Goal: Task Accomplishment & Management: Manage account settings

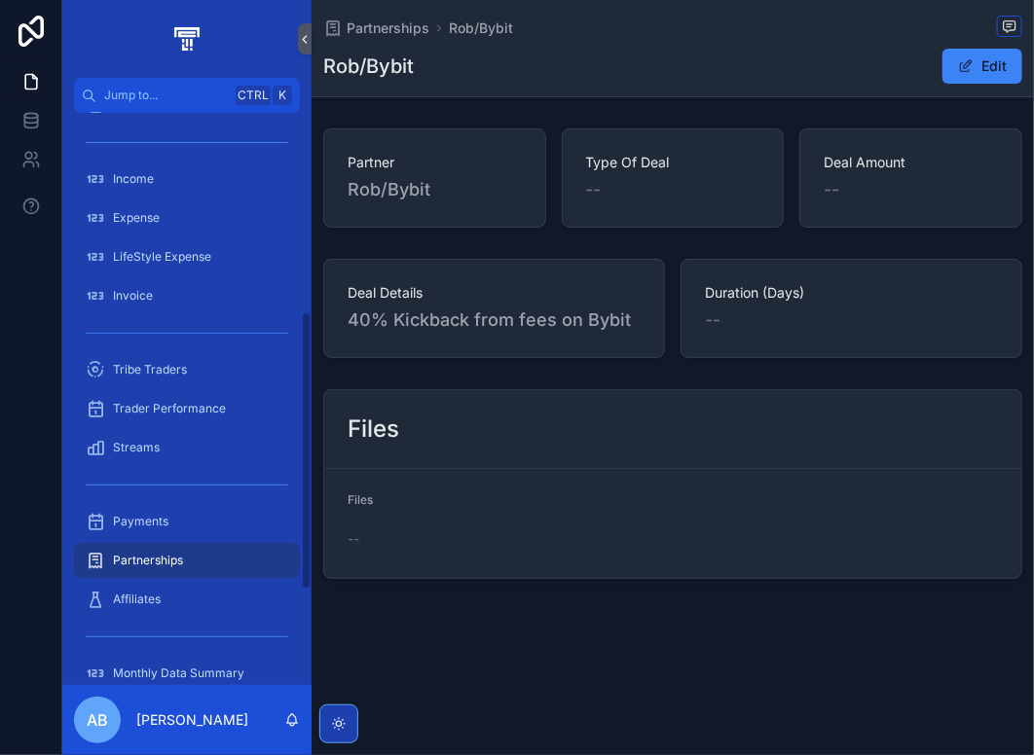
scroll to position [409, 0]
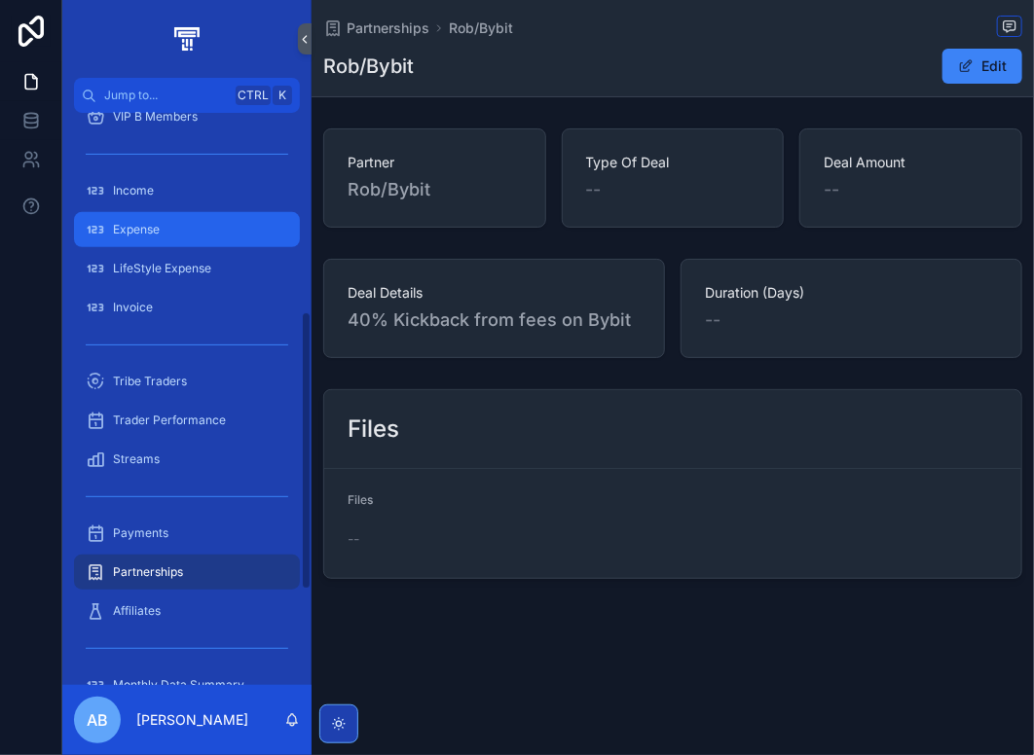
click at [176, 224] on div "Expense" at bounding box center [187, 229] width 202 height 31
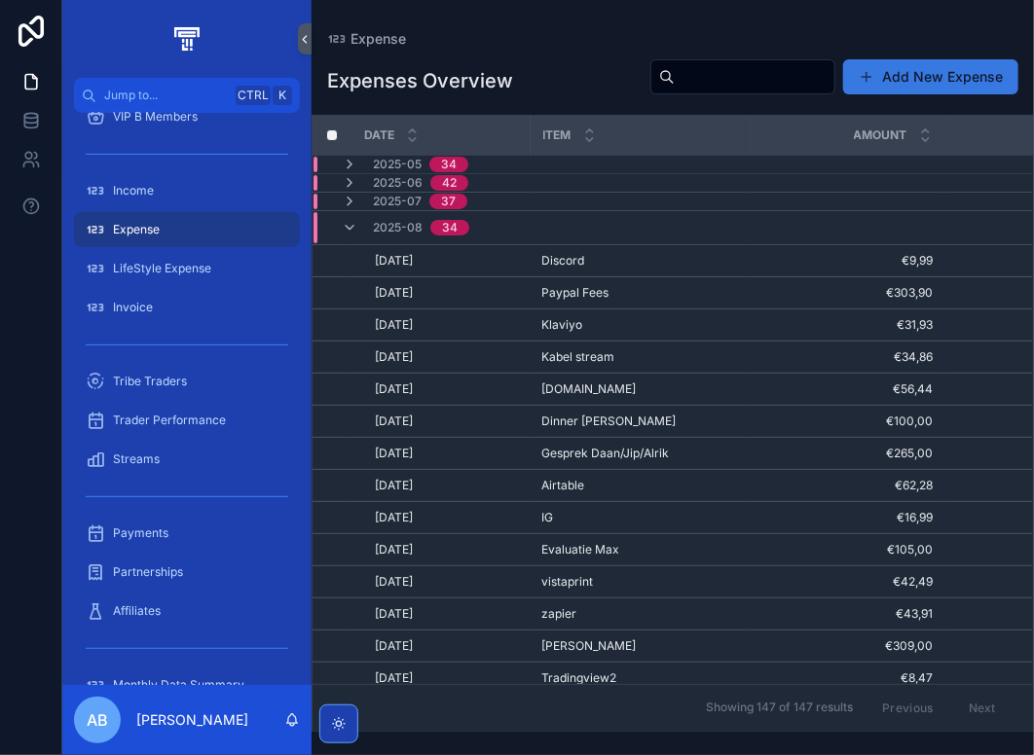
click at [912, 81] on button "Add New Expense" at bounding box center [930, 76] width 175 height 35
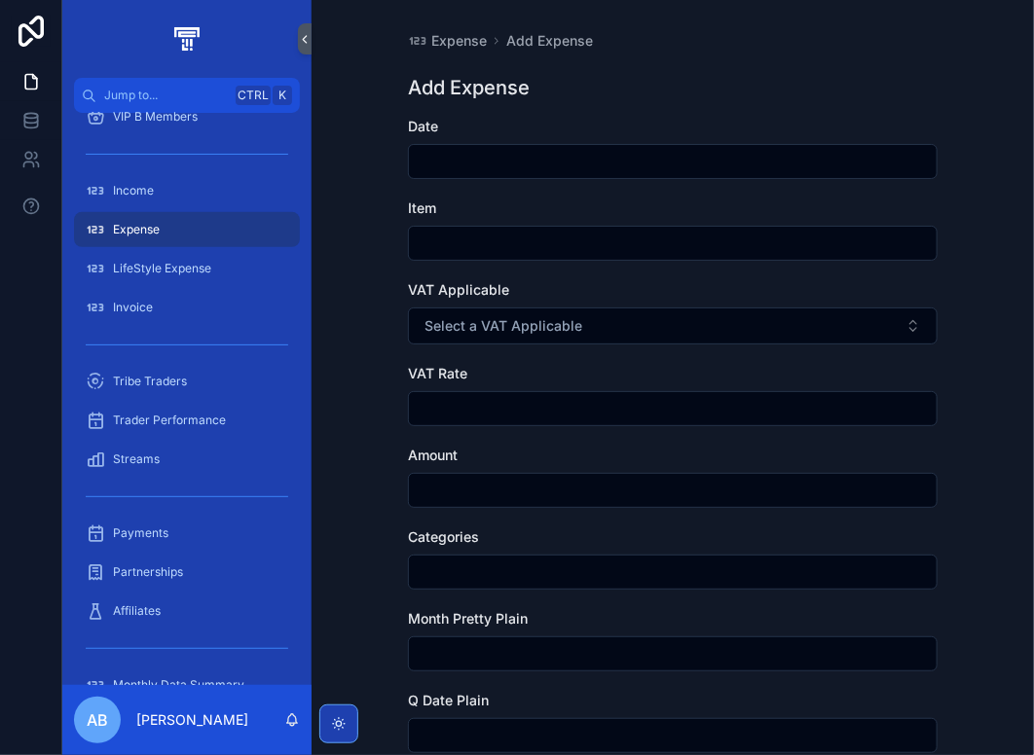
click at [480, 163] on input "scrollable content" at bounding box center [672, 161] width 527 height 27
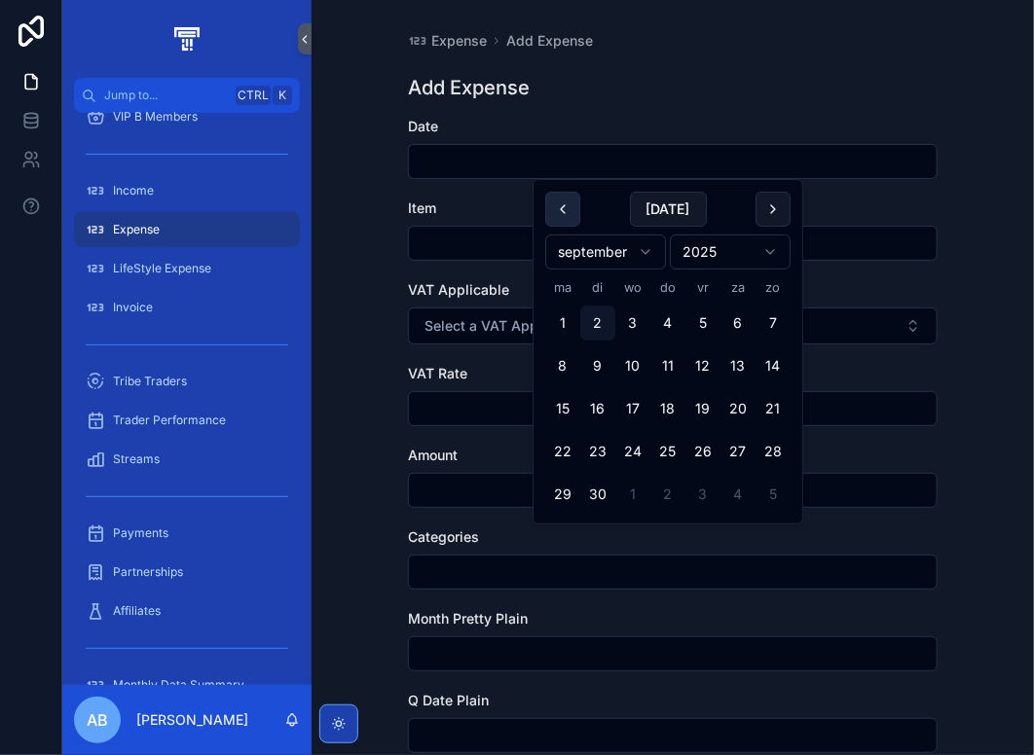
click at [550, 209] on button "scrollable content" at bounding box center [562, 209] width 35 height 35
click at [779, 505] on button "31" at bounding box center [772, 494] width 35 height 35
type input "*********"
click at [459, 247] on input "scrollable content" at bounding box center [672, 243] width 527 height 27
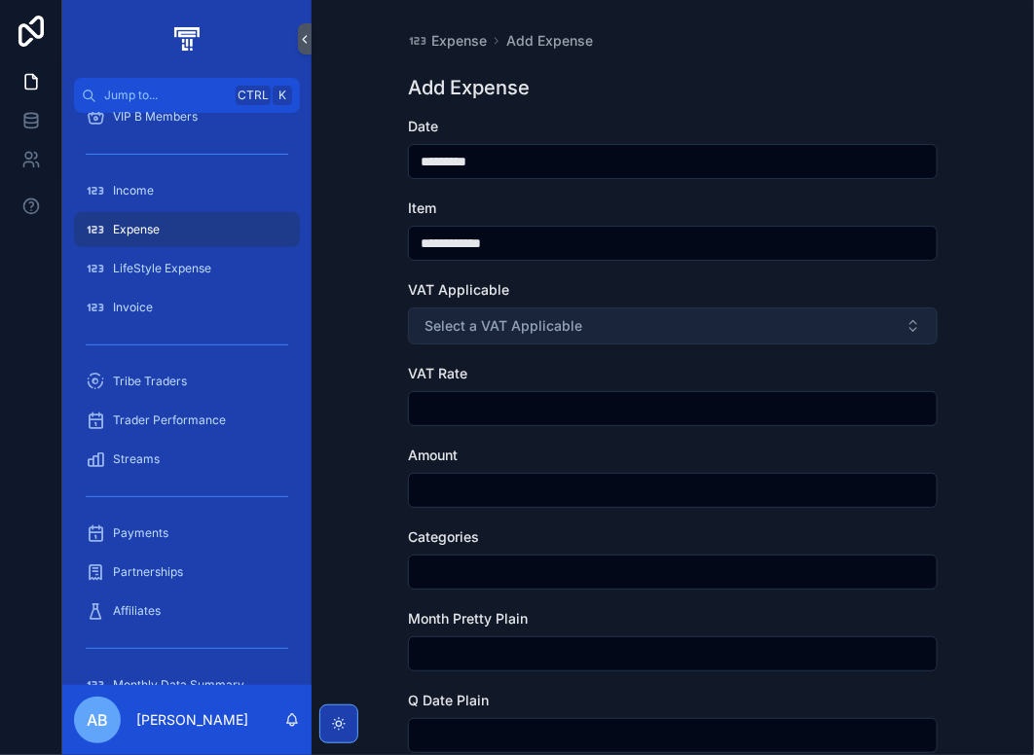
type input "**********"
click at [523, 329] on span "Select a VAT Applicable" at bounding box center [503, 325] width 158 height 19
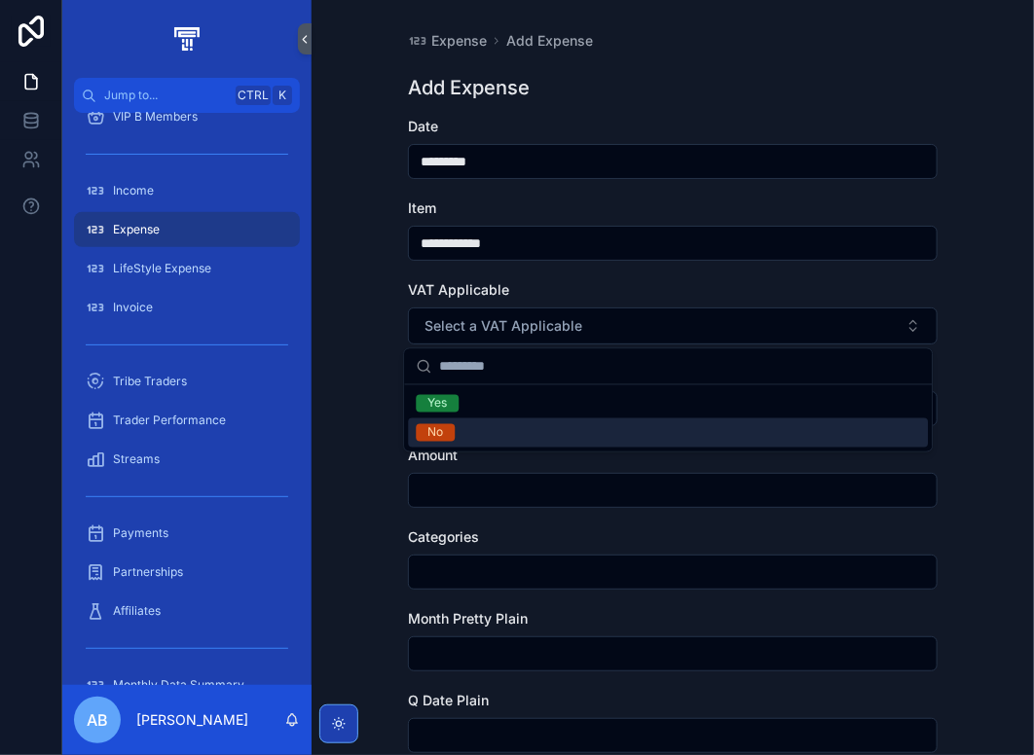
click at [485, 431] on div "No" at bounding box center [668, 432] width 520 height 29
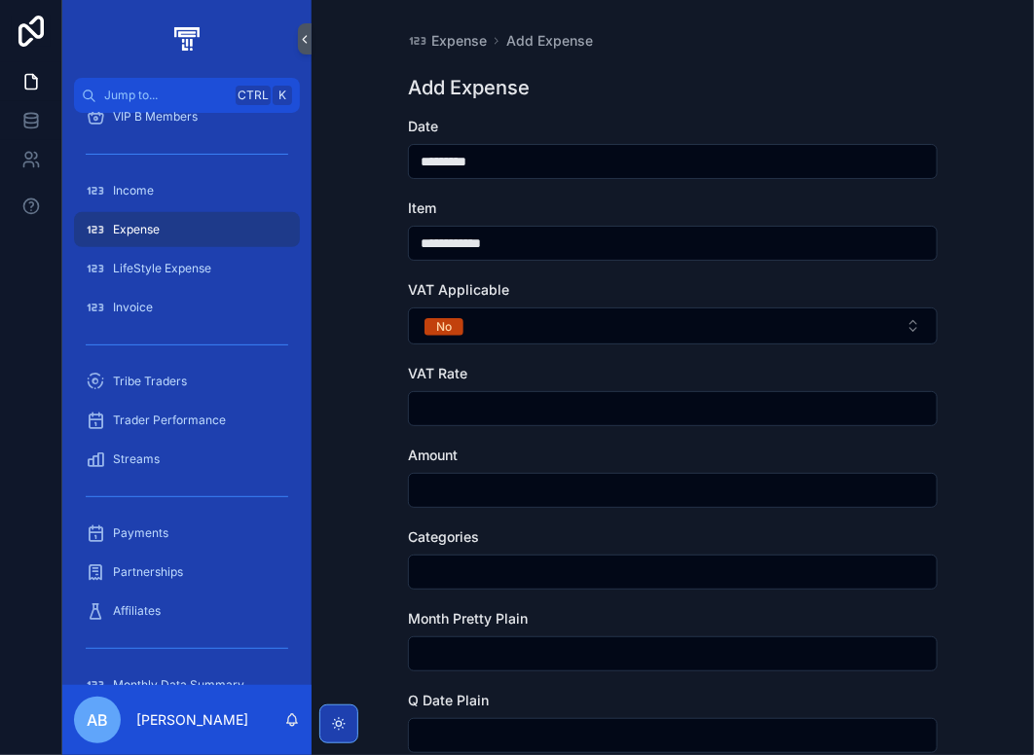
click at [472, 495] on input "scrollable content" at bounding box center [672, 490] width 527 height 27
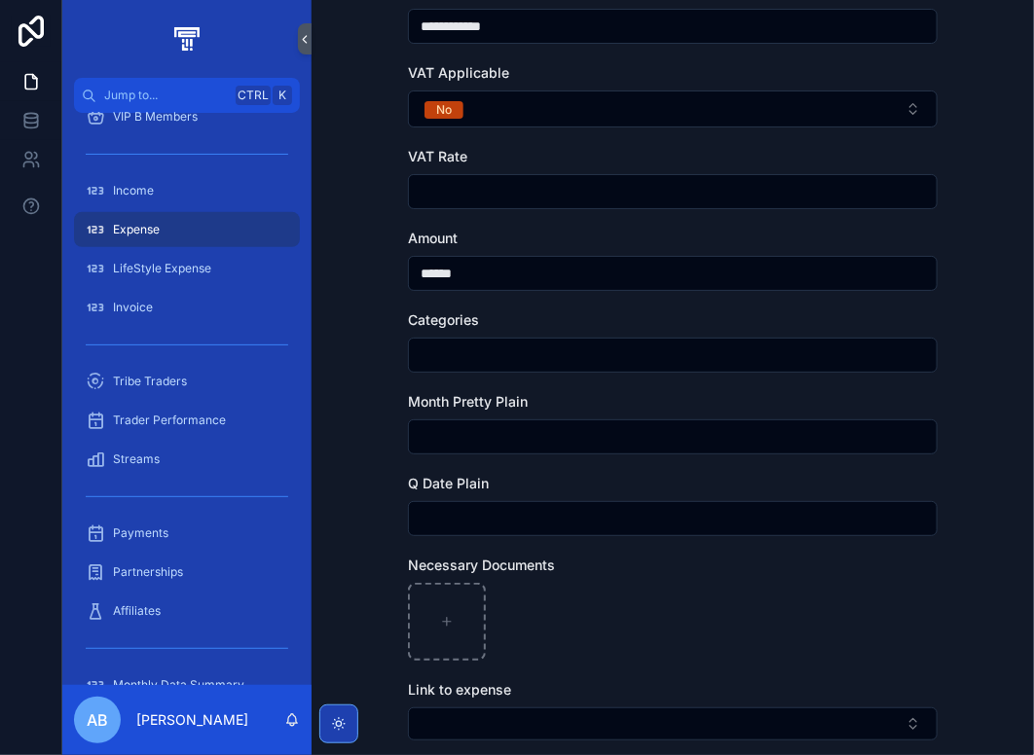
scroll to position [389, 0]
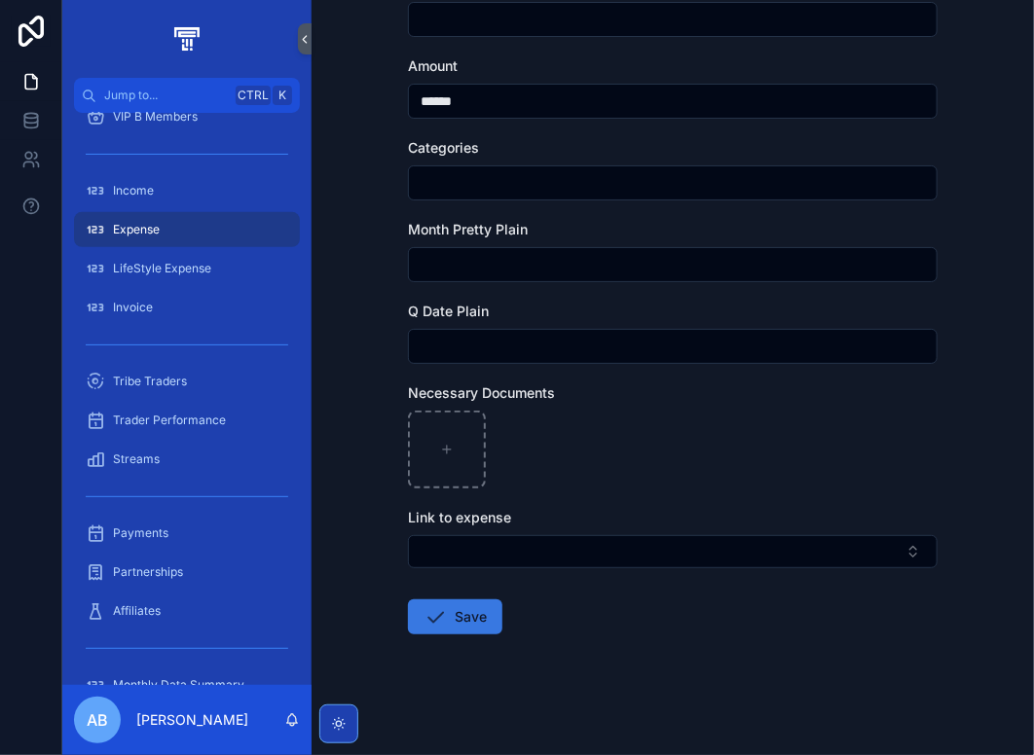
type input "******"
click at [443, 617] on button "Save" at bounding box center [455, 616] width 94 height 35
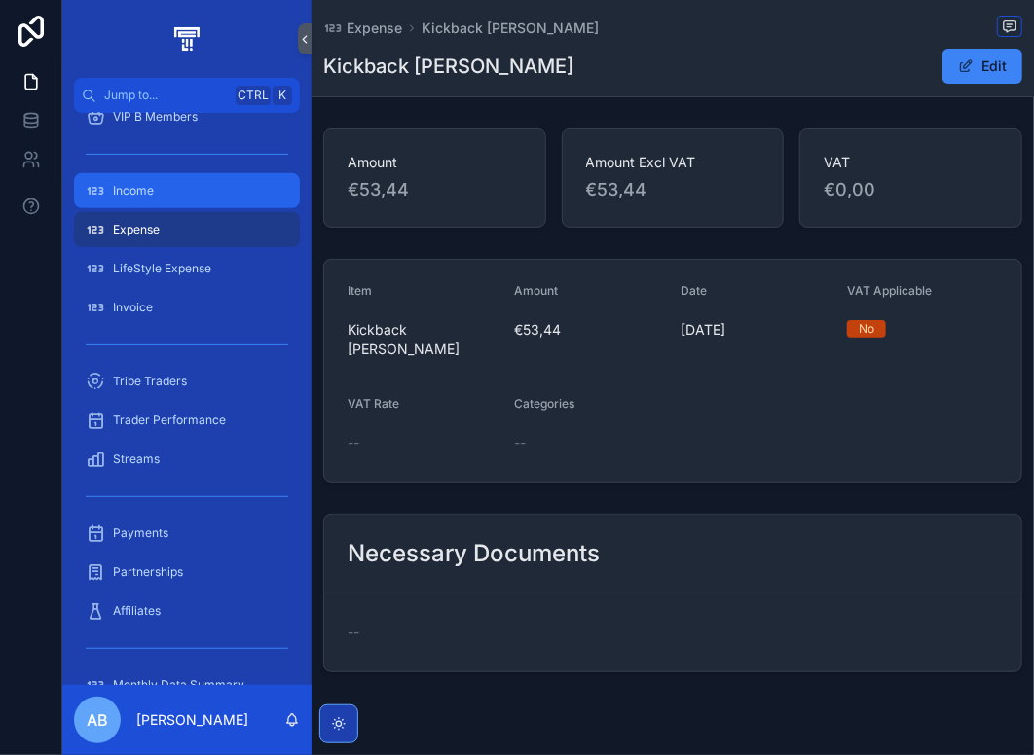
click at [160, 193] on div "Income" at bounding box center [187, 190] width 202 height 31
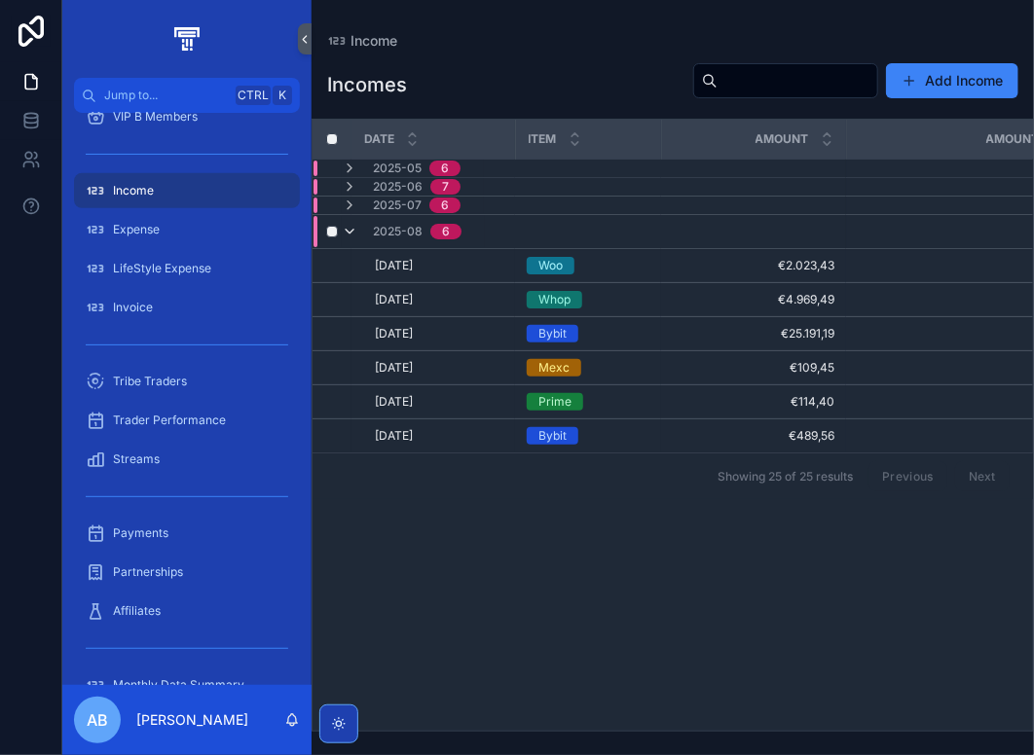
click at [351, 231] on icon "scrollable content" at bounding box center [350, 232] width 16 height 16
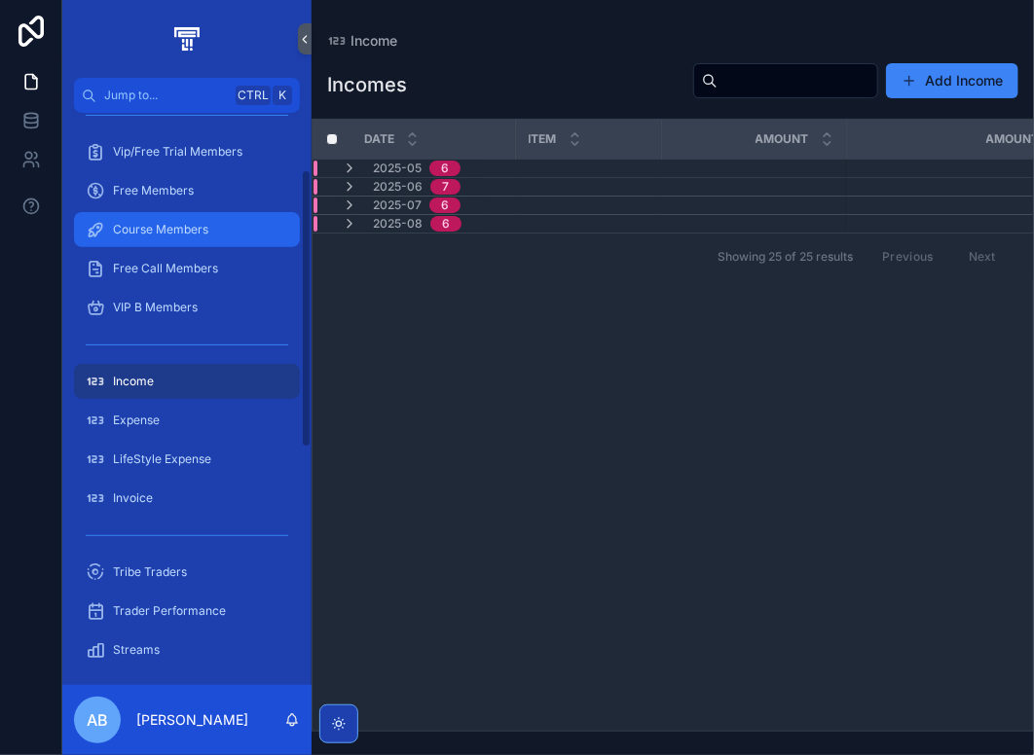
scroll to position [311, 0]
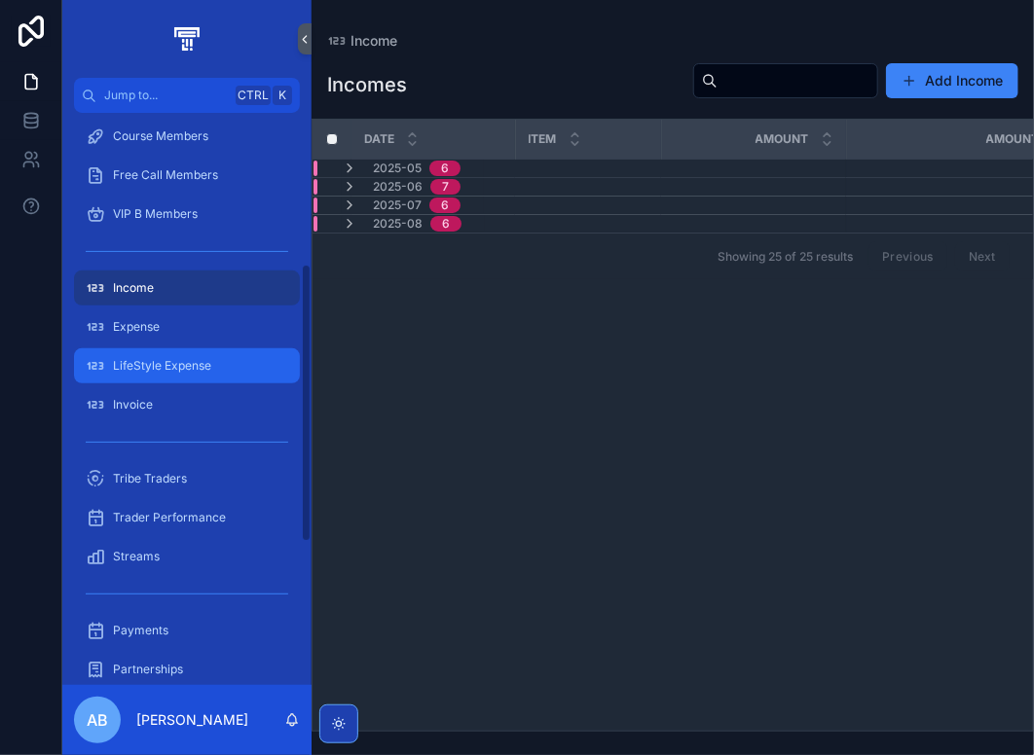
click at [191, 377] on div "LifeStyle Expense" at bounding box center [187, 365] width 202 height 31
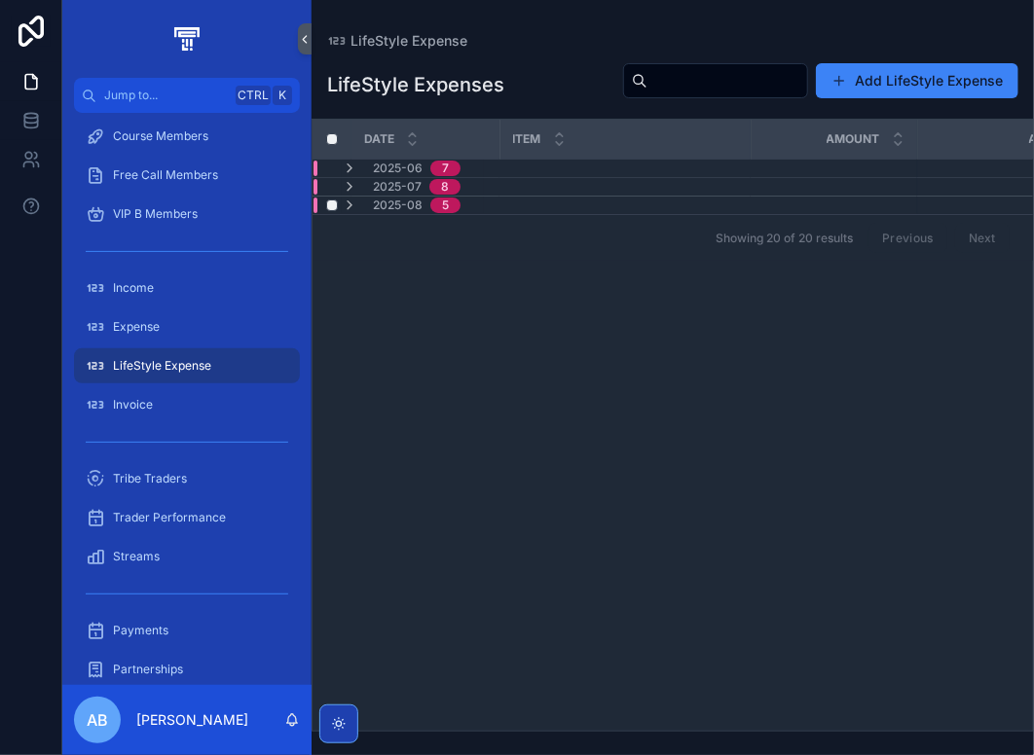
click at [403, 207] on span "2025-08" at bounding box center [398, 206] width 50 height 16
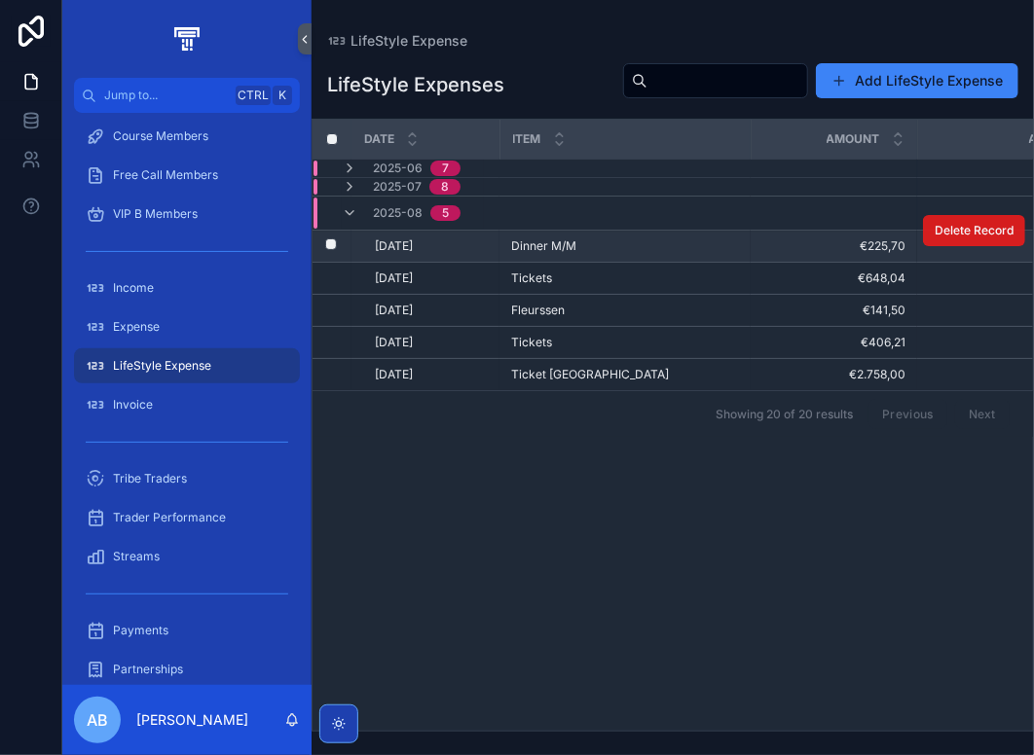
click at [992, 233] on span "Delete Record" at bounding box center [973, 231] width 79 height 16
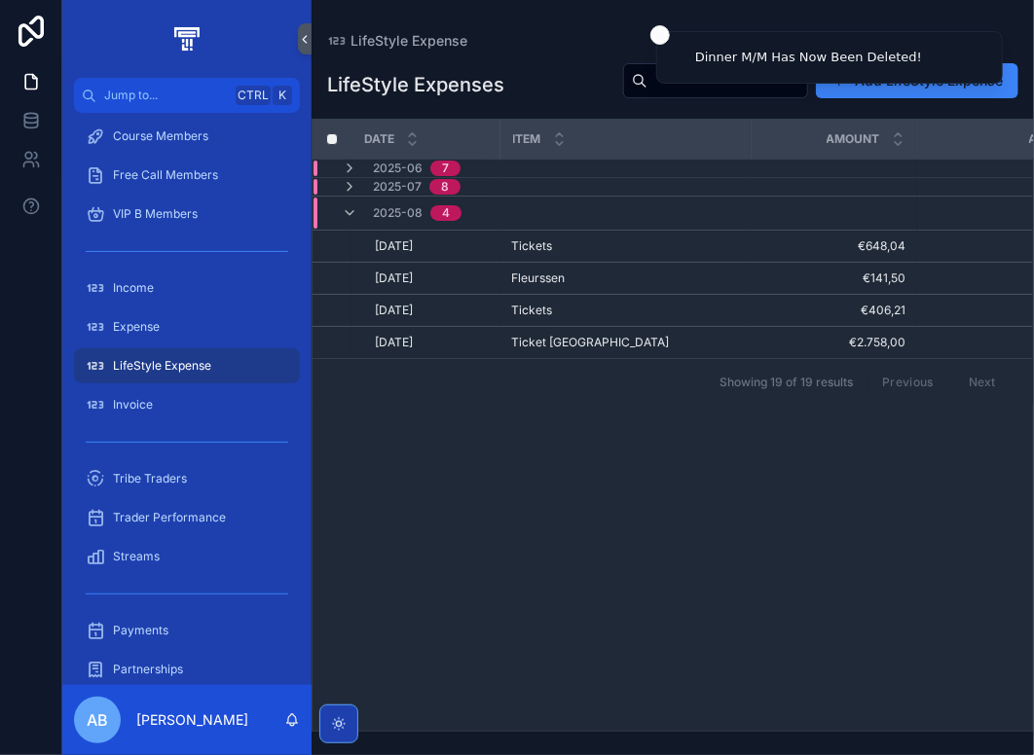
click at [0, 0] on span "Delete Record" at bounding box center [0, 0] width 0 height 0
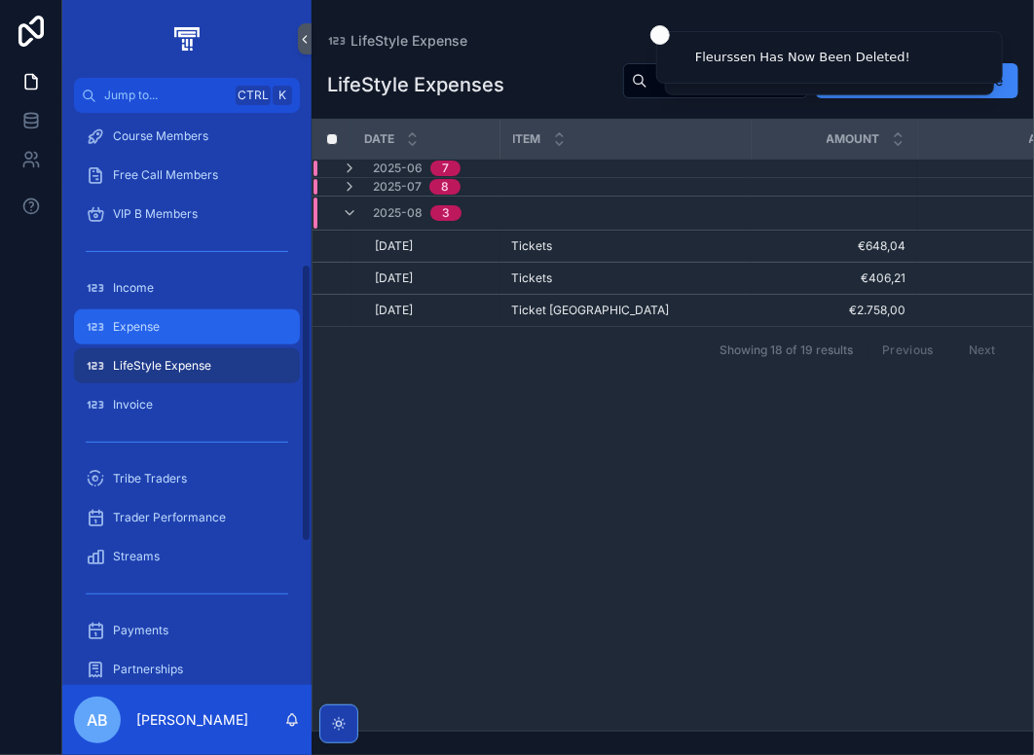
click at [178, 325] on div "Expense" at bounding box center [187, 326] width 202 height 31
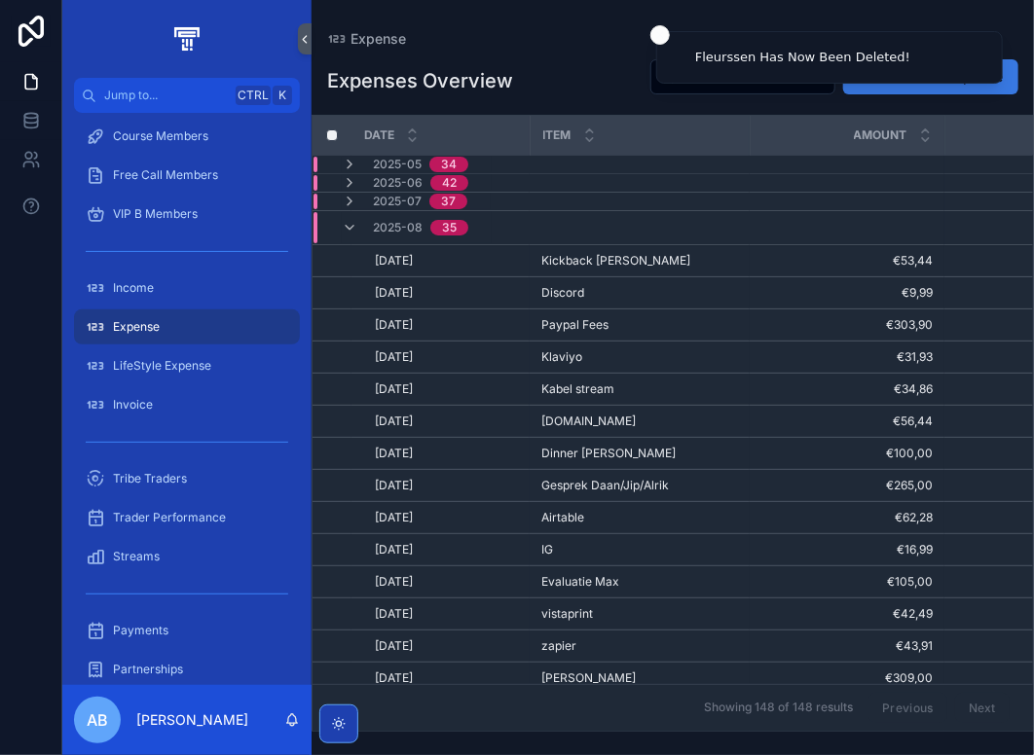
click at [965, 85] on button "Add New Expense" at bounding box center [930, 76] width 175 height 35
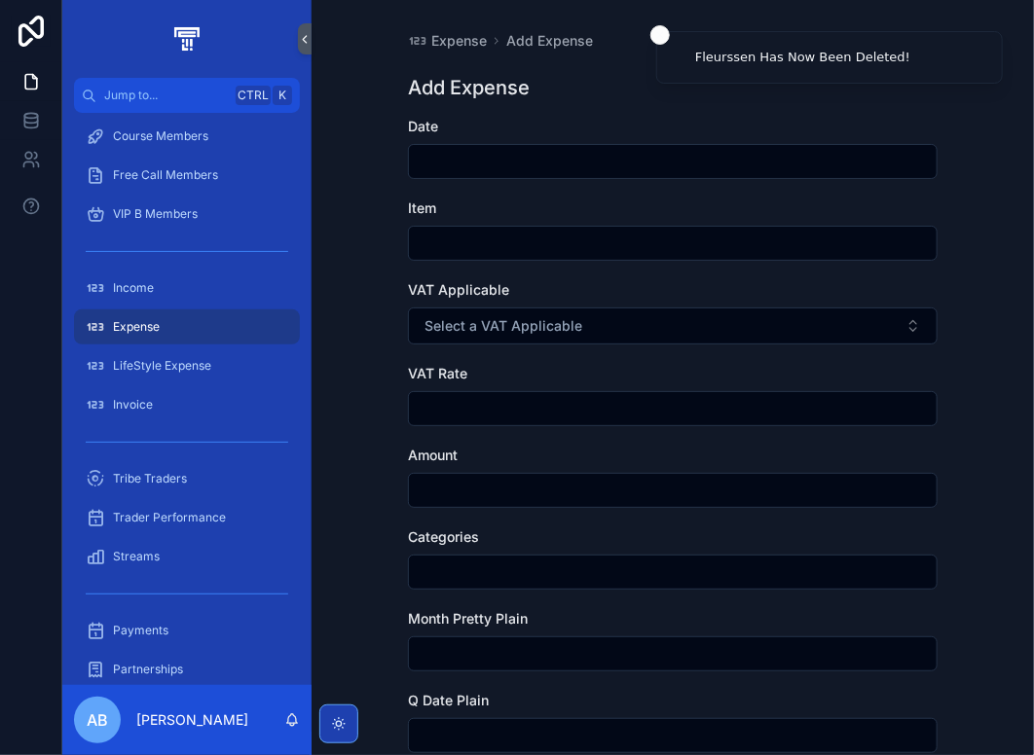
click at [424, 161] on input "scrollable content" at bounding box center [672, 161] width 527 height 27
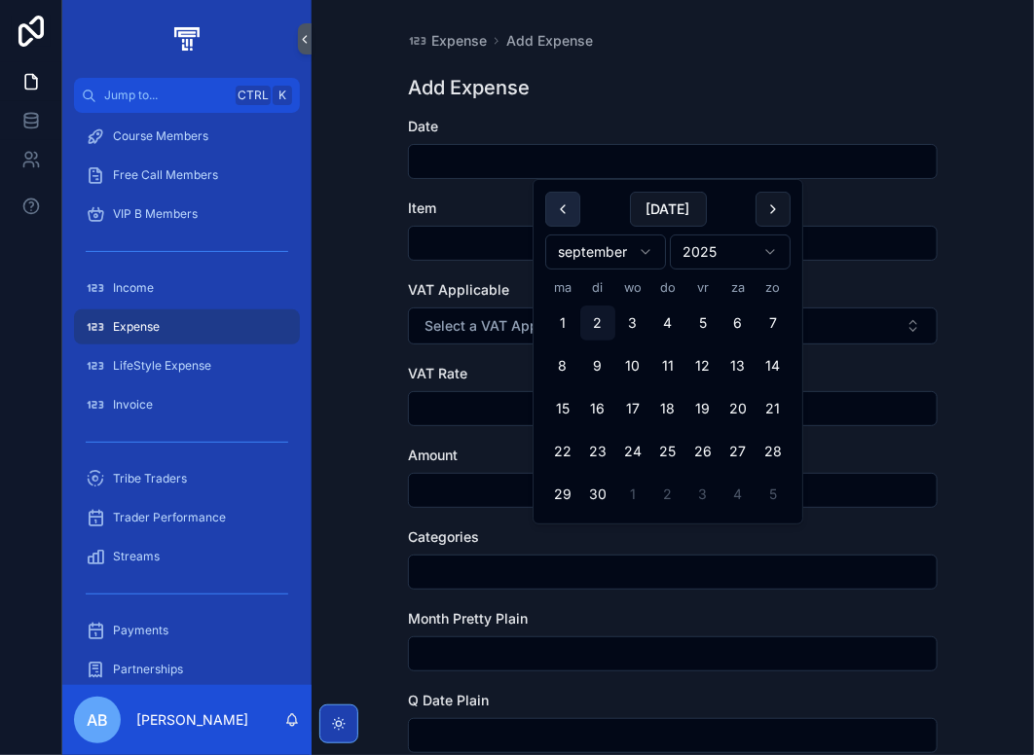
click at [566, 221] on button "scrollable content" at bounding box center [562, 209] width 35 height 35
click at [764, 499] on button "31" at bounding box center [772, 494] width 35 height 35
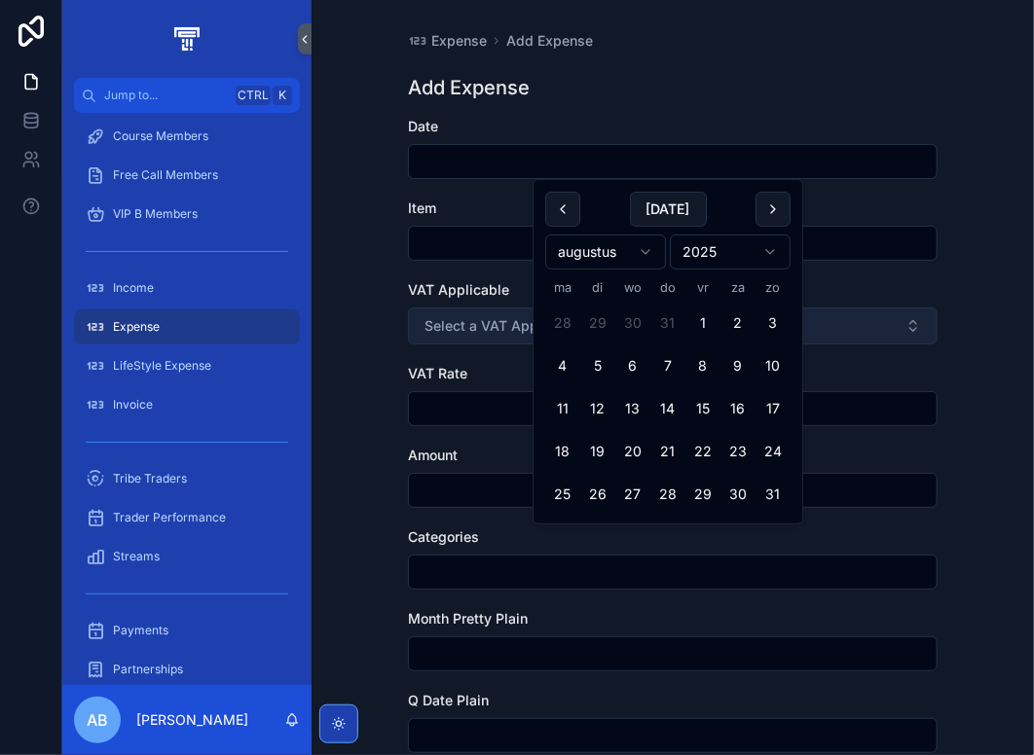
type input "*********"
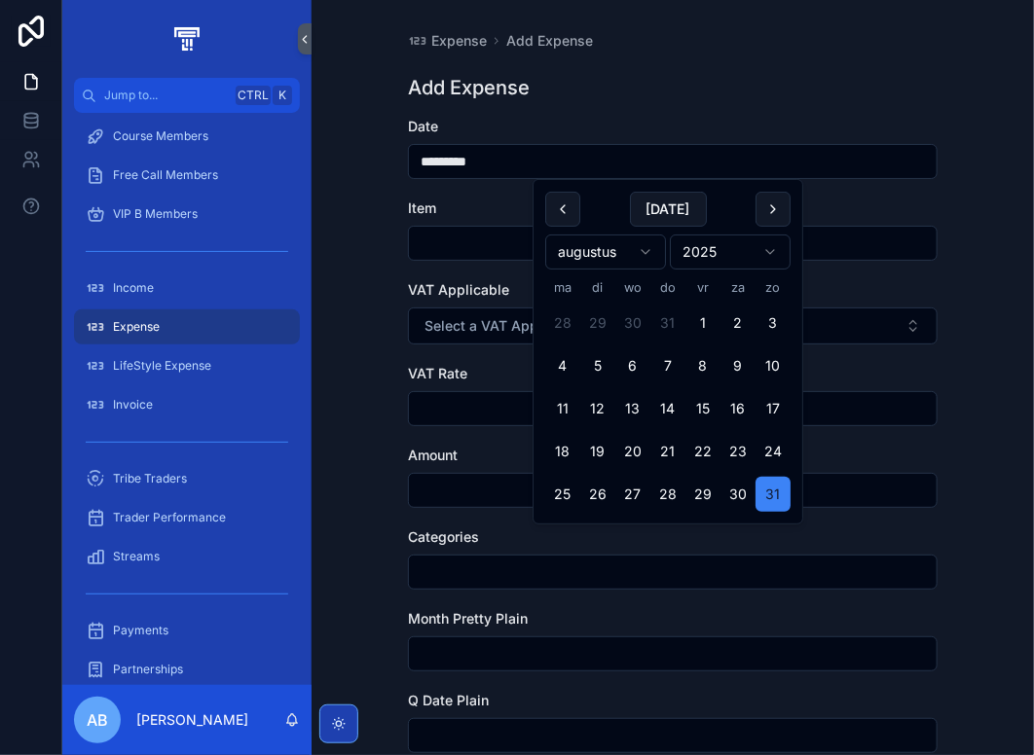
click at [444, 248] on input "scrollable content" at bounding box center [672, 243] width 527 height 27
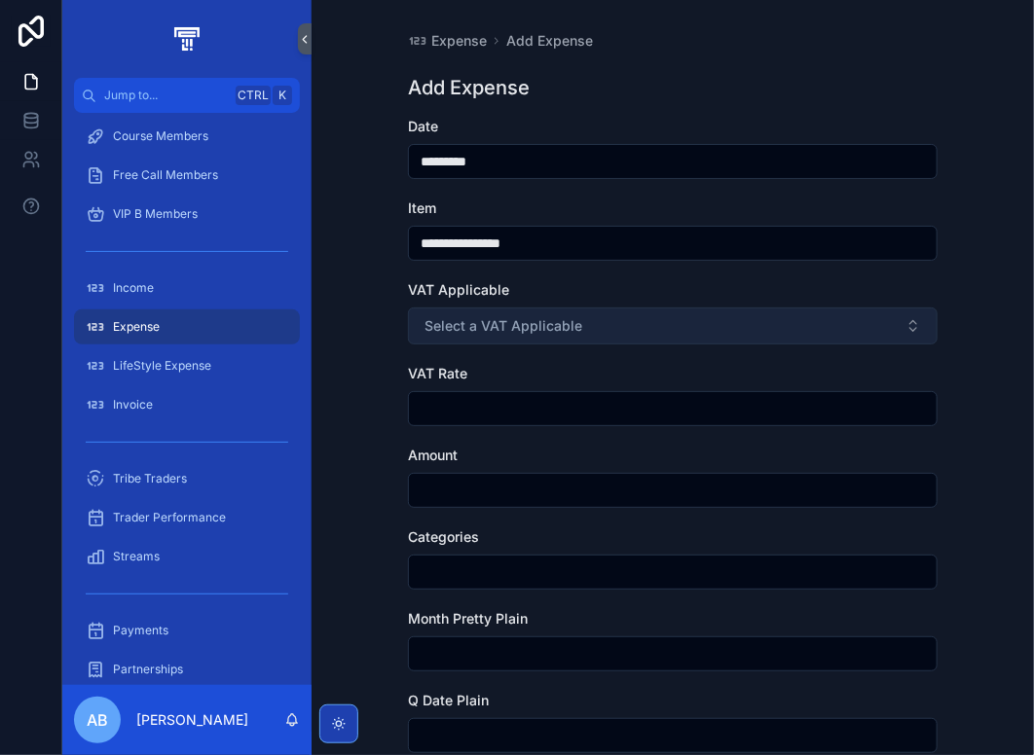
type input "**********"
click at [531, 333] on span "Select a VAT Applicable" at bounding box center [503, 325] width 158 height 19
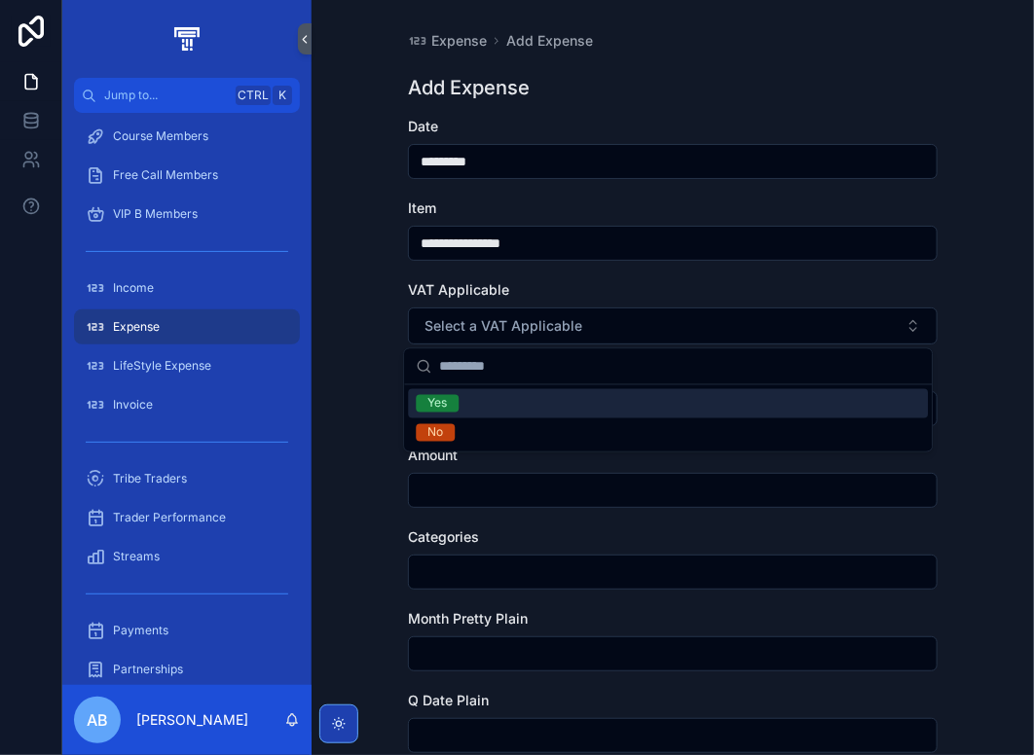
click at [490, 413] on div "Yes" at bounding box center [668, 403] width 520 height 29
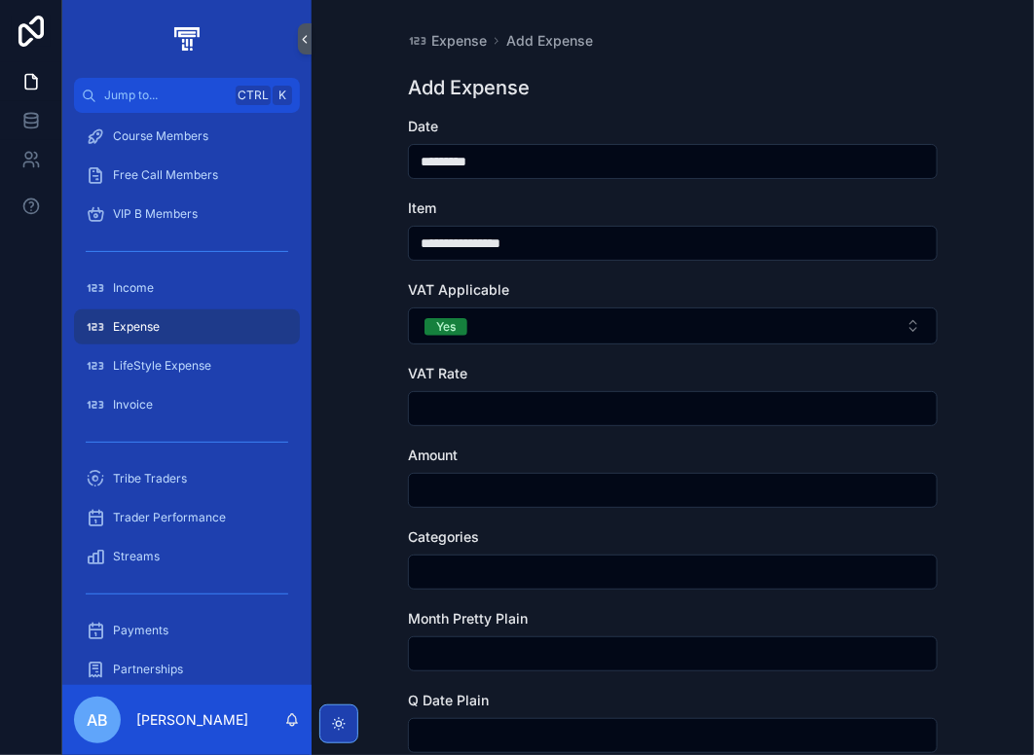
click at [450, 404] on input "scrollable content" at bounding box center [672, 408] width 527 height 27
type input "****"
click at [488, 479] on input "scrollable content" at bounding box center [672, 490] width 527 height 27
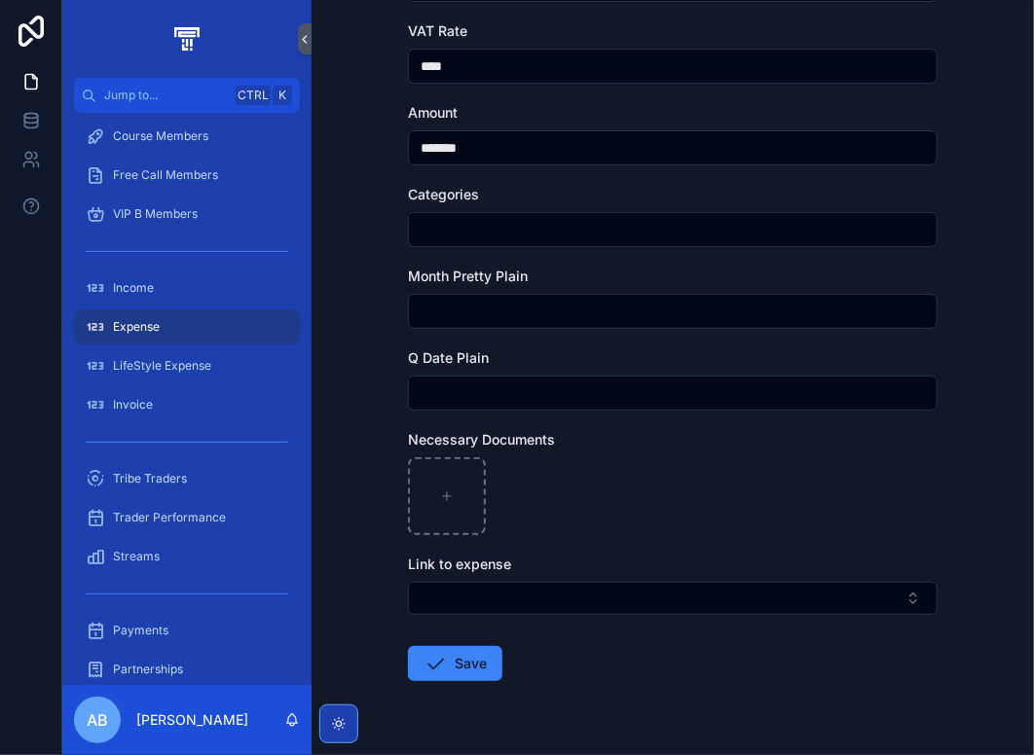
scroll to position [393, 0]
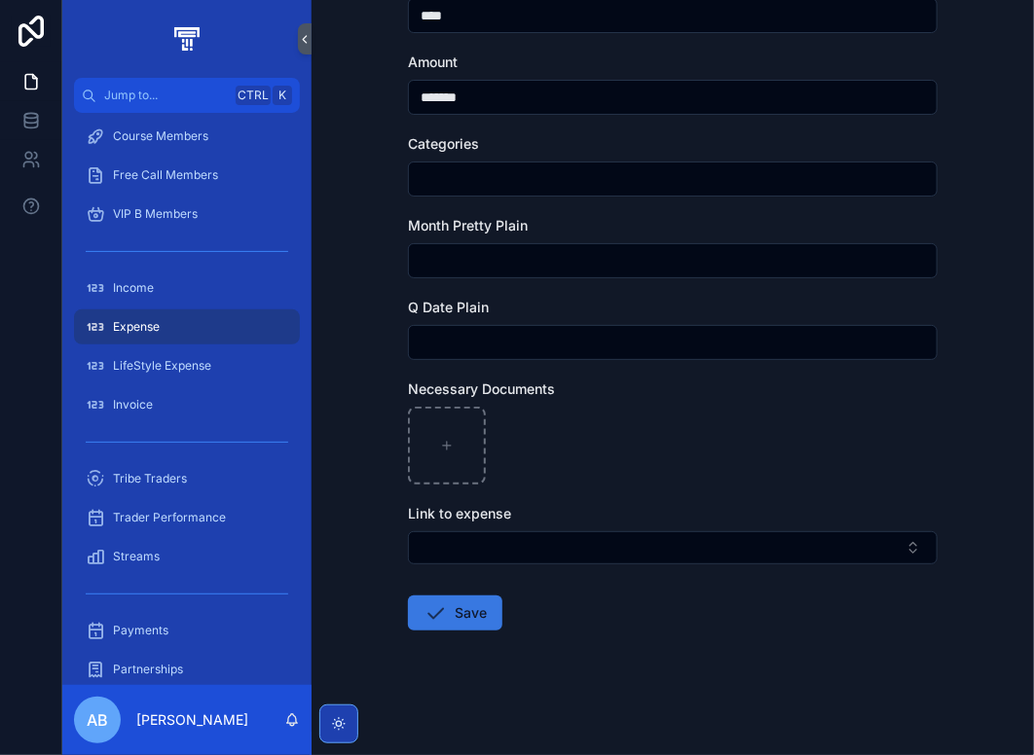
type input "*******"
click at [459, 615] on button "Save" at bounding box center [455, 613] width 94 height 35
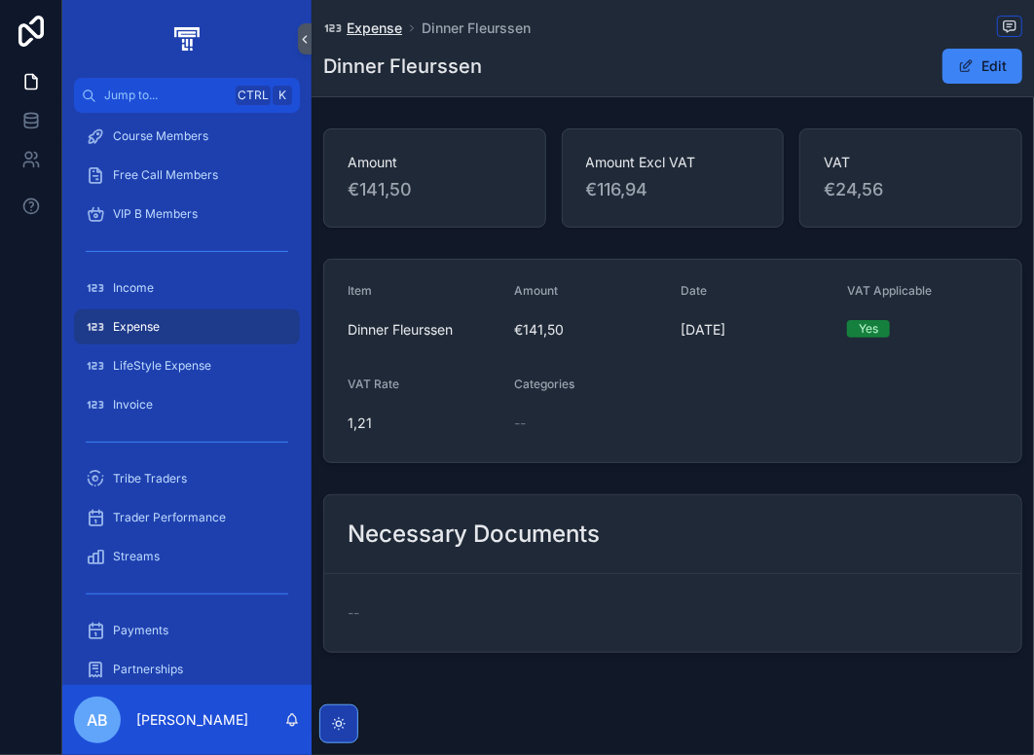
click at [393, 30] on span "Expense" at bounding box center [373, 27] width 55 height 19
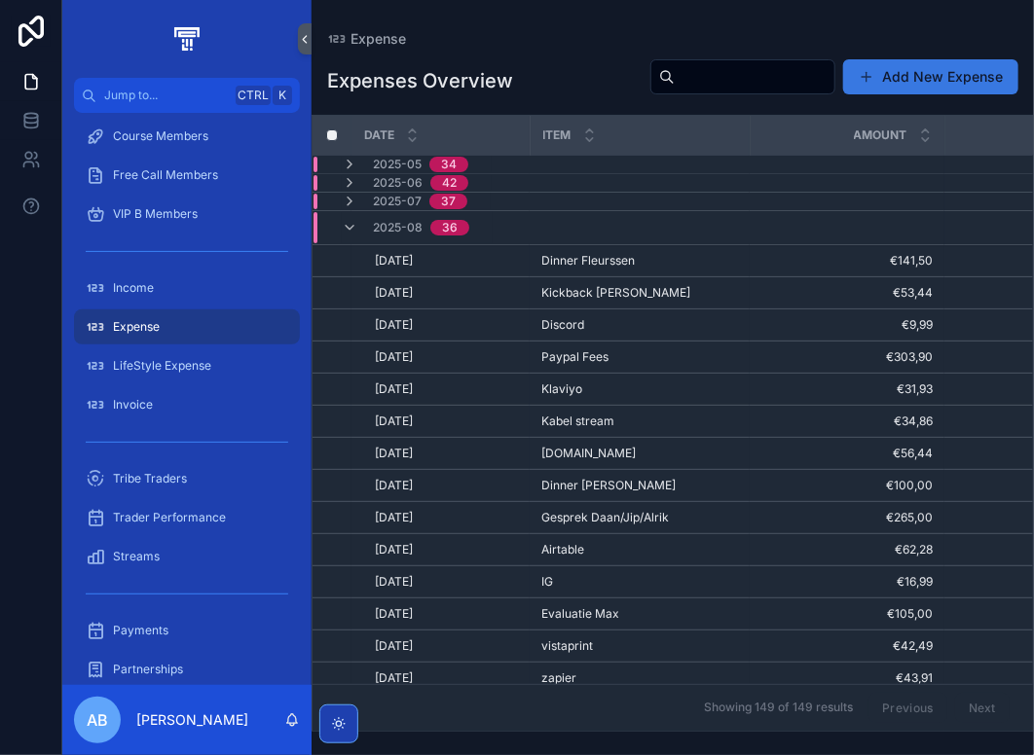
click at [914, 80] on button "Add New Expense" at bounding box center [930, 76] width 175 height 35
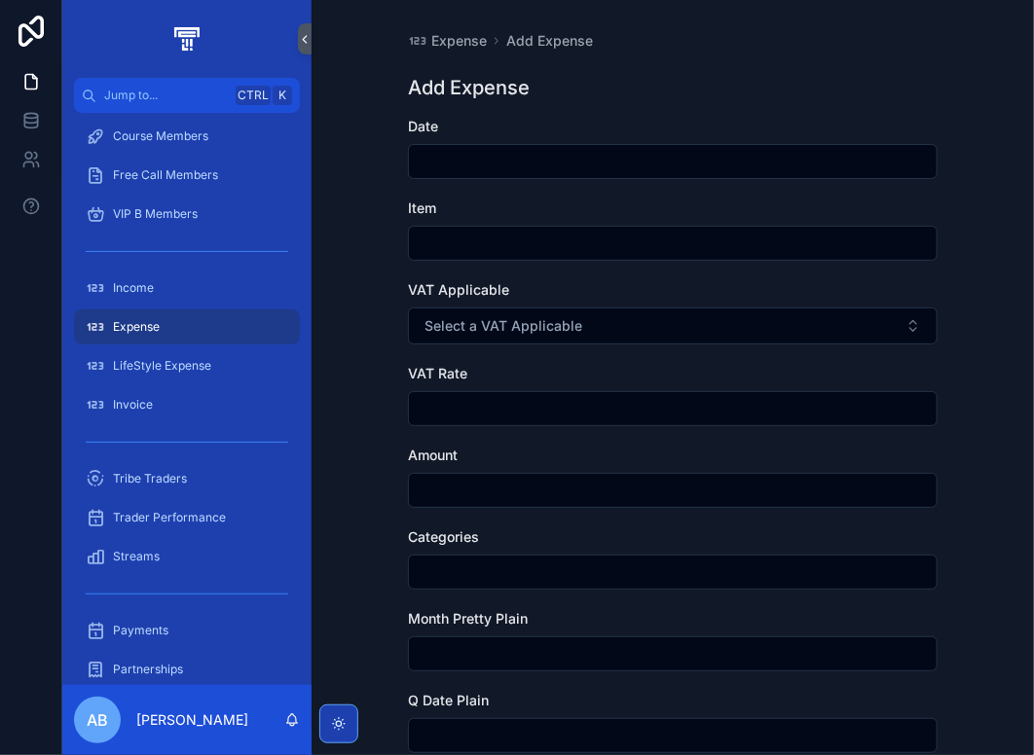
click at [468, 168] on input "scrollable content" at bounding box center [672, 161] width 527 height 27
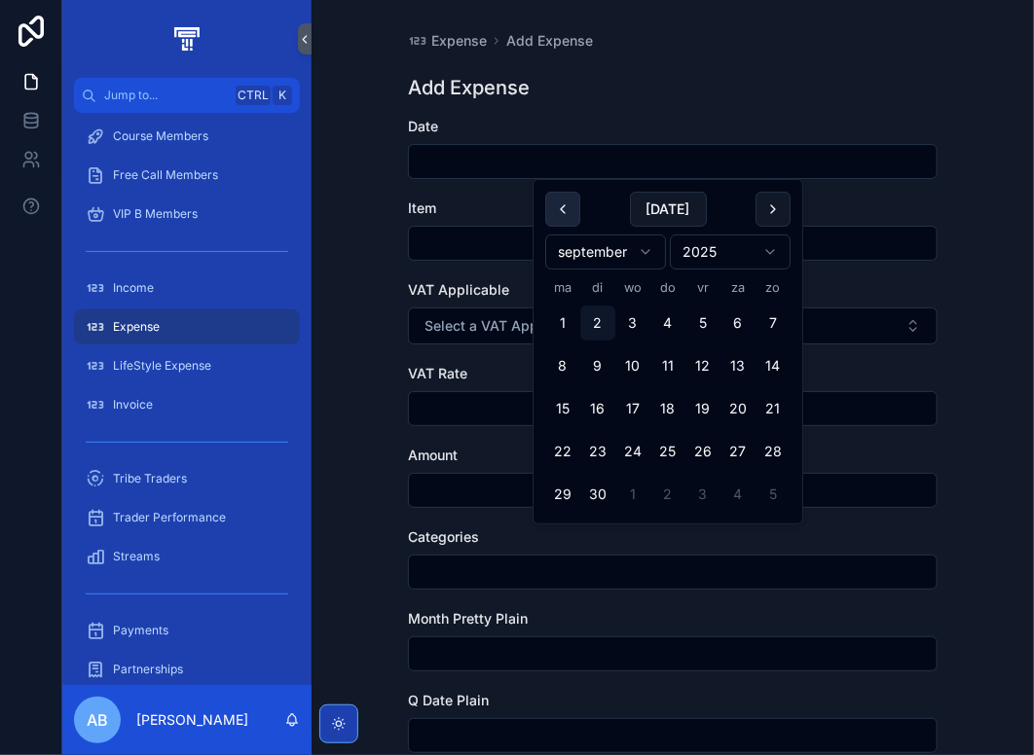
click at [574, 207] on button "scrollable content" at bounding box center [562, 209] width 35 height 35
click at [774, 495] on button "31" at bounding box center [772, 494] width 35 height 35
type input "*********"
click at [456, 243] on input "scrollable content" at bounding box center [672, 243] width 527 height 27
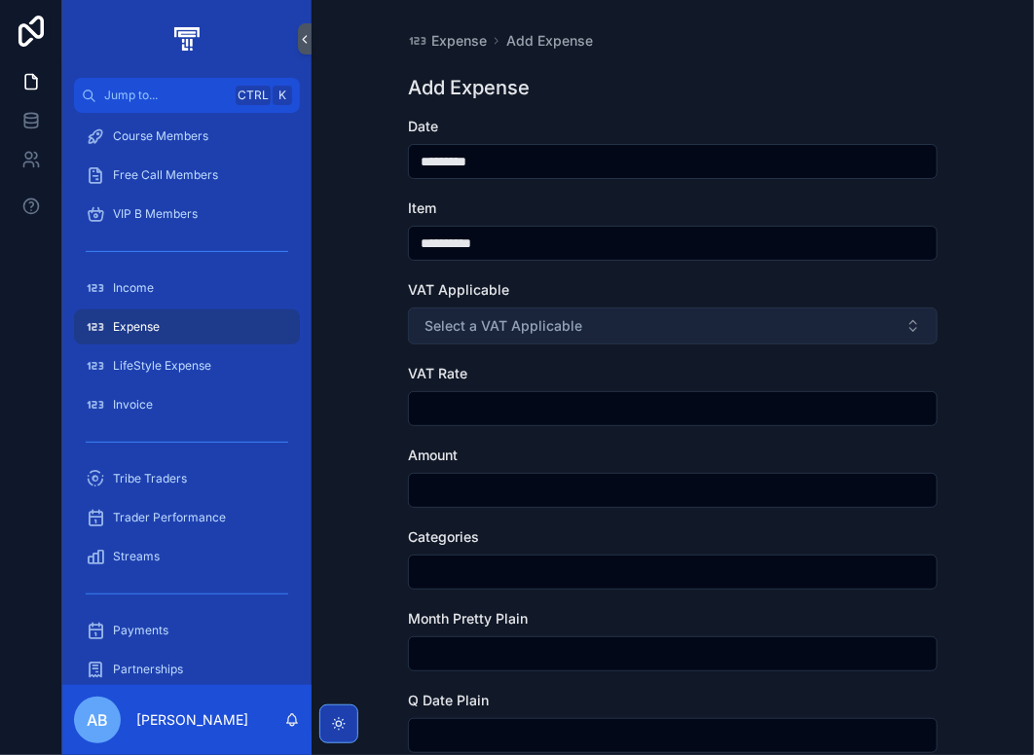
type input "**********"
click at [502, 322] on span "Select a VAT Applicable" at bounding box center [503, 325] width 158 height 19
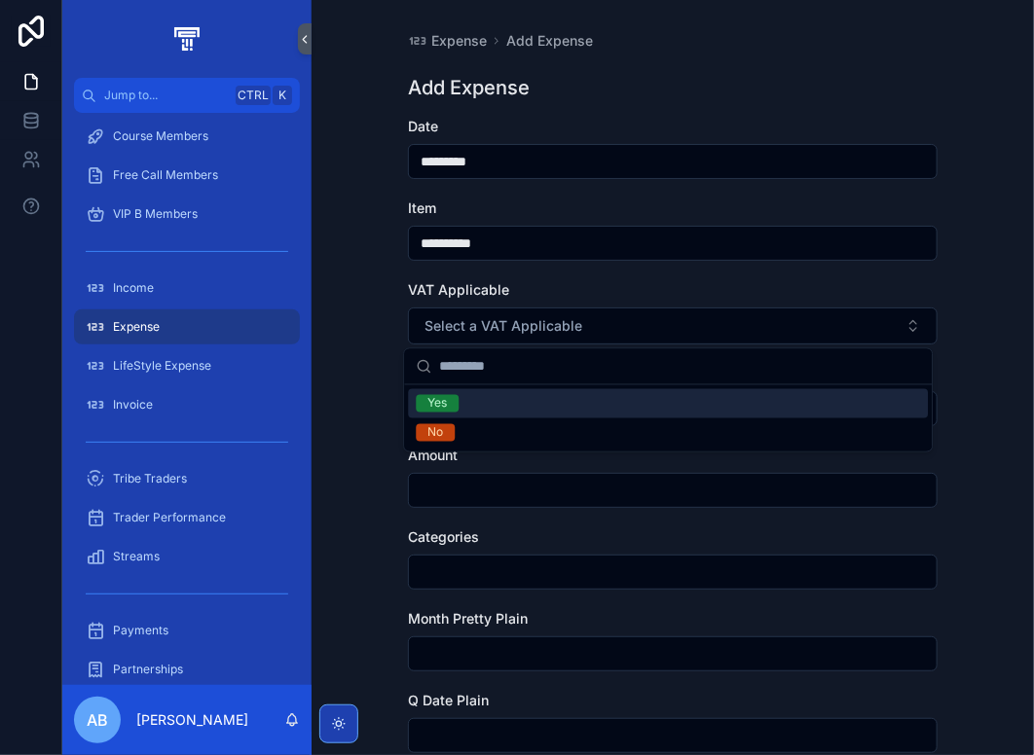
click at [472, 408] on div "Yes" at bounding box center [668, 403] width 520 height 29
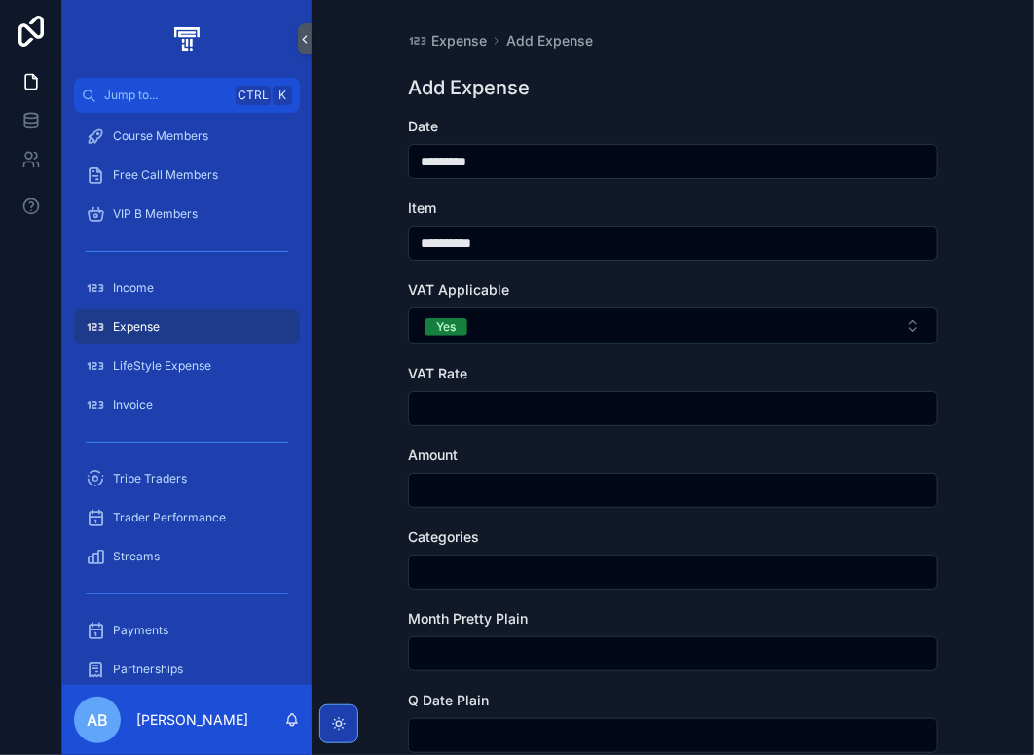
click at [472, 402] on input "scrollable content" at bounding box center [672, 408] width 527 height 27
type input "****"
click at [453, 493] on input "scrollable content" at bounding box center [672, 490] width 527 height 27
type input "*******"
click at [343, 440] on div "**********" at bounding box center [672, 377] width 722 height 755
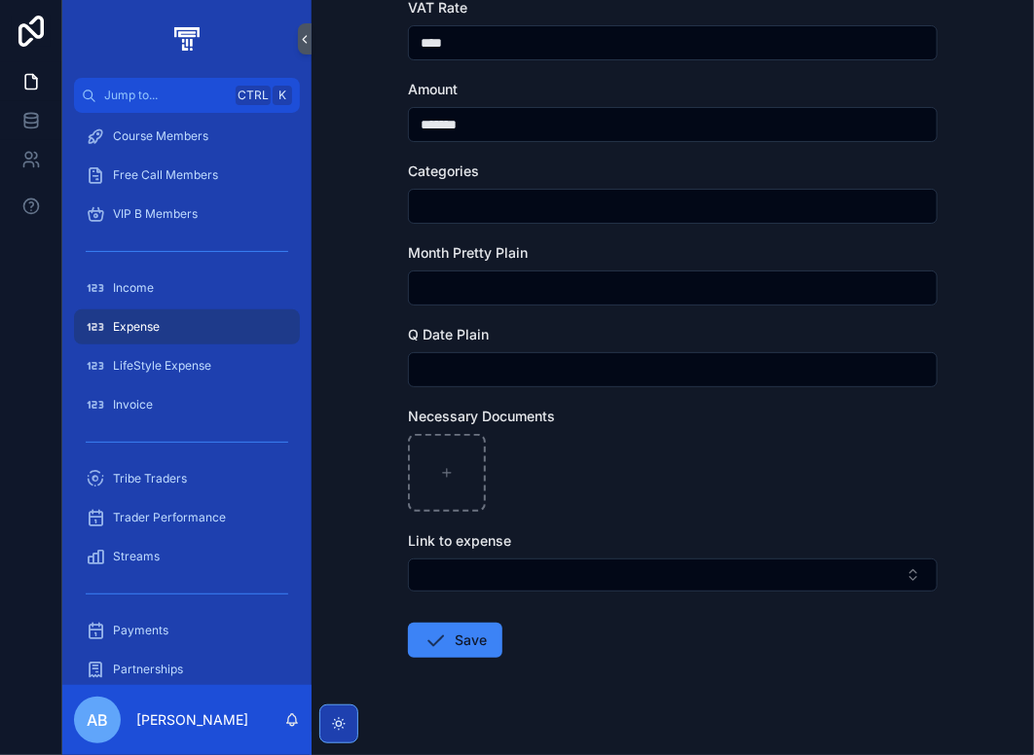
scroll to position [389, 0]
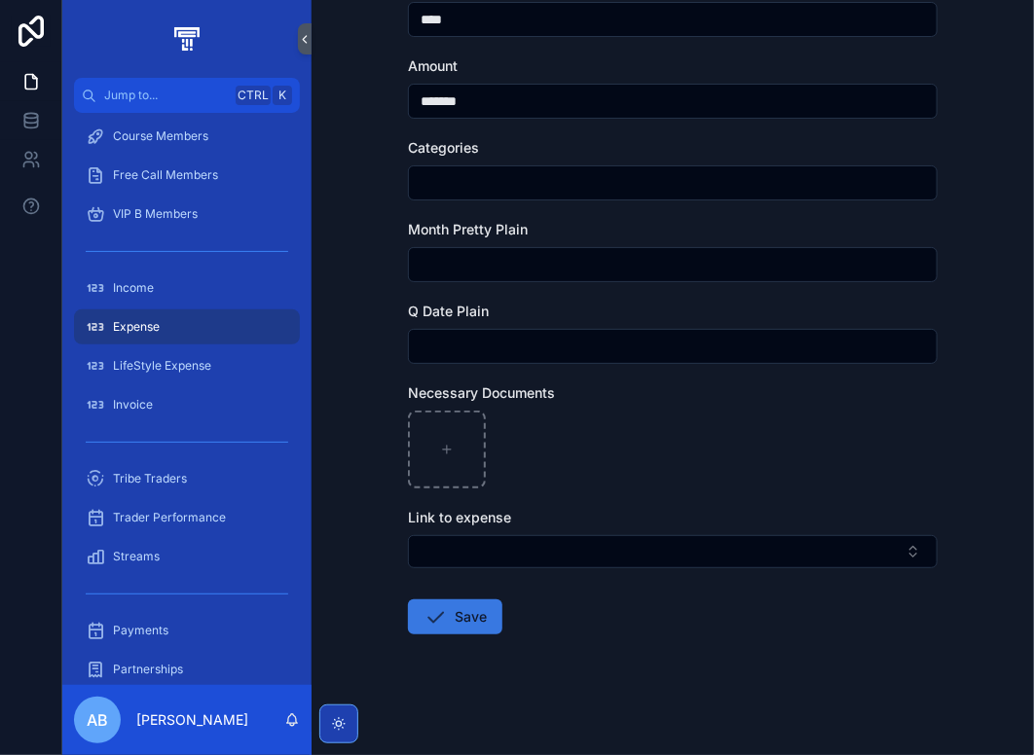
click at [460, 620] on button "Save" at bounding box center [455, 616] width 94 height 35
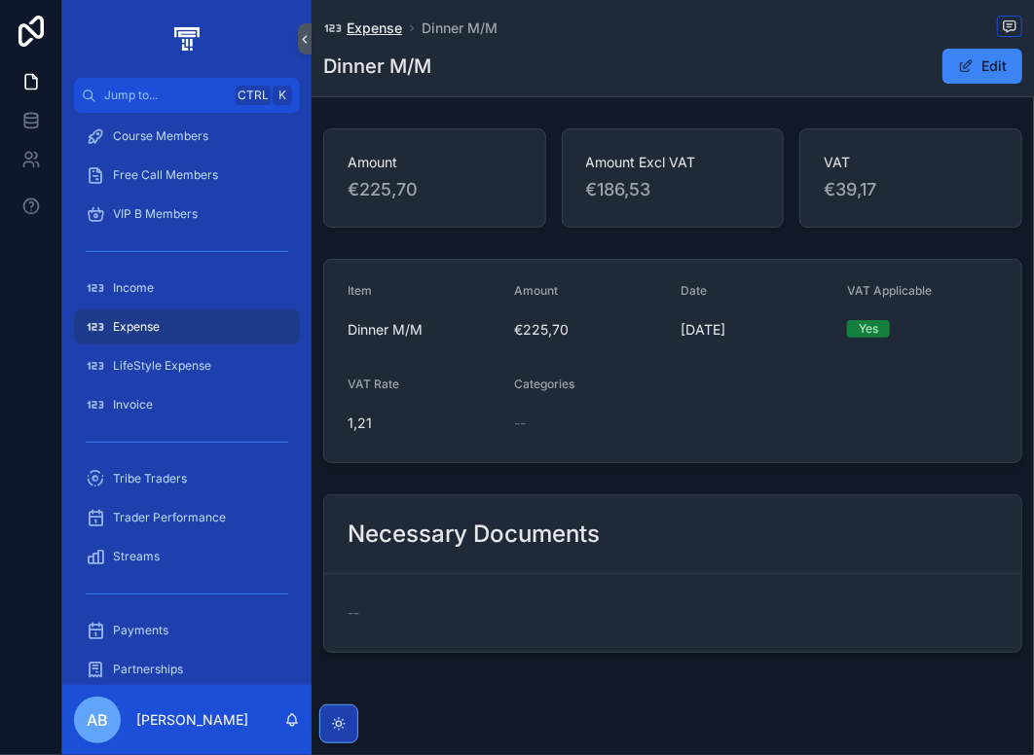
click at [374, 32] on span "Expense" at bounding box center [373, 27] width 55 height 19
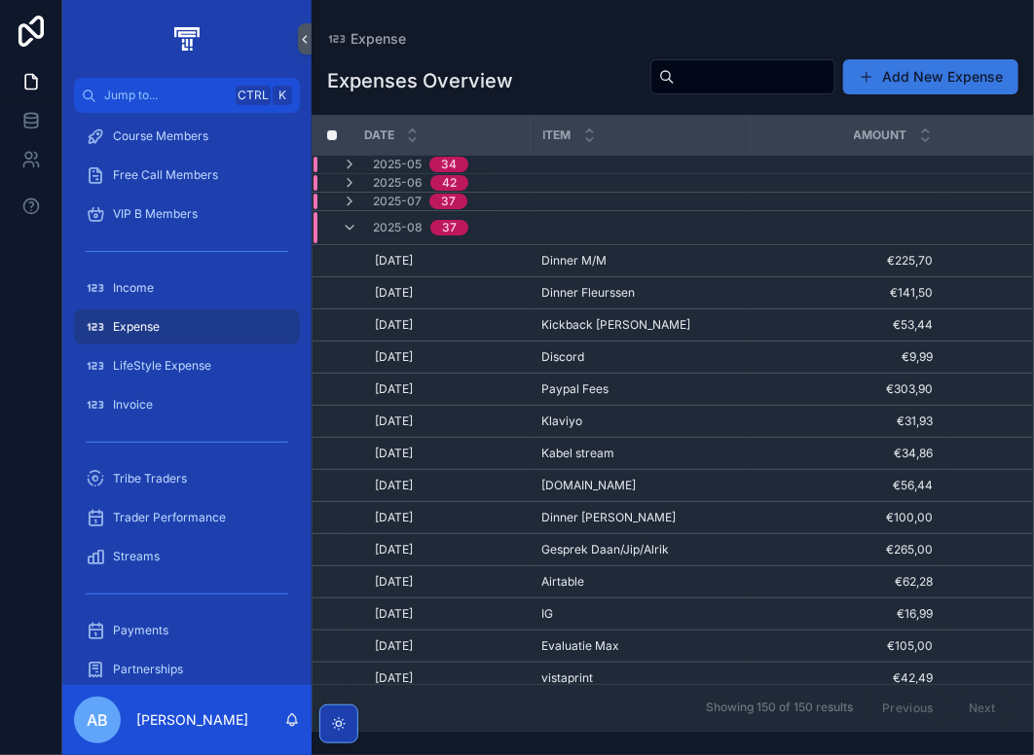
click at [915, 82] on button "Add New Expense" at bounding box center [930, 76] width 175 height 35
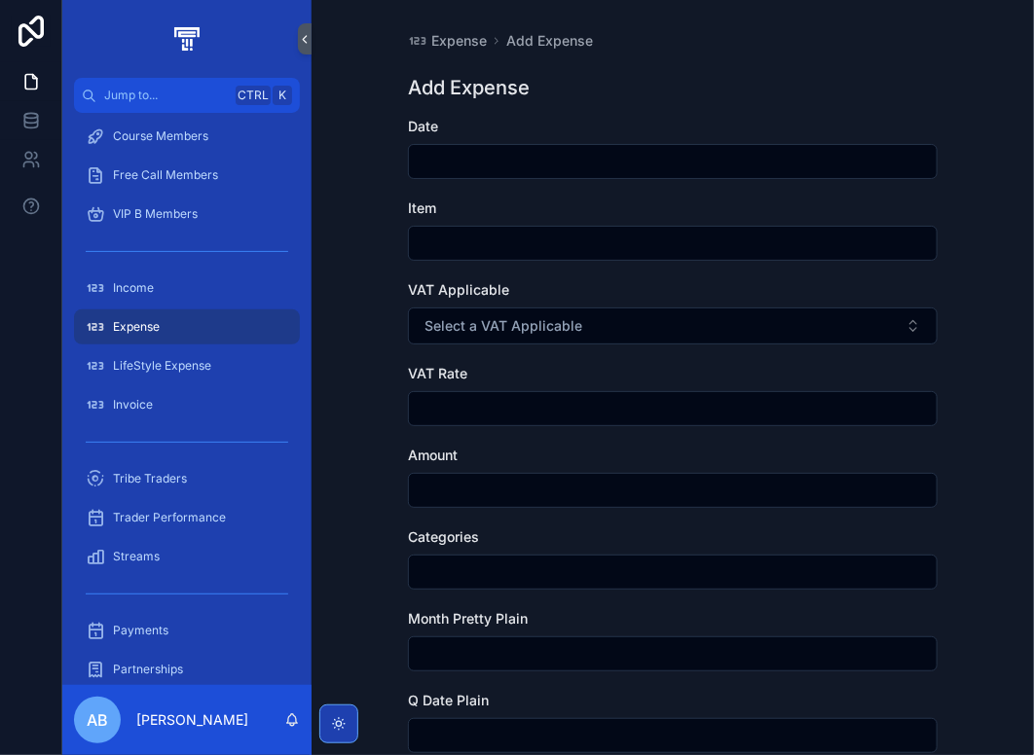
click at [444, 157] on input "scrollable content" at bounding box center [672, 161] width 527 height 27
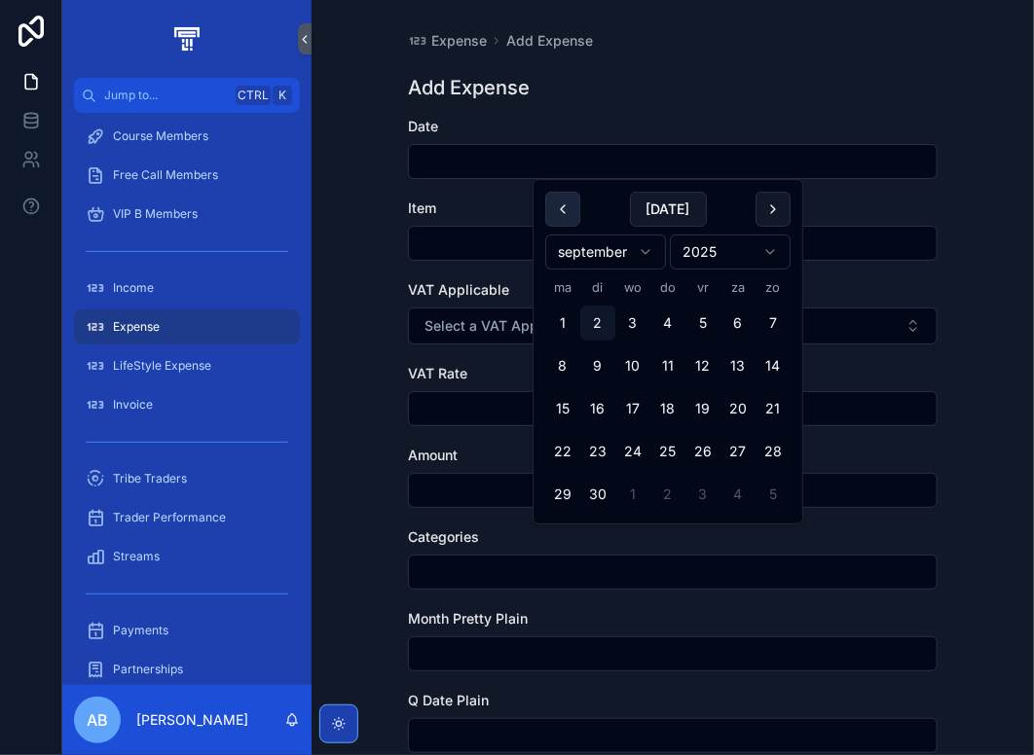
click at [561, 218] on button "scrollable content" at bounding box center [562, 209] width 35 height 35
click at [770, 493] on button "31" at bounding box center [772, 494] width 35 height 35
type input "*********"
click at [425, 244] on input "scrollable content" at bounding box center [672, 243] width 527 height 27
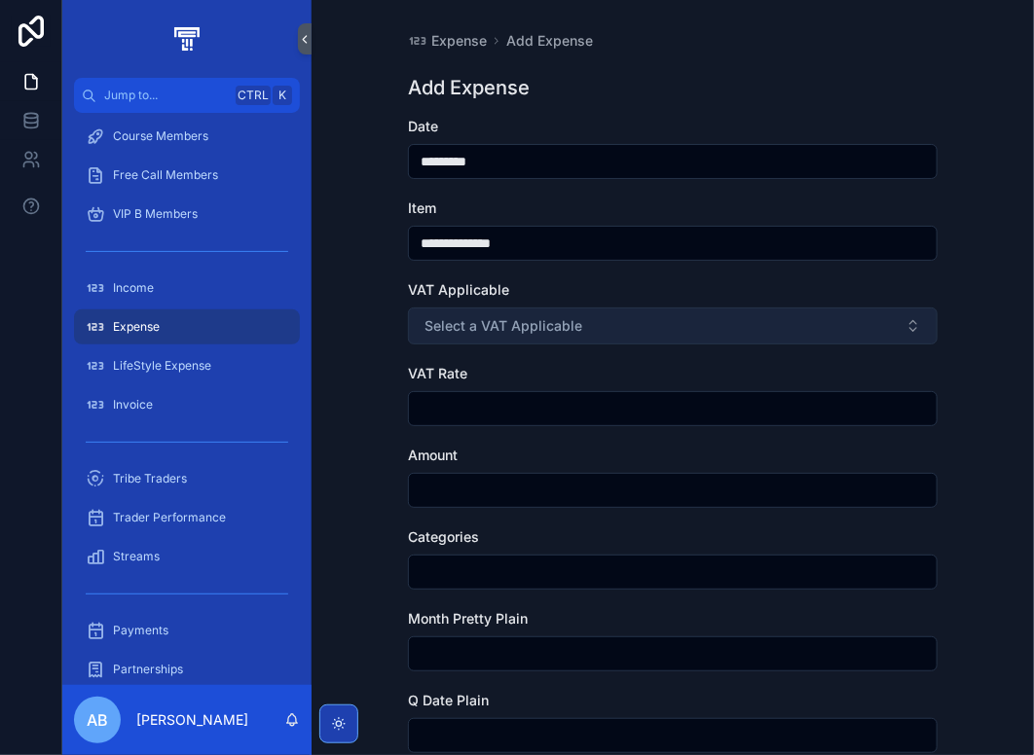
type input "**********"
click at [525, 328] on span "Select a VAT Applicable" at bounding box center [503, 325] width 158 height 19
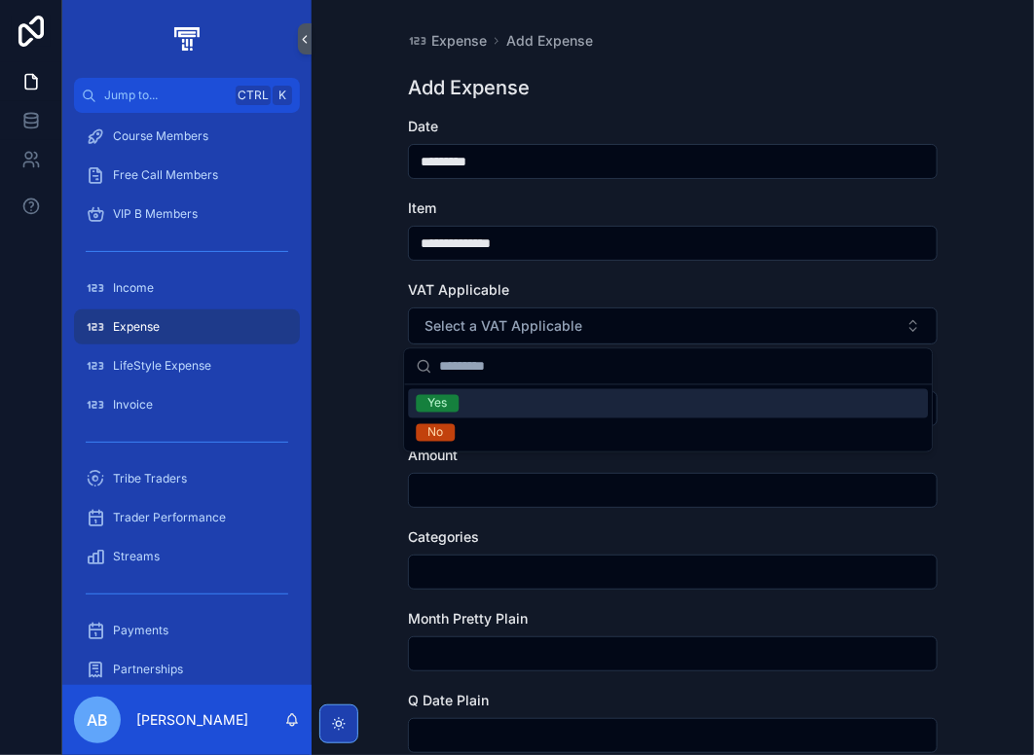
click at [476, 400] on div "Yes" at bounding box center [668, 403] width 520 height 29
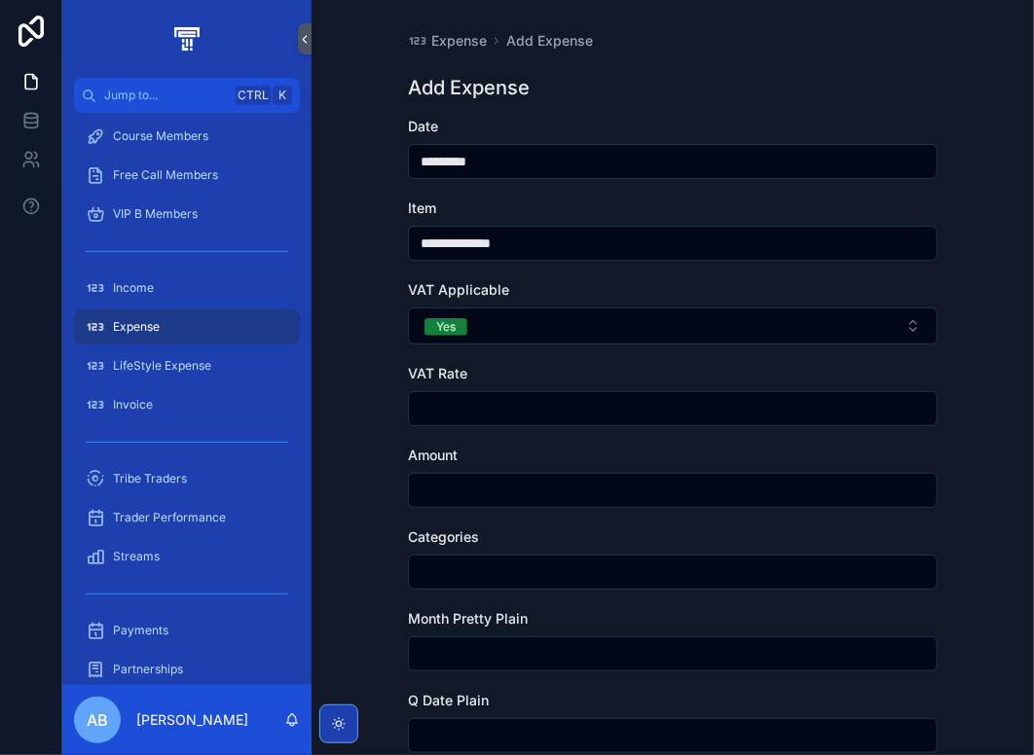
click at [459, 404] on input "scrollable content" at bounding box center [672, 408] width 527 height 27
type input "****"
click at [462, 487] on input "scrollable content" at bounding box center [672, 490] width 527 height 27
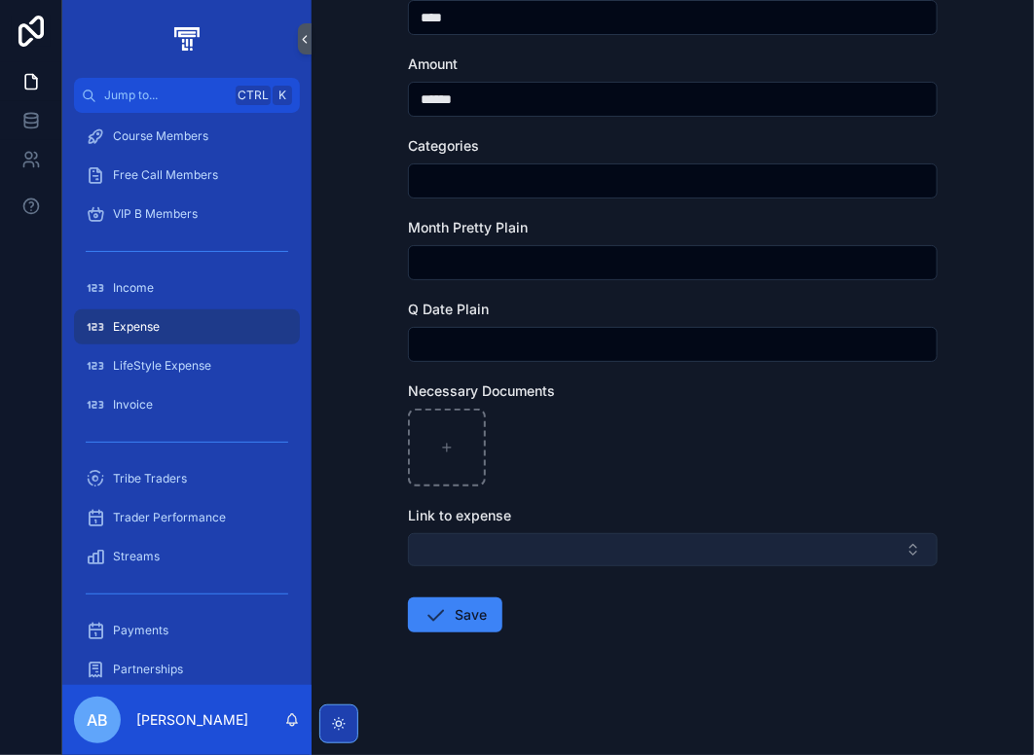
scroll to position [393, 0]
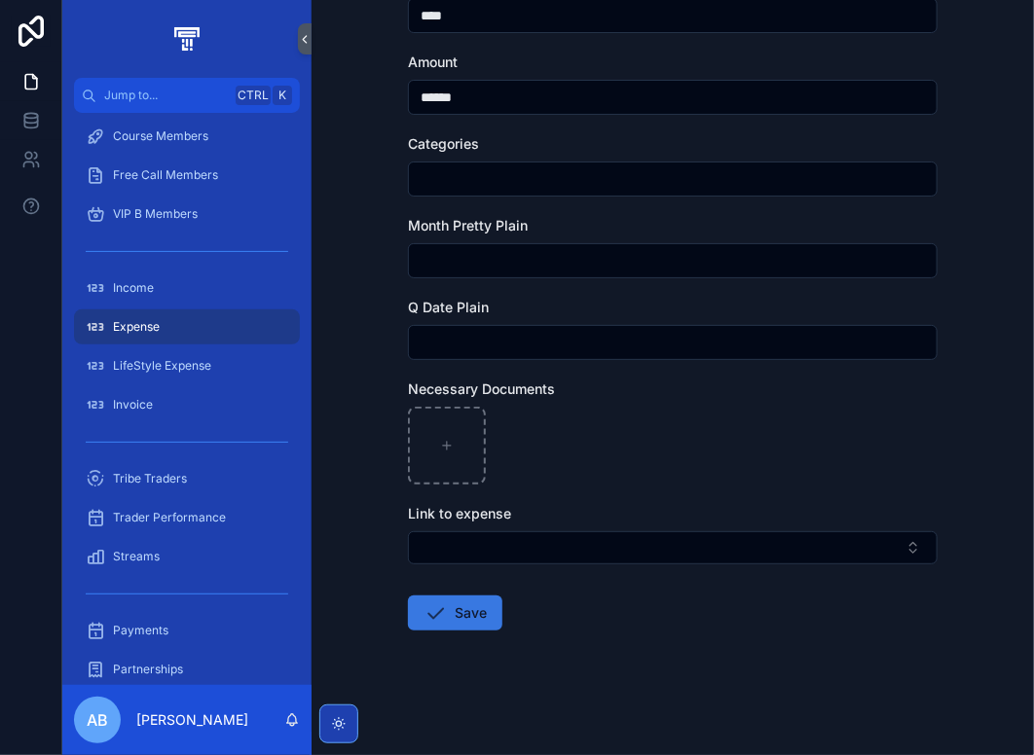
type input "******"
click at [456, 612] on button "Save" at bounding box center [455, 613] width 94 height 35
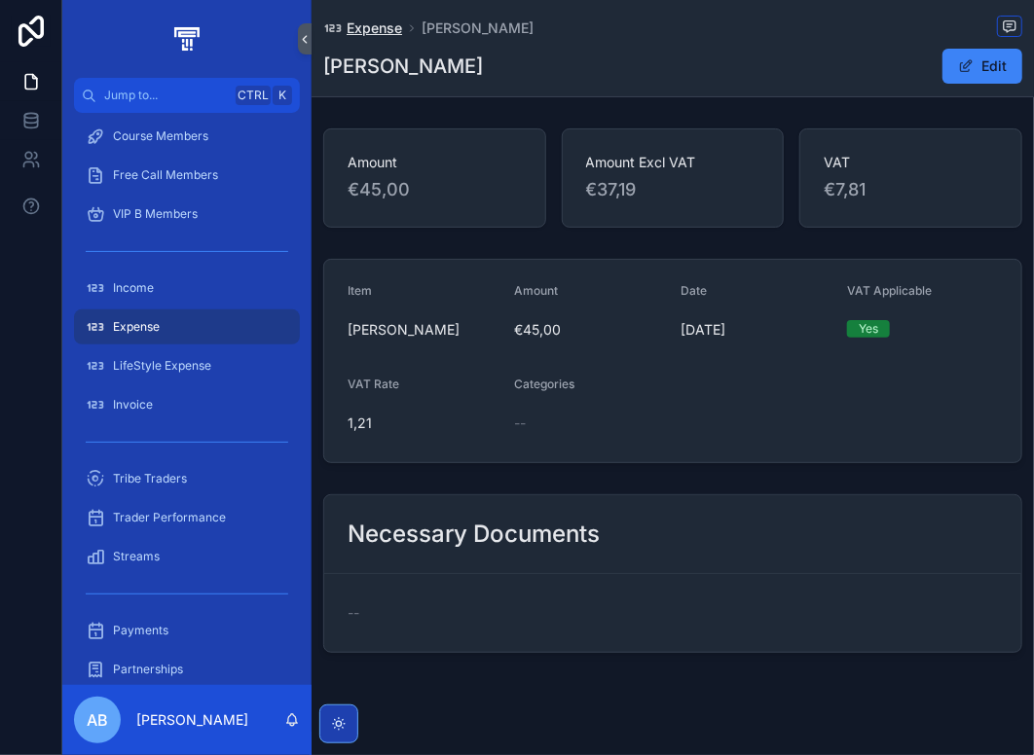
click at [387, 26] on span "Expense" at bounding box center [373, 27] width 55 height 19
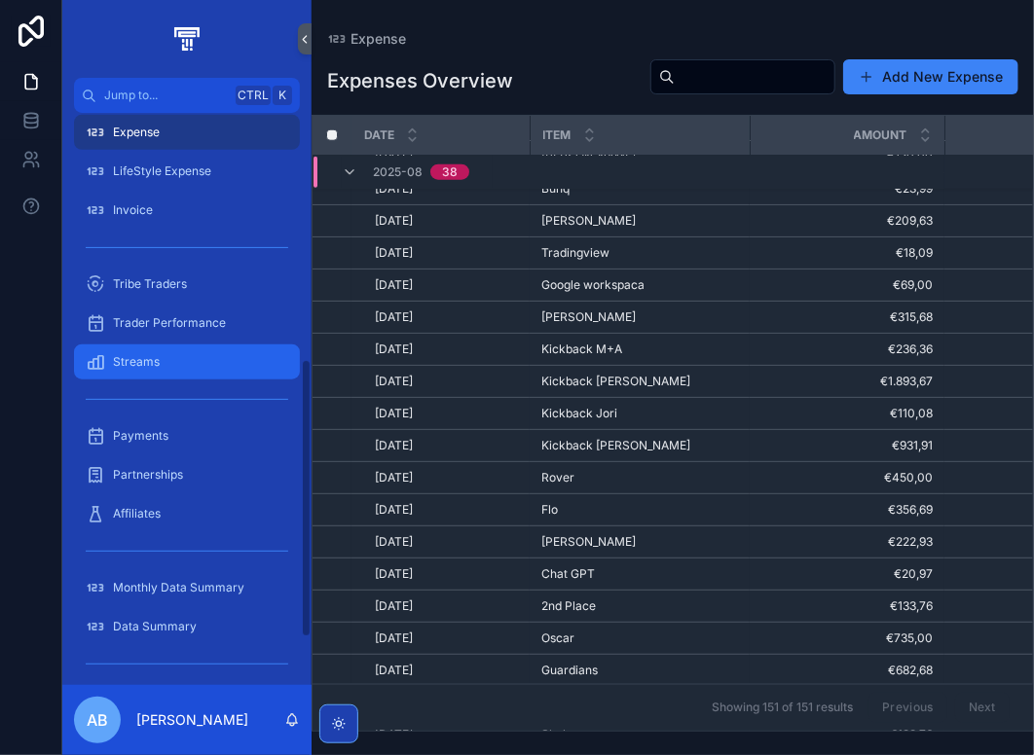
scroll to position [603, 0]
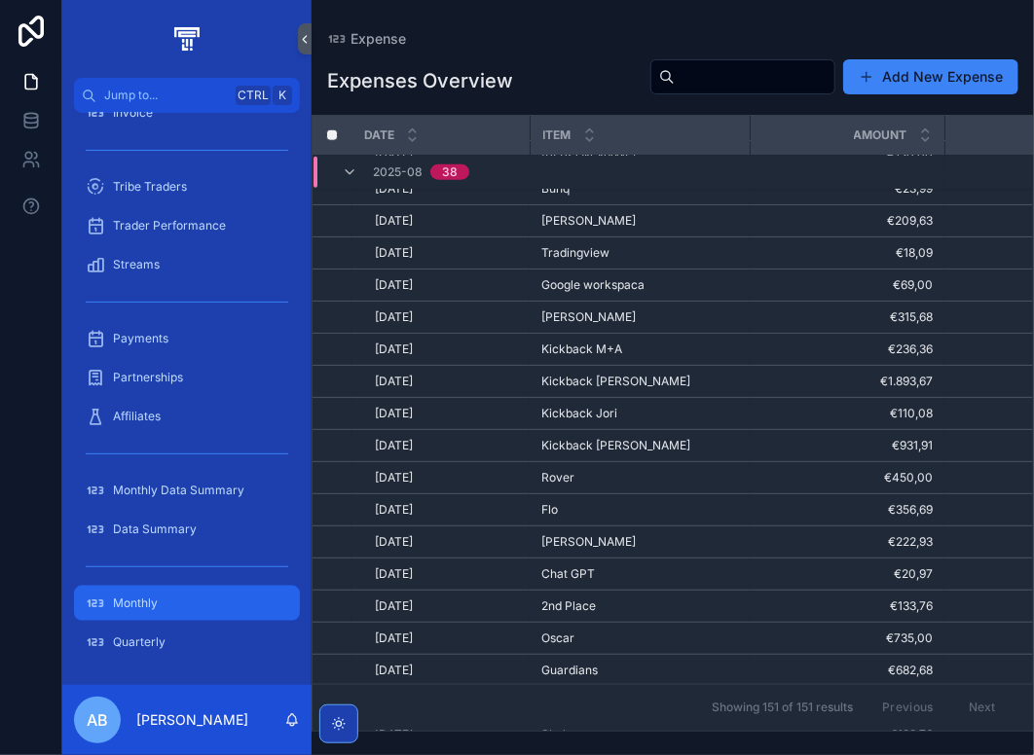
click at [176, 606] on div "Monthly" at bounding box center [187, 603] width 202 height 31
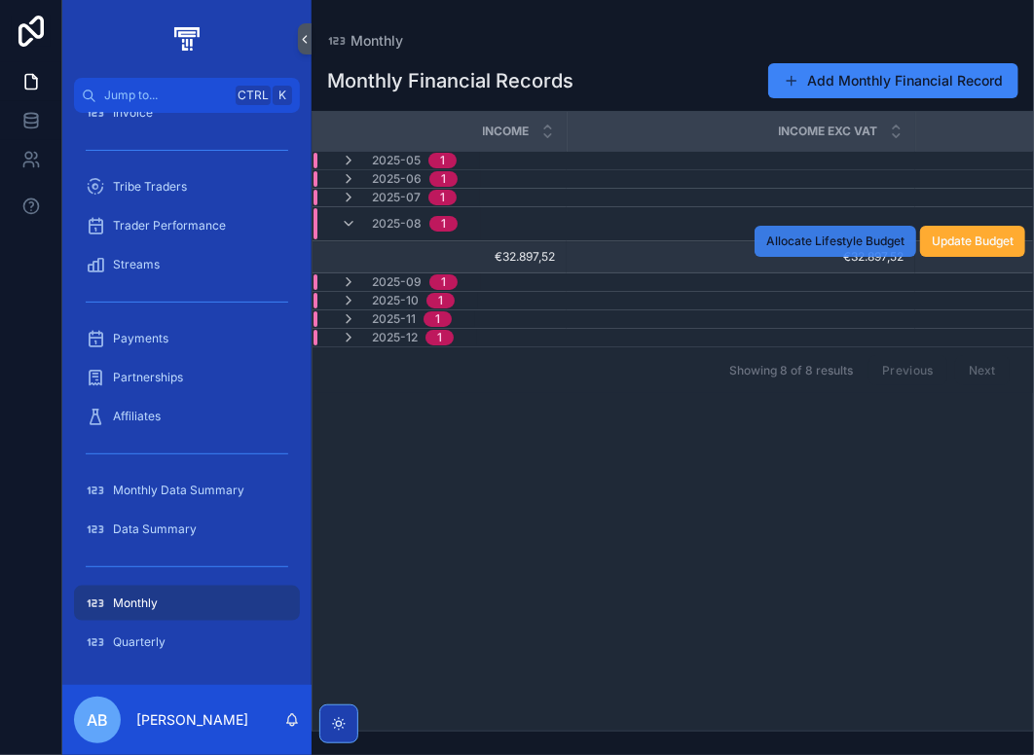
click at [835, 244] on span "Allocate Lifestyle Budget" at bounding box center [835, 242] width 138 height 16
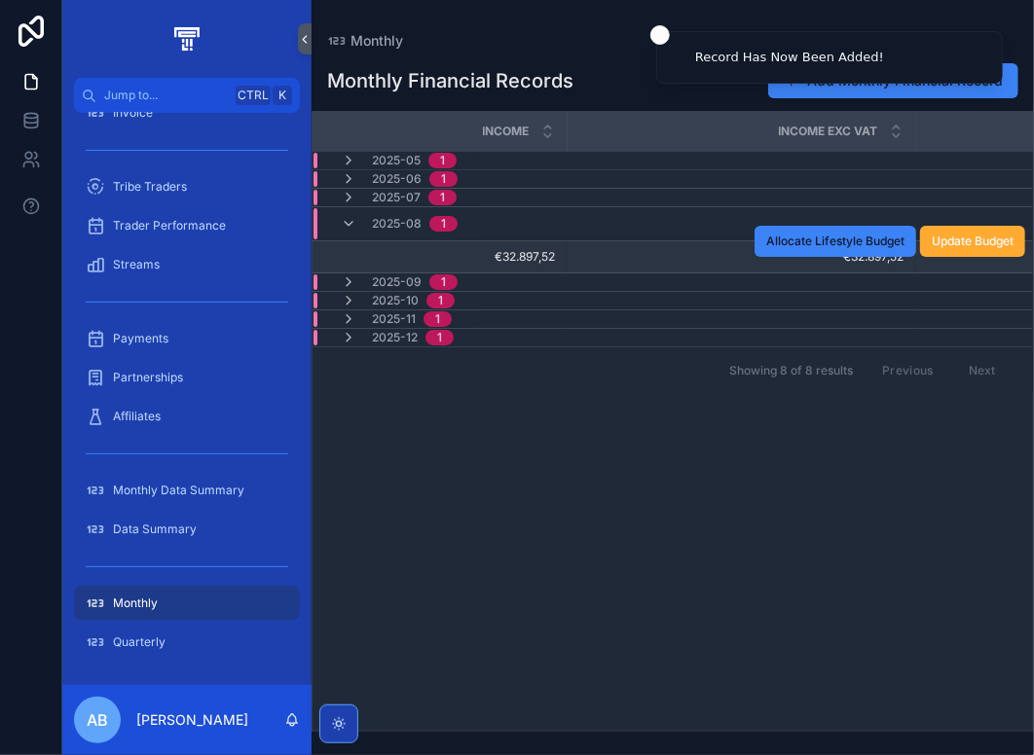
click at [639, 256] on span "€32.897,52" at bounding box center [740, 257] width 325 height 16
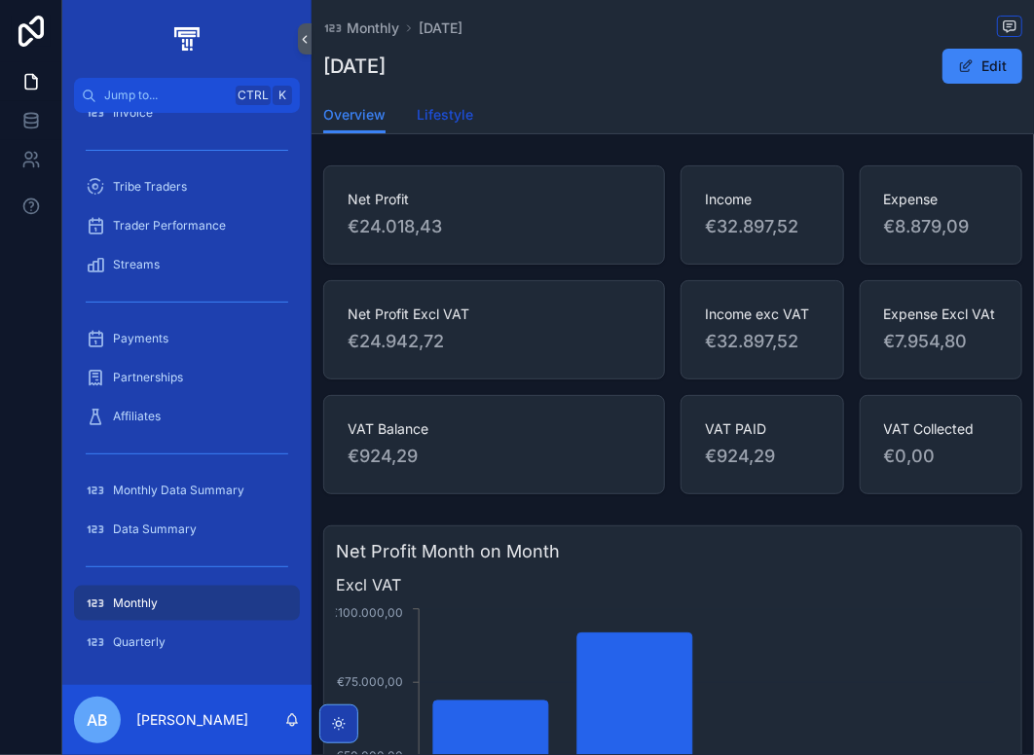
click at [451, 120] on span "Lifestyle" at bounding box center [445, 114] width 56 height 19
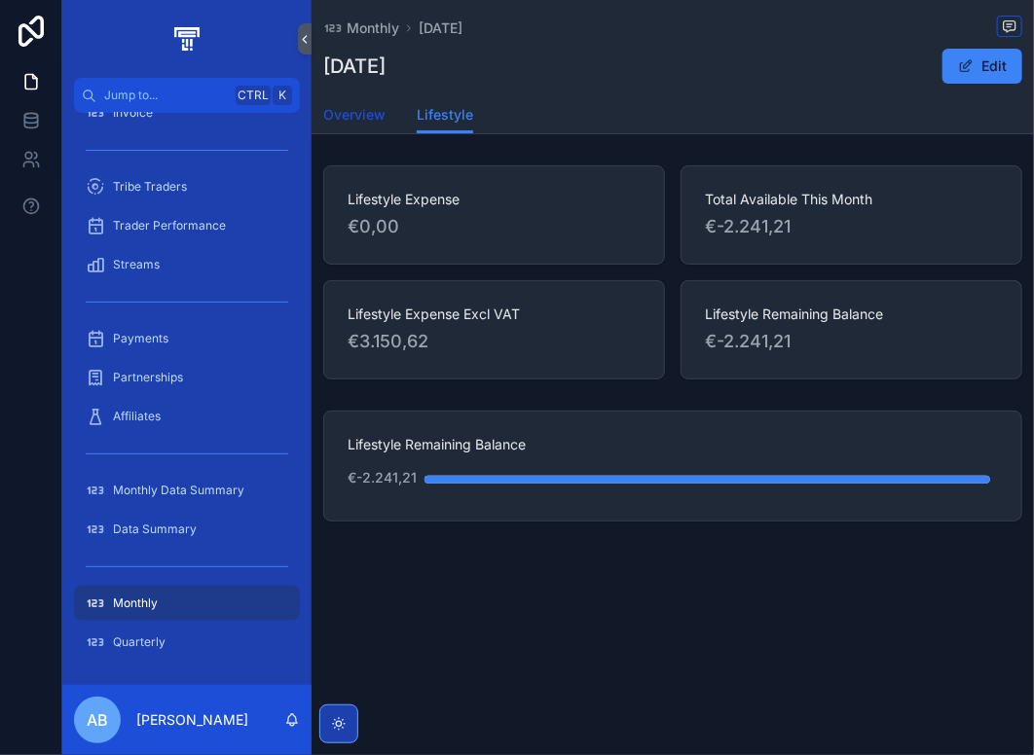
click at [343, 125] on link "Overview" at bounding box center [354, 116] width 62 height 39
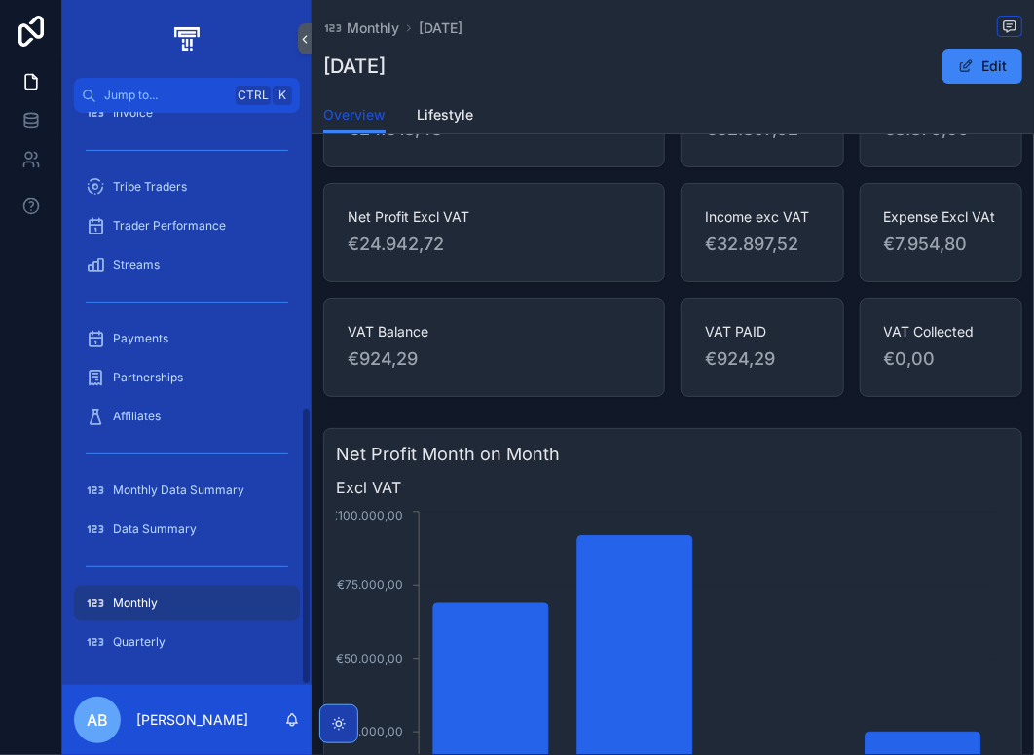
scroll to position [409, 0]
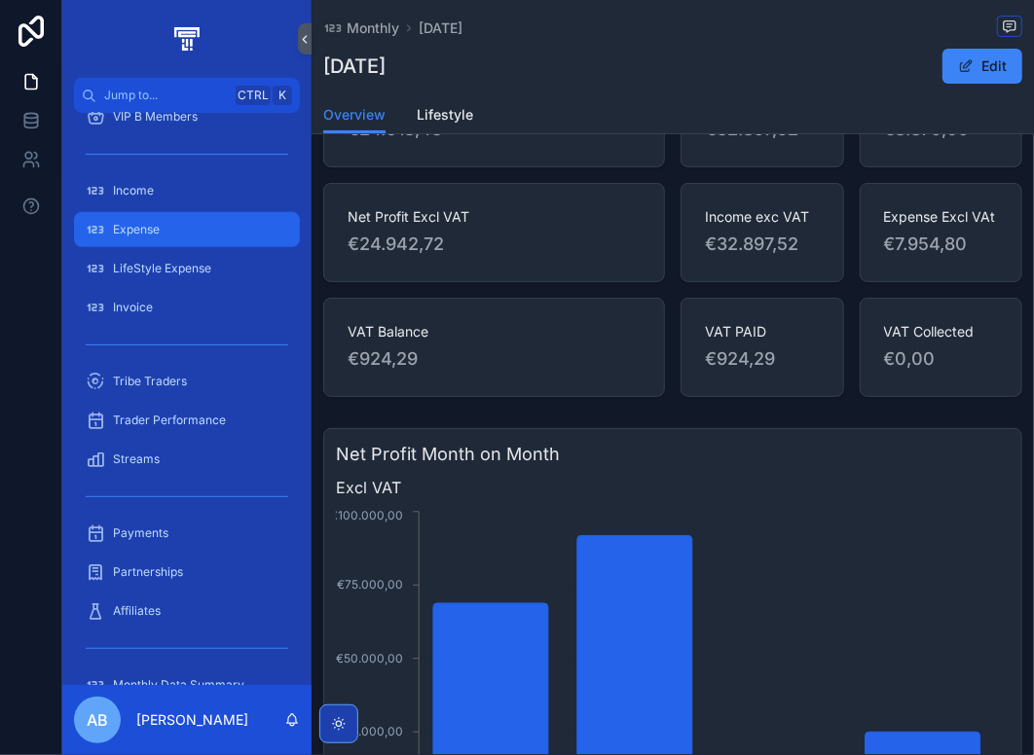
click at [166, 226] on div "Expense" at bounding box center [187, 229] width 202 height 31
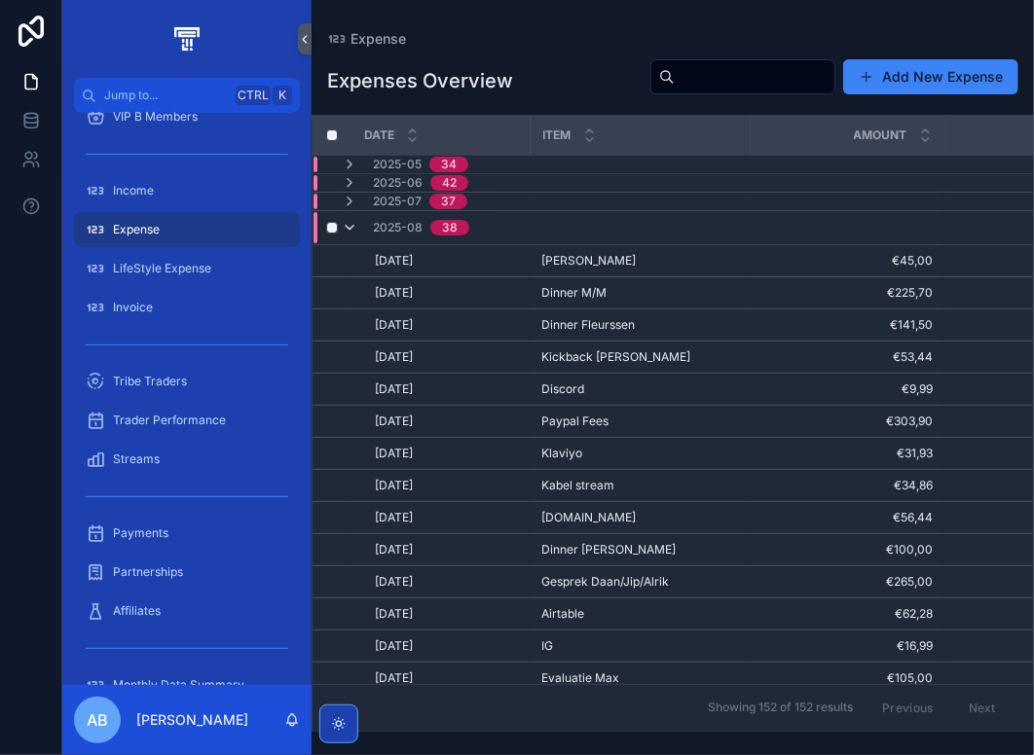
click at [354, 226] on icon "scrollable content" at bounding box center [350, 228] width 16 height 16
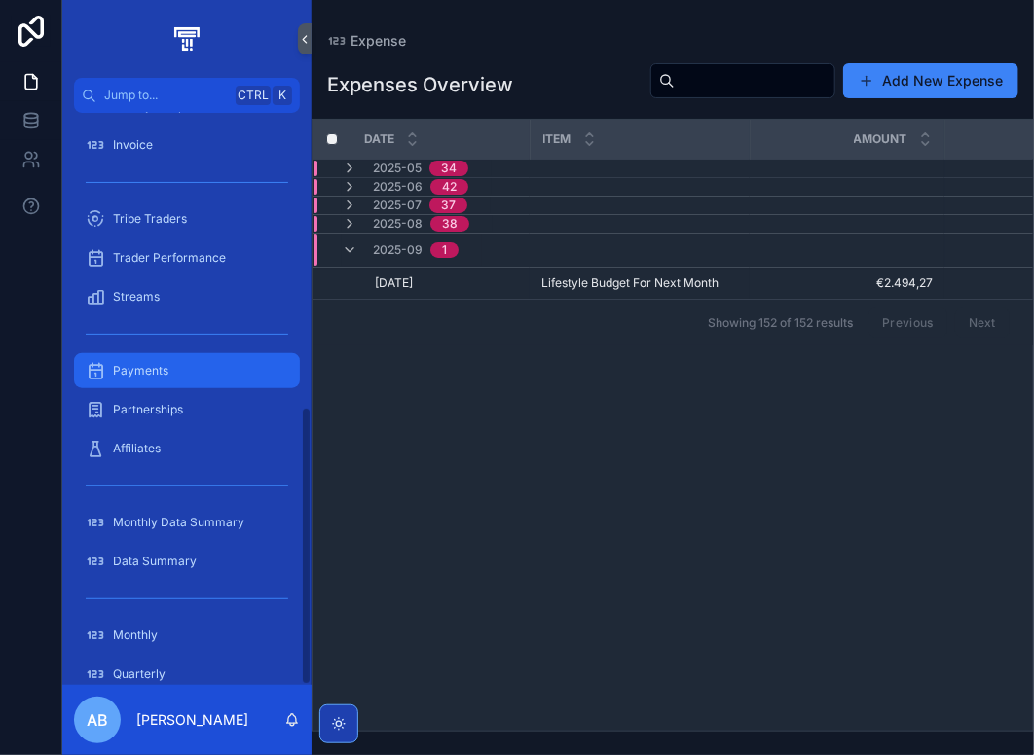
scroll to position [603, 0]
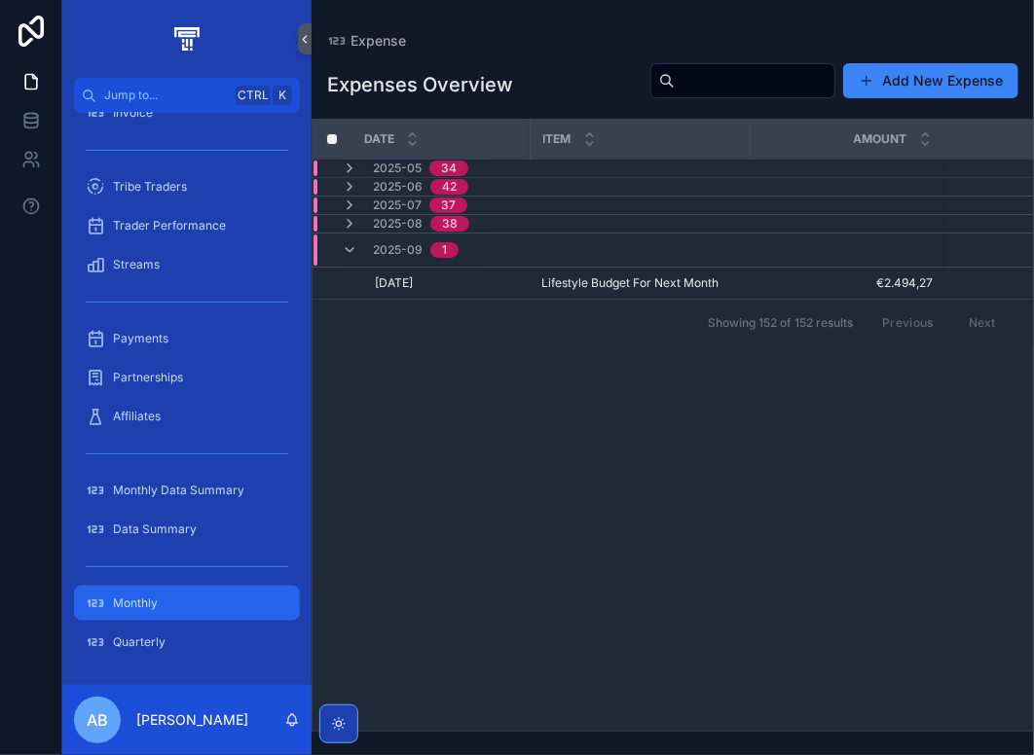
click at [169, 596] on div "Monthly" at bounding box center [187, 603] width 202 height 31
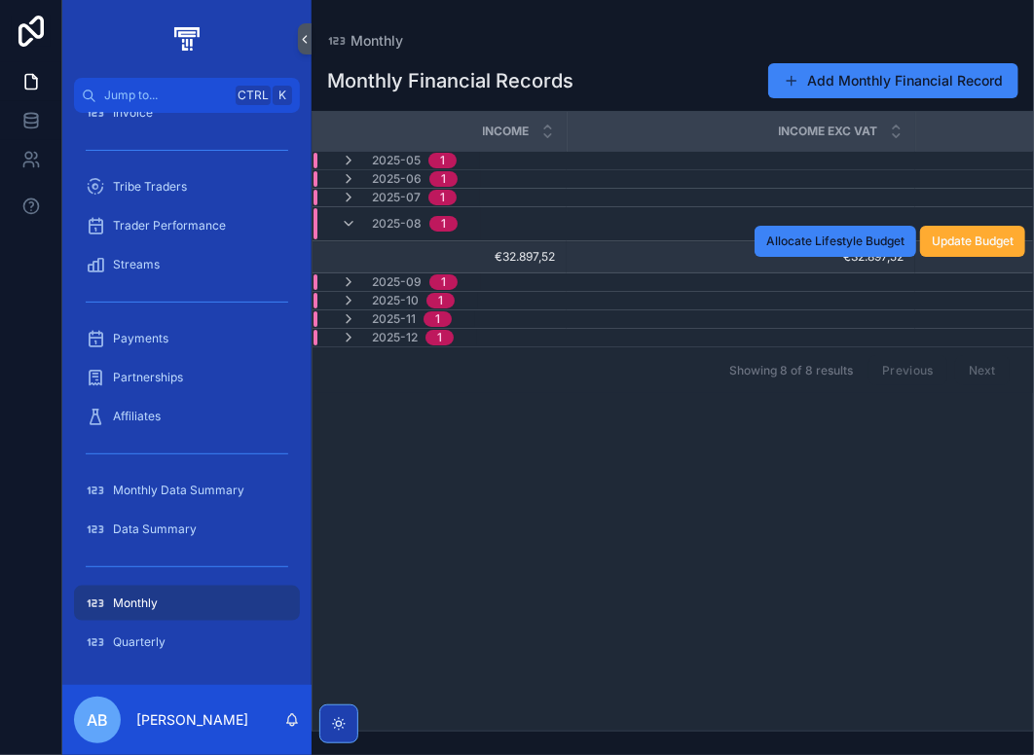
click at [571, 253] on td "€32.897,52 €32.897,52" at bounding box center [740, 257] width 348 height 32
click at [518, 253] on span "€32.897,52" at bounding box center [445, 257] width 219 height 16
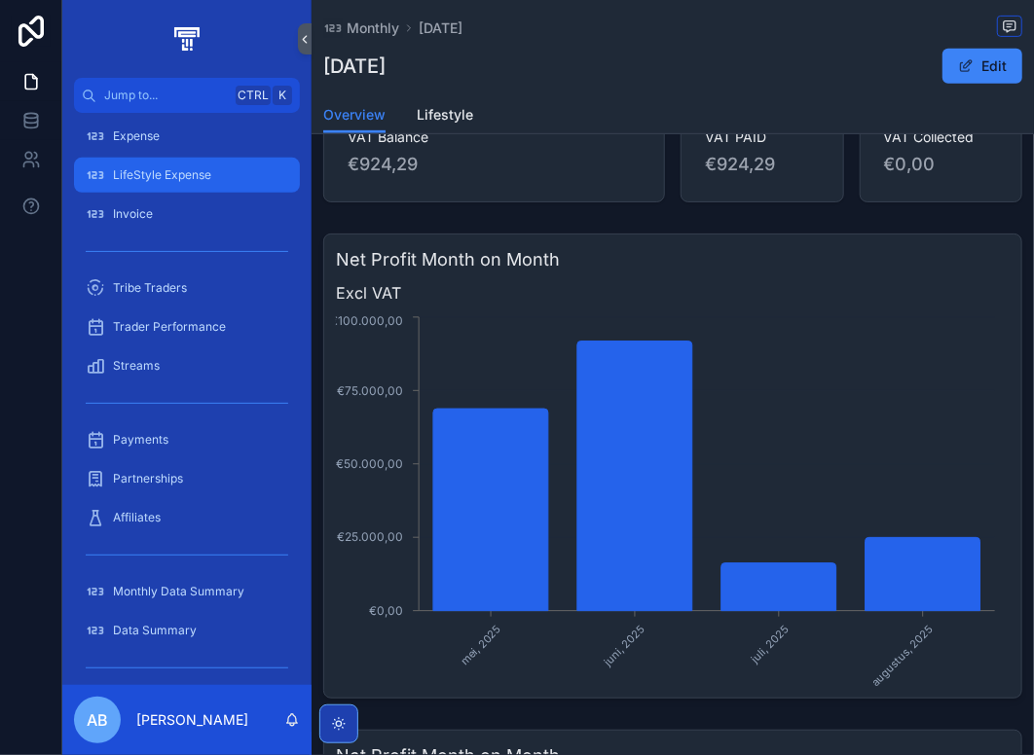
scroll to position [409, 0]
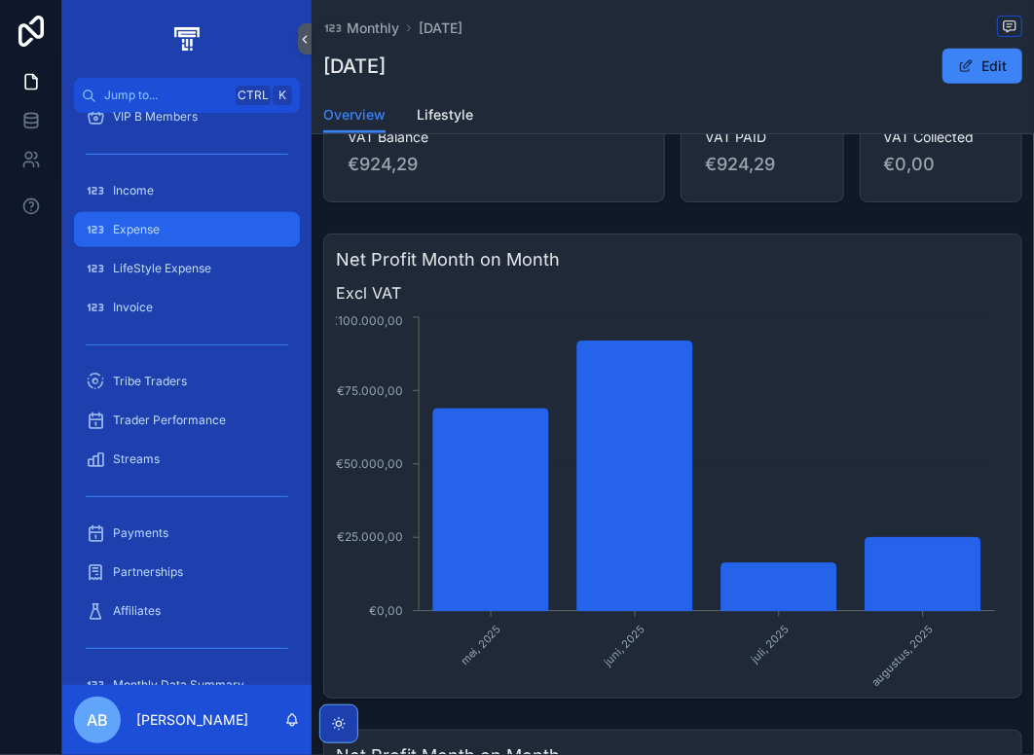
click at [172, 242] on div "Expense" at bounding box center [187, 229] width 202 height 31
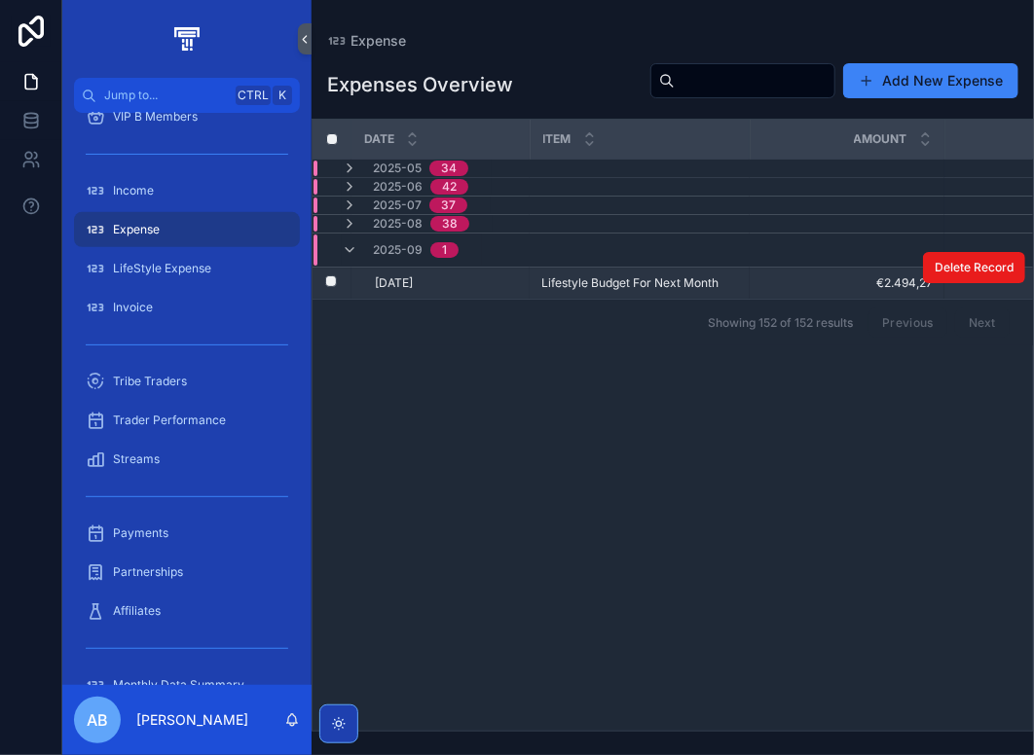
click at [518, 285] on td "[DATE] [DATE]" at bounding box center [440, 284] width 178 height 32
click at [656, 275] on span "Lifestyle Budget For Next Month" at bounding box center [629, 283] width 177 height 16
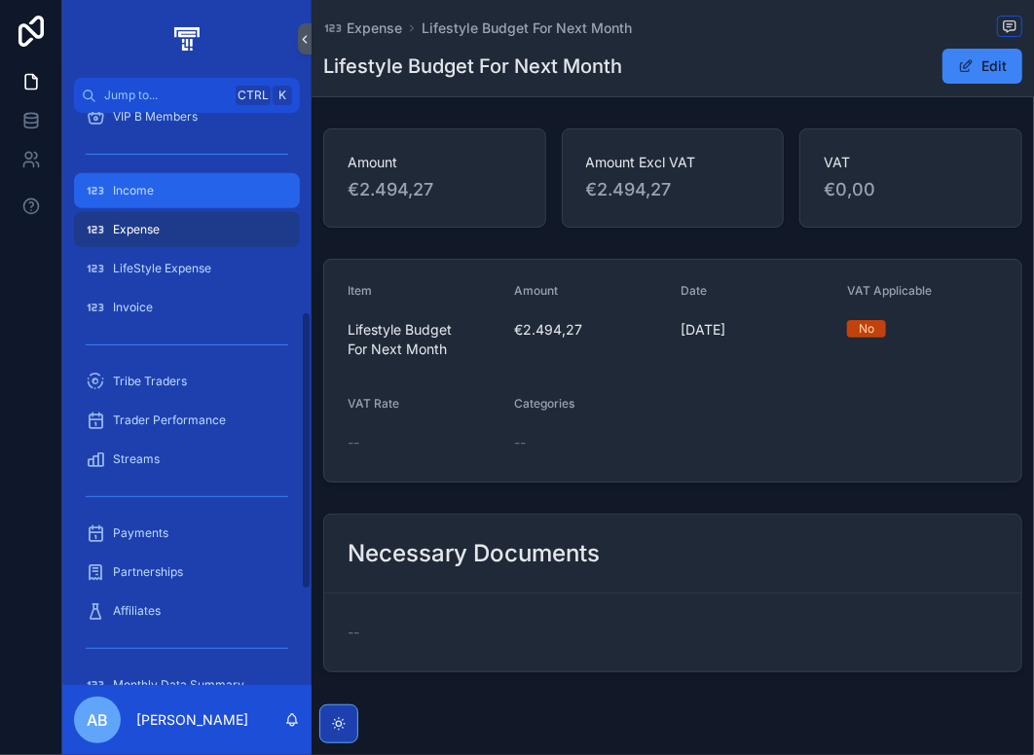
click at [179, 189] on div "Income" at bounding box center [187, 190] width 202 height 31
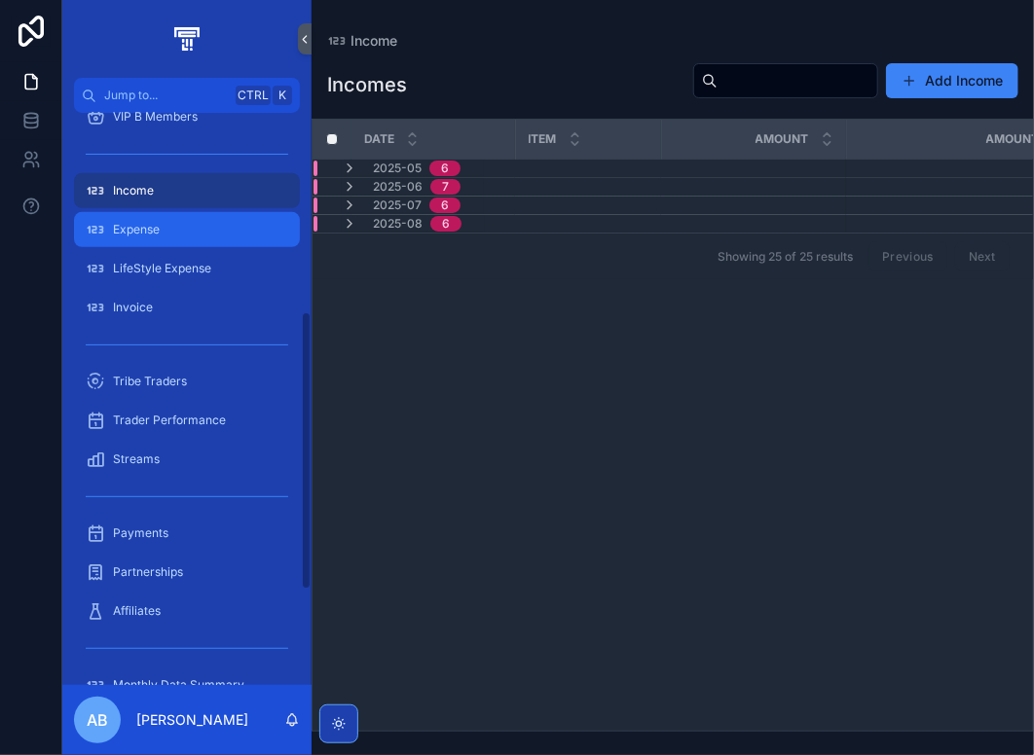
click at [160, 238] on div "Expense" at bounding box center [187, 229] width 202 height 31
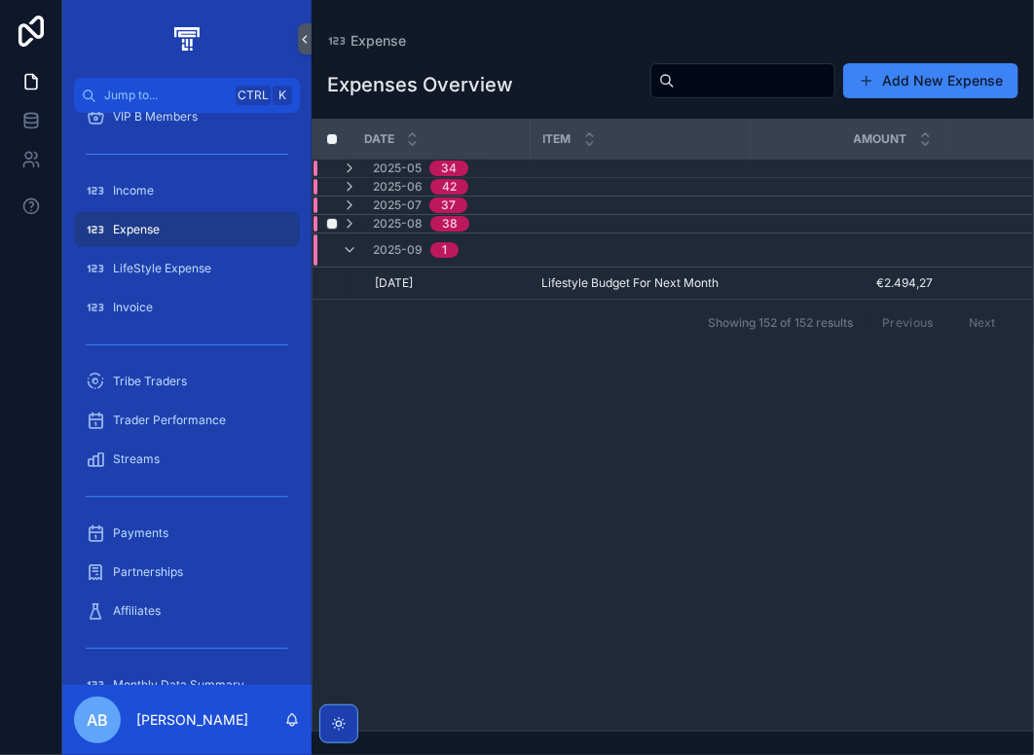
click at [377, 225] on span "2025-08" at bounding box center [398, 224] width 50 height 16
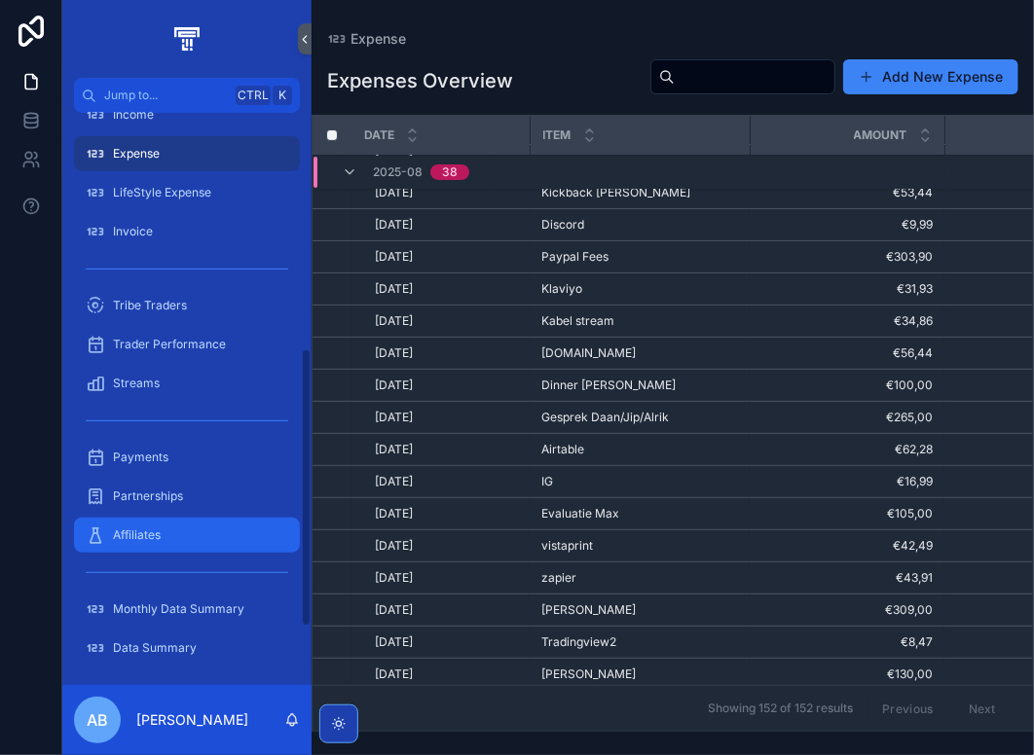
scroll to position [603, 0]
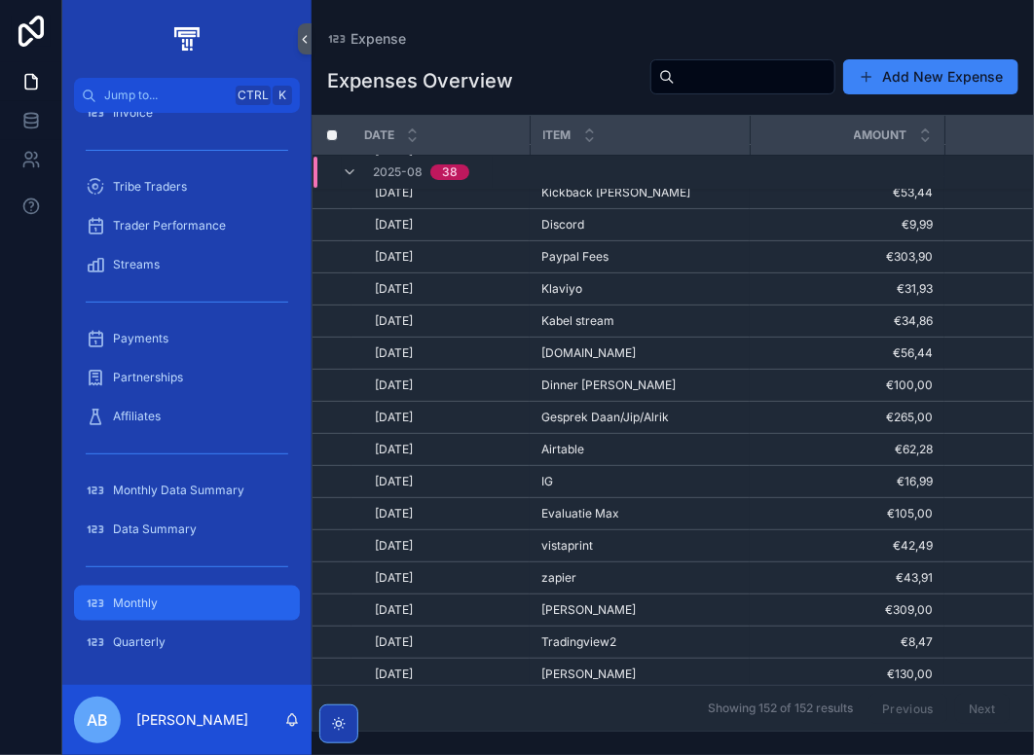
click at [172, 602] on div "Monthly" at bounding box center [187, 603] width 202 height 31
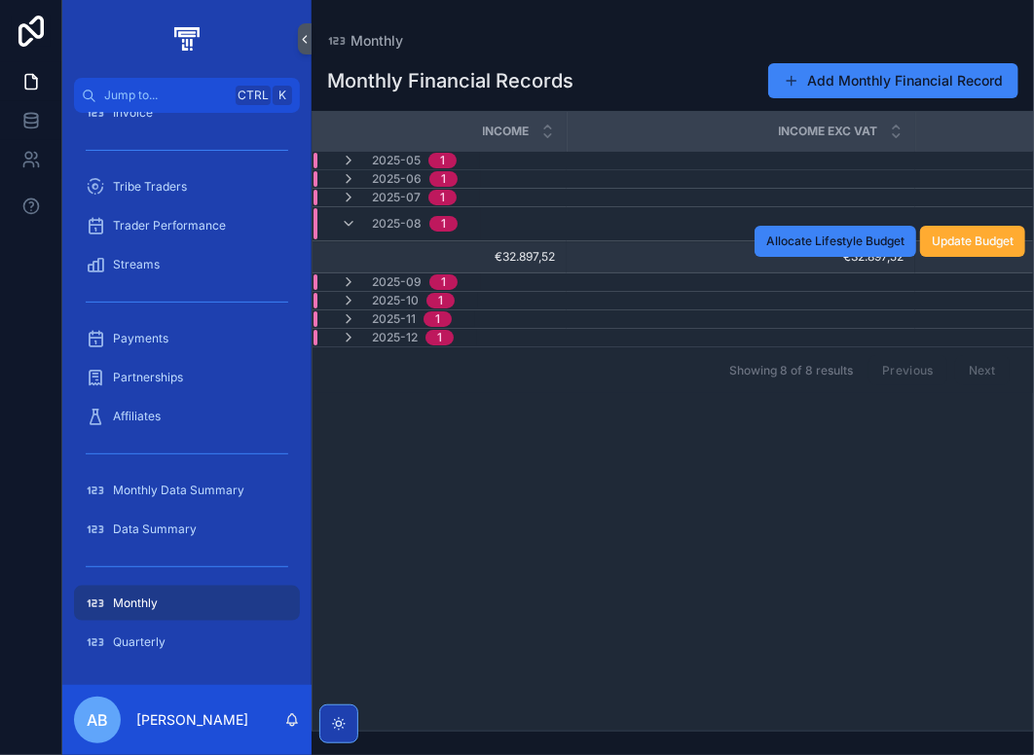
click at [624, 249] on span "€32.897,52" at bounding box center [740, 257] width 325 height 16
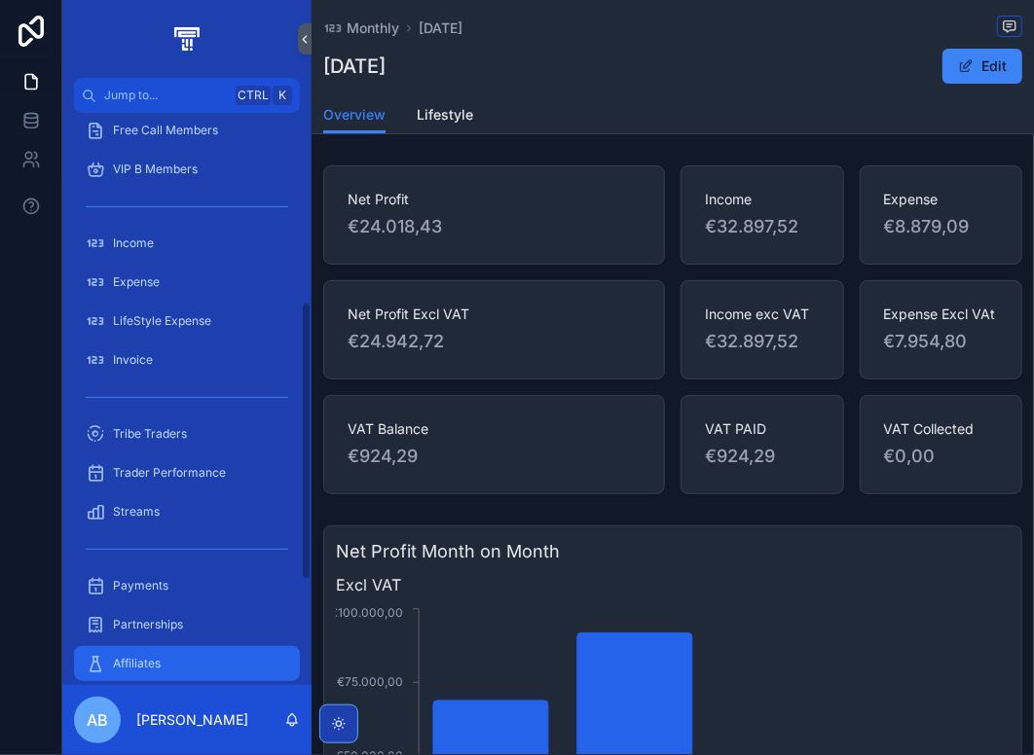
scroll to position [389, 0]
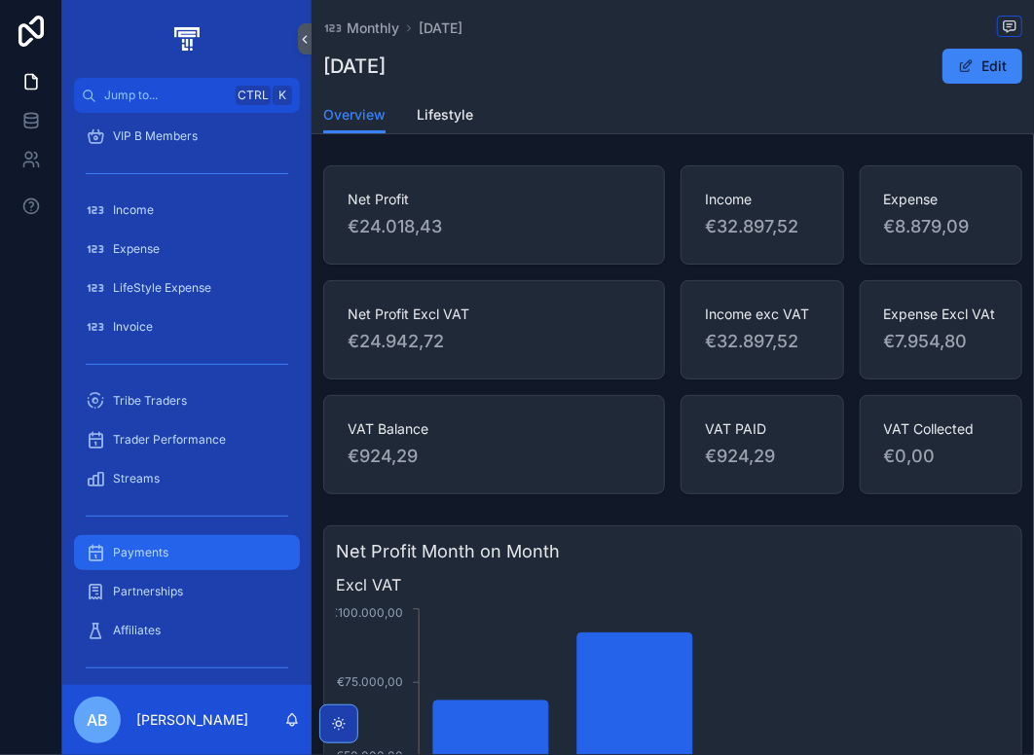
click at [172, 548] on div "Payments" at bounding box center [187, 552] width 202 height 31
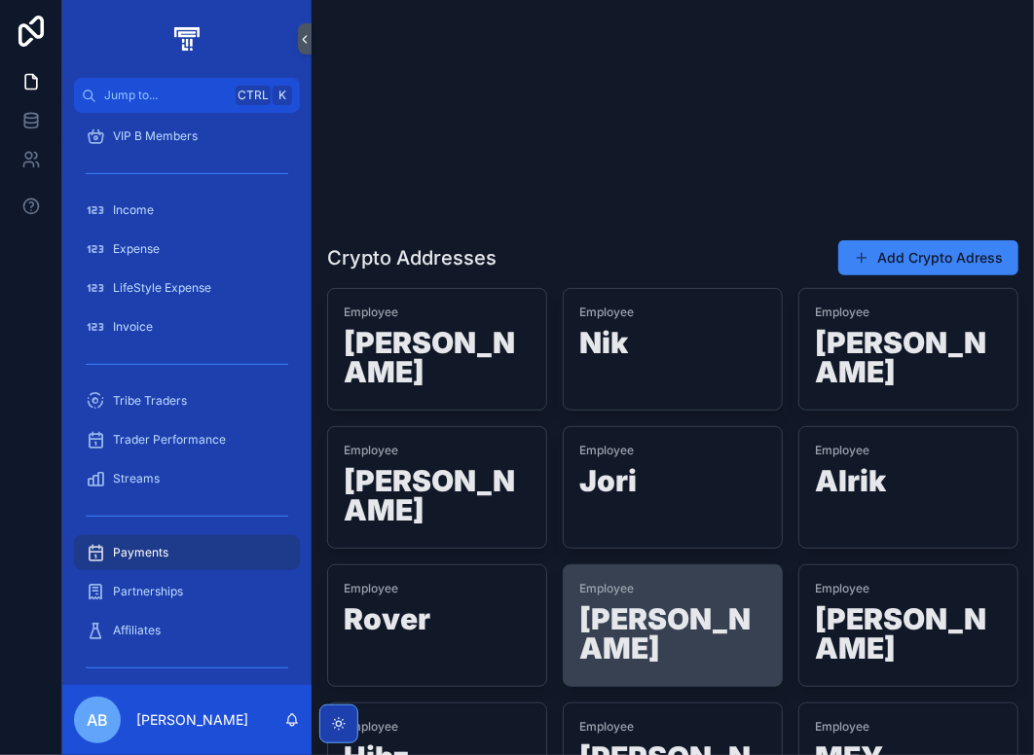
scroll to position [195, 0]
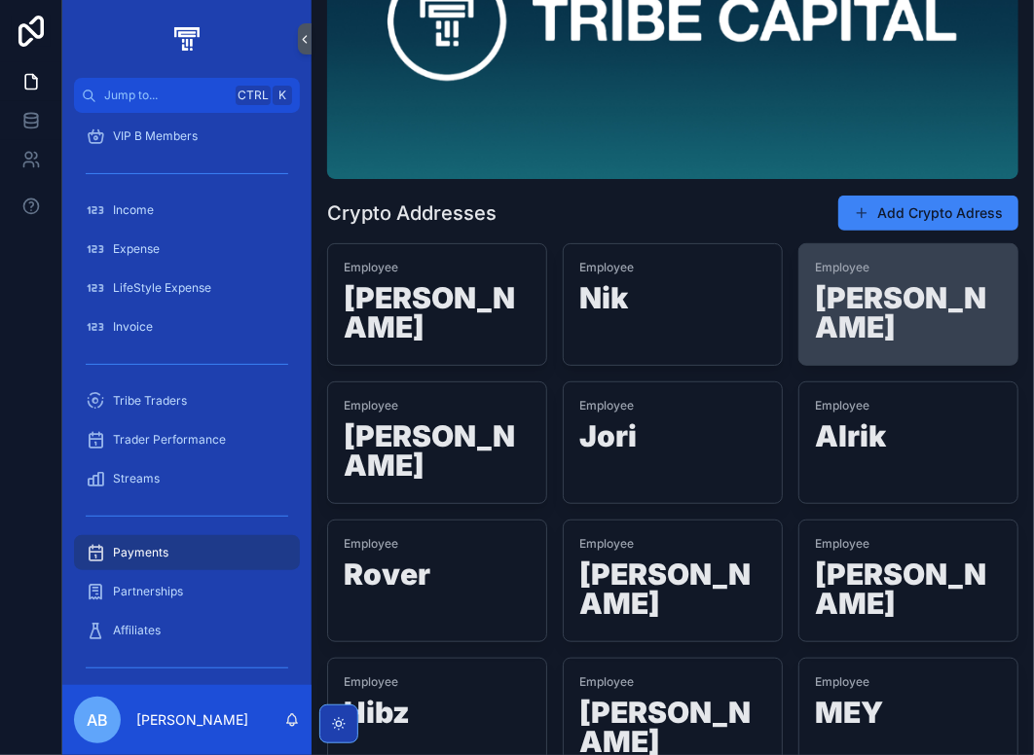
click at [857, 292] on h1 "[PERSON_NAME]" at bounding box center [908, 316] width 187 height 66
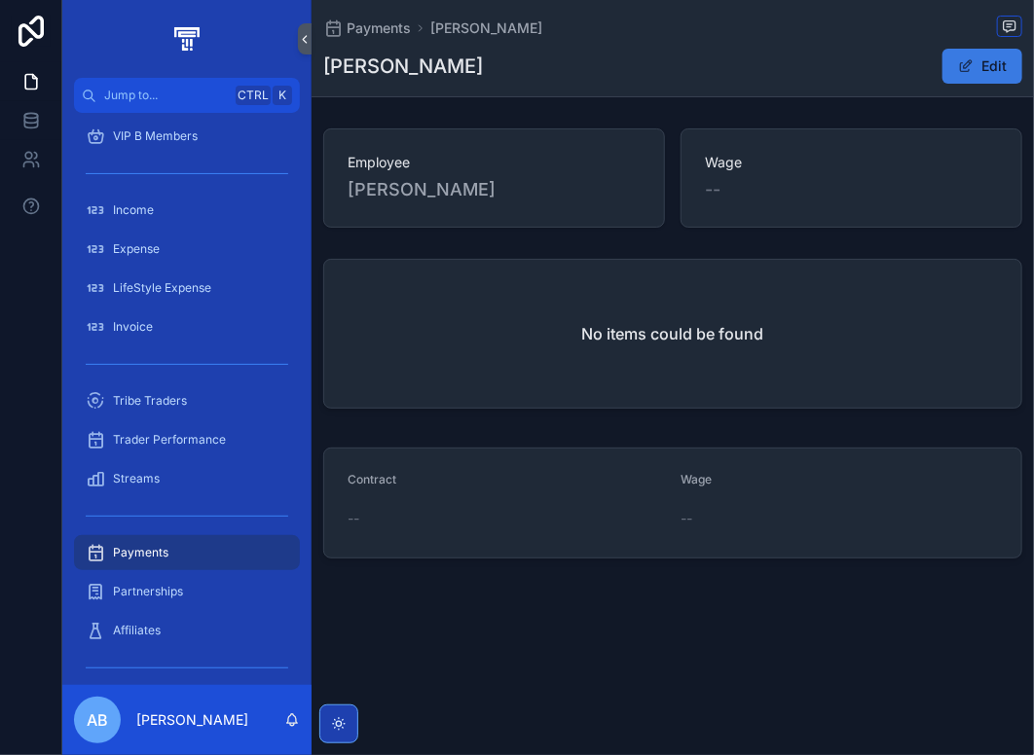
click at [970, 69] on span "scrollable content" at bounding box center [966, 66] width 16 height 16
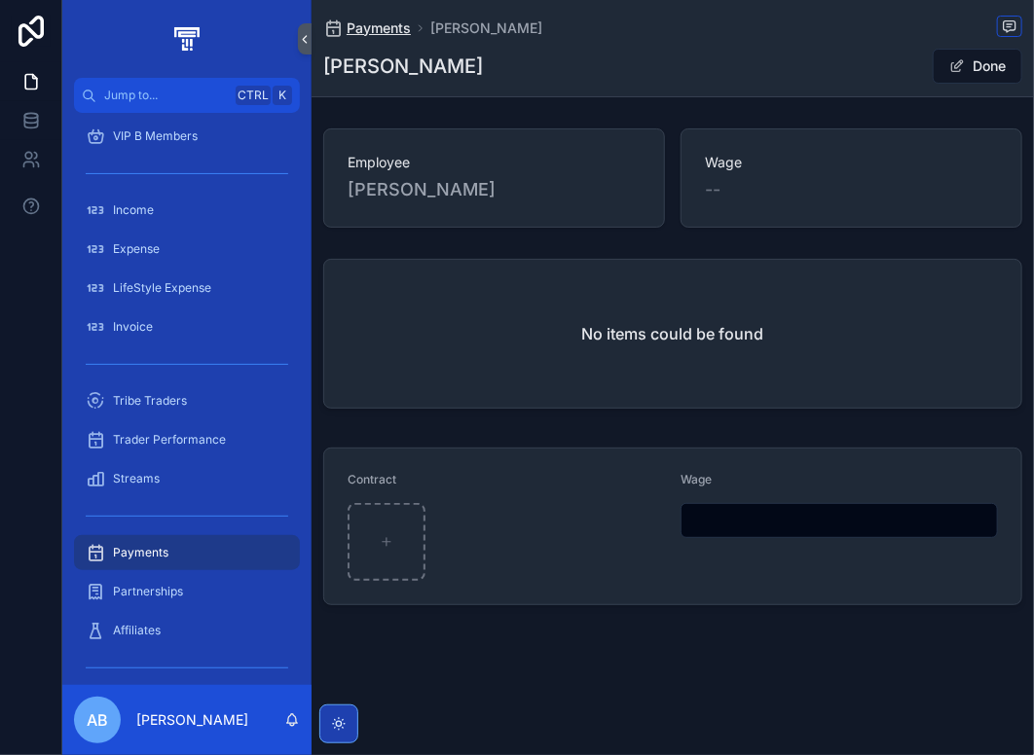
click at [386, 35] on span "Payments" at bounding box center [378, 27] width 64 height 19
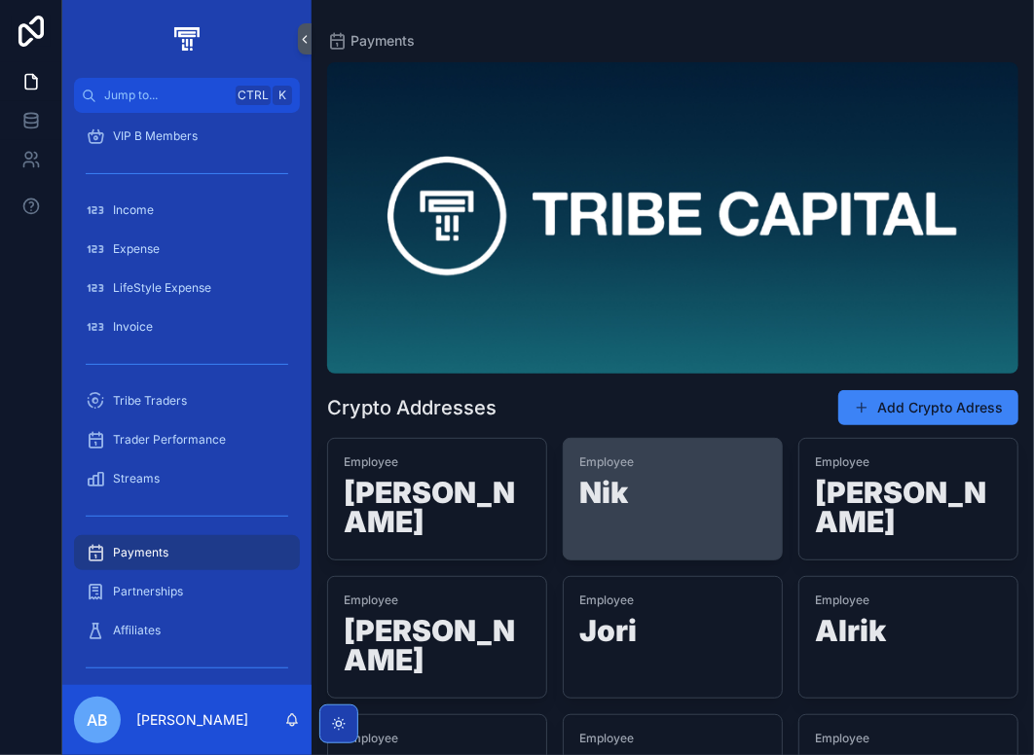
click at [653, 494] on h1 "Nik" at bounding box center [672, 496] width 187 height 37
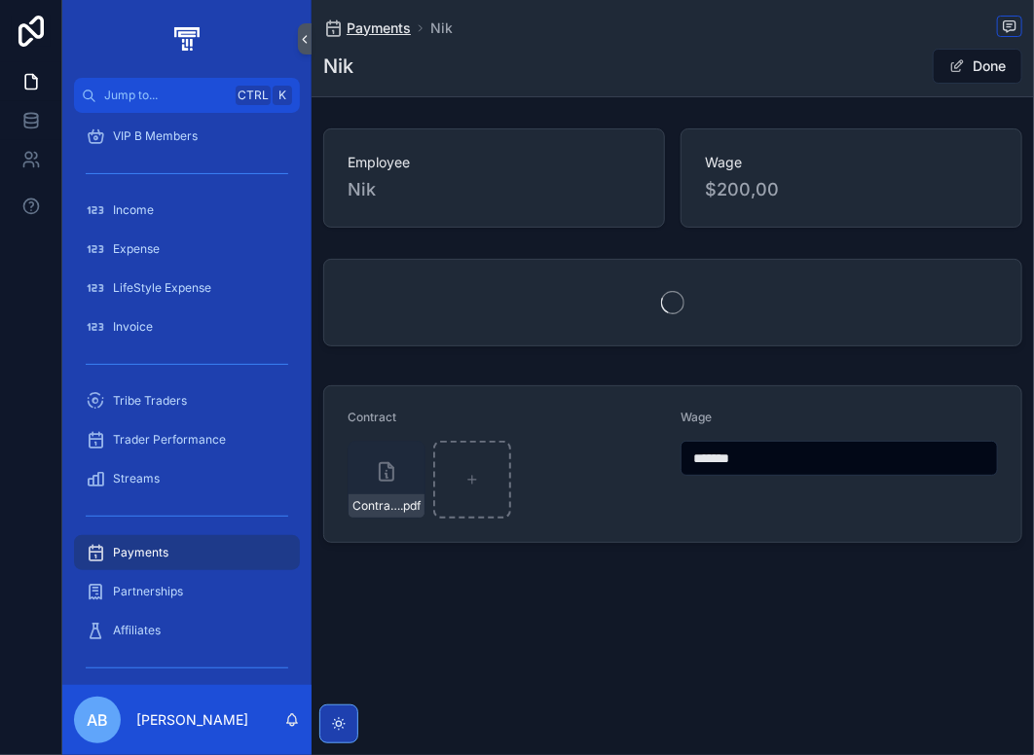
click at [381, 33] on span "Payments" at bounding box center [378, 27] width 64 height 19
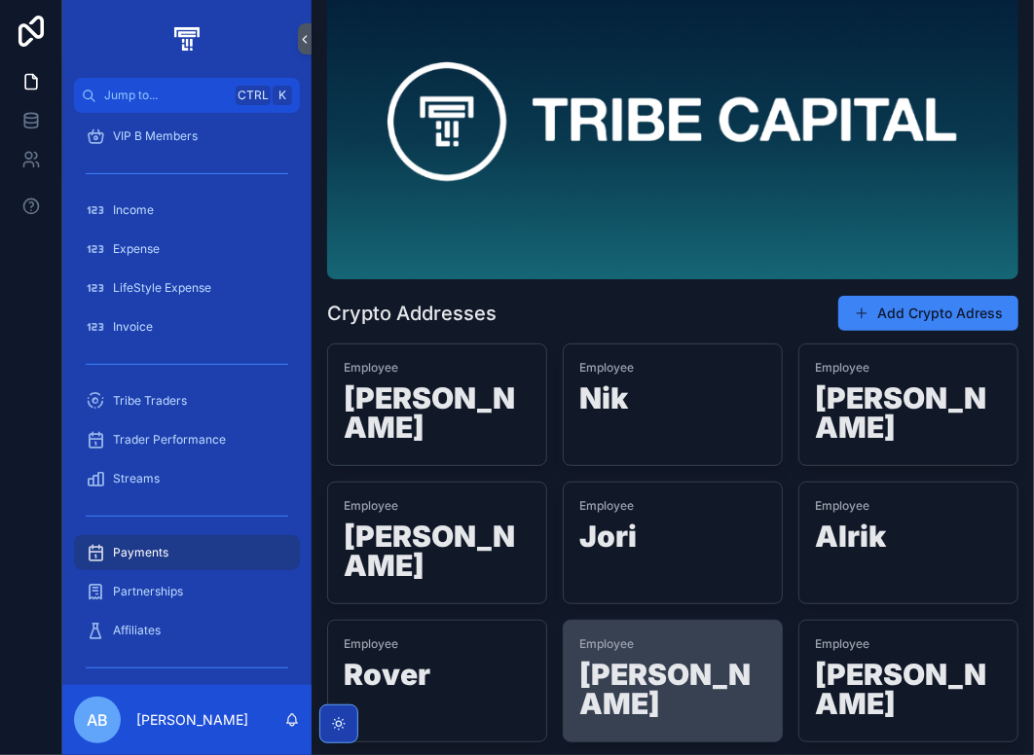
scroll to position [195, 0]
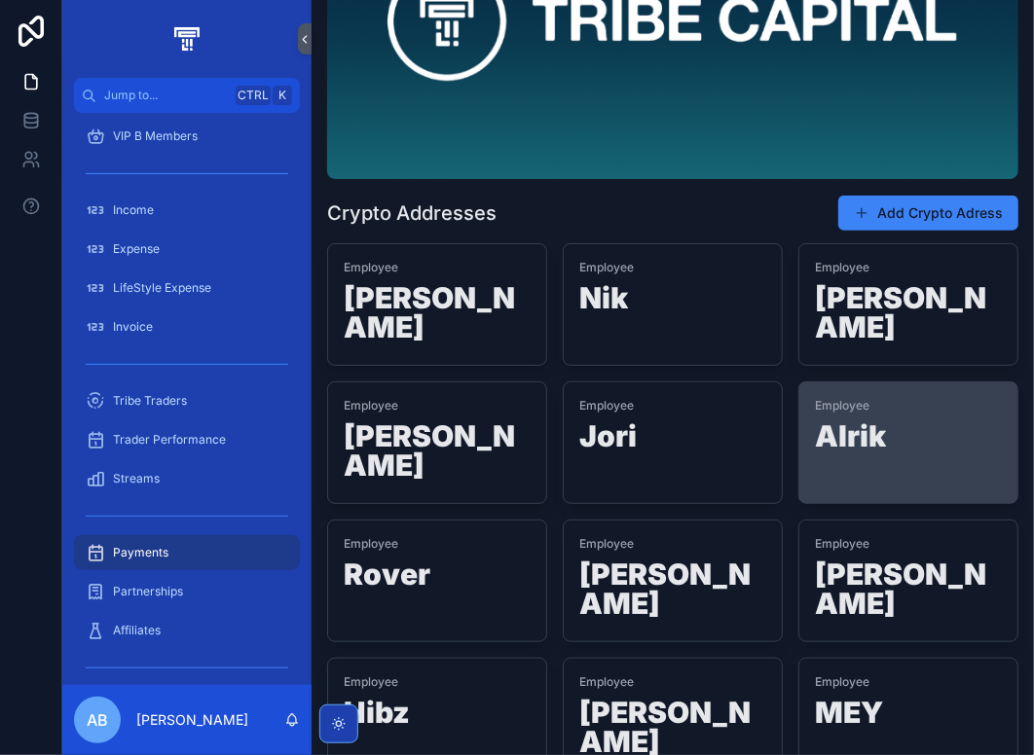
click at [900, 421] on h1 "Alrik" at bounding box center [908, 439] width 187 height 37
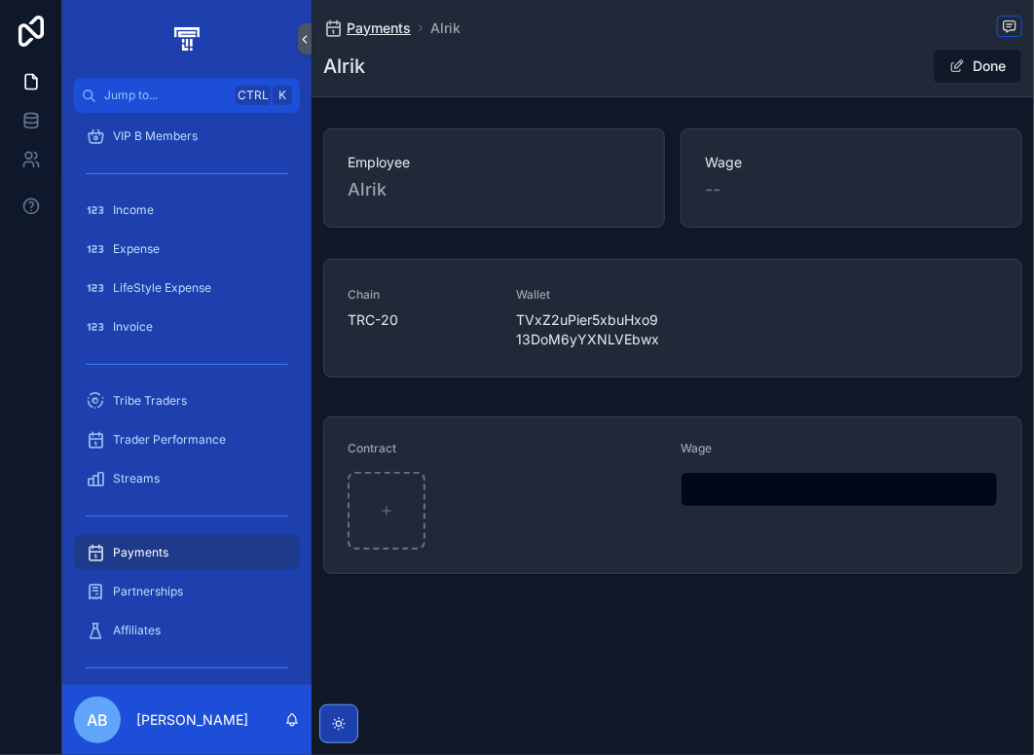
click at [381, 34] on span "Payments" at bounding box center [378, 27] width 64 height 19
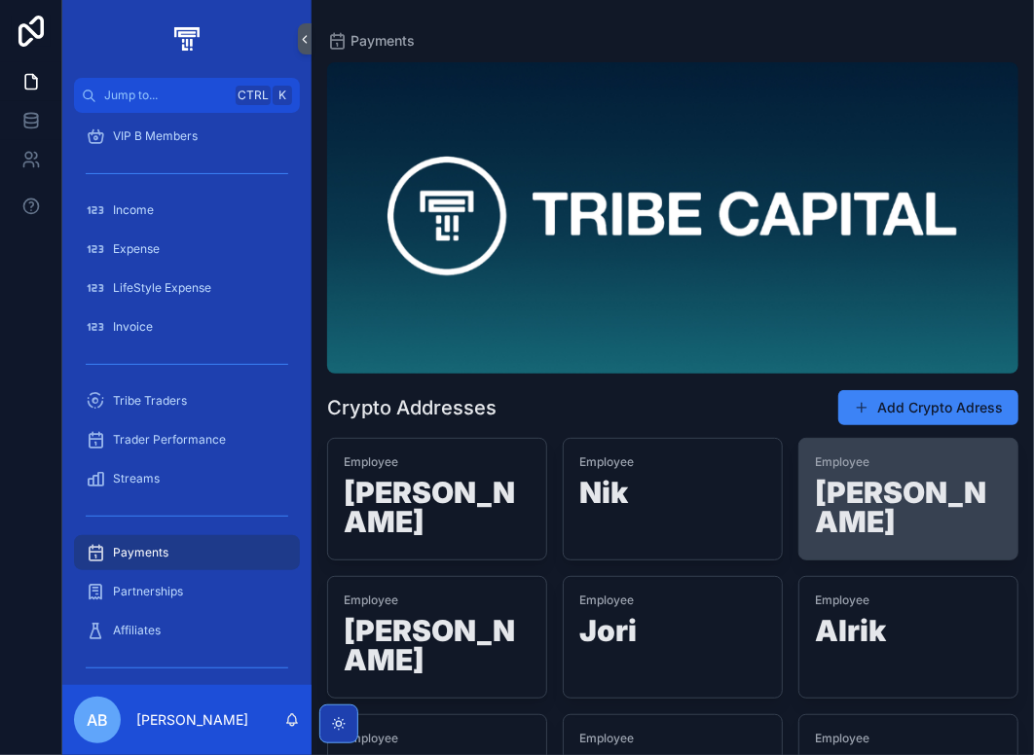
click at [832, 508] on h1 "[PERSON_NAME]" at bounding box center [908, 511] width 187 height 66
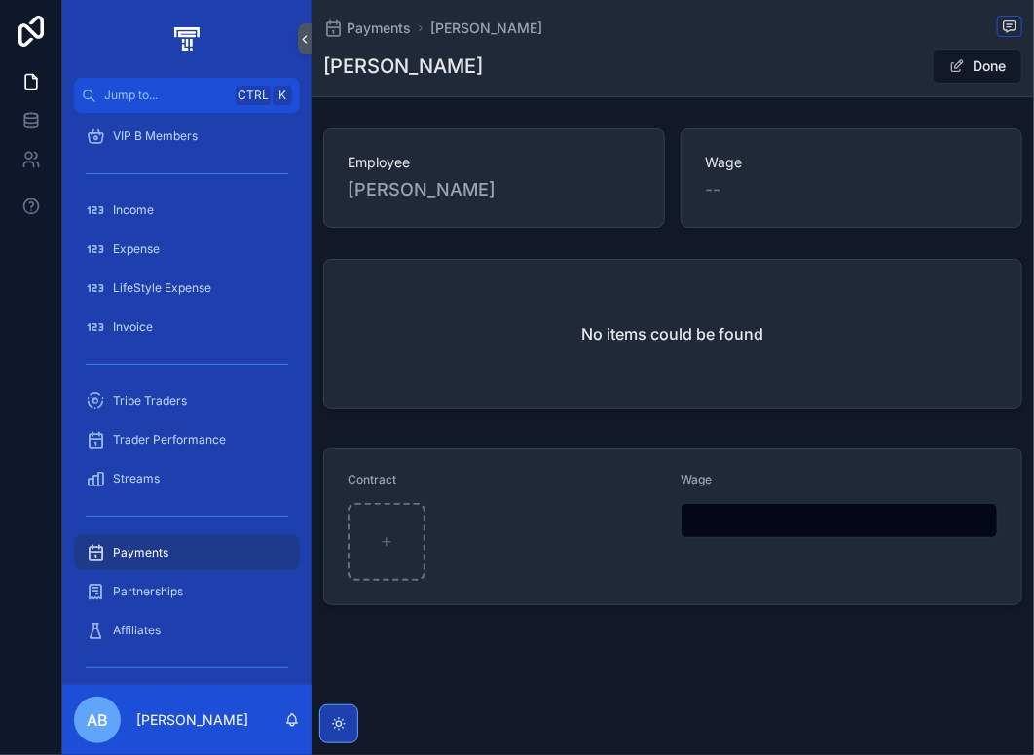
click at [776, 517] on input "scrollable content" at bounding box center [838, 520] width 315 height 27
type input "*****"
drag, startPoint x: 706, startPoint y: 526, endPoint x: 629, endPoint y: 527, distance: 76.9
click at [630, 527] on form "Contract Wage *****" at bounding box center [672, 527] width 697 height 156
click at [971, 62] on button "Done" at bounding box center [977, 66] width 90 height 35
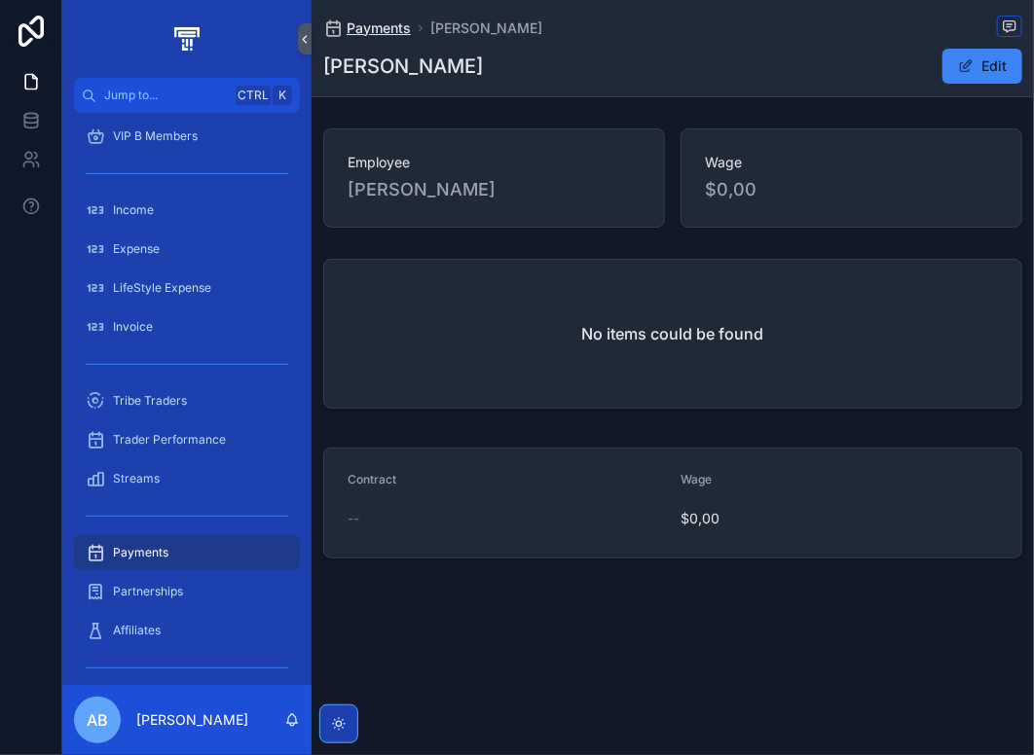
click at [377, 22] on span "Payments" at bounding box center [378, 27] width 64 height 19
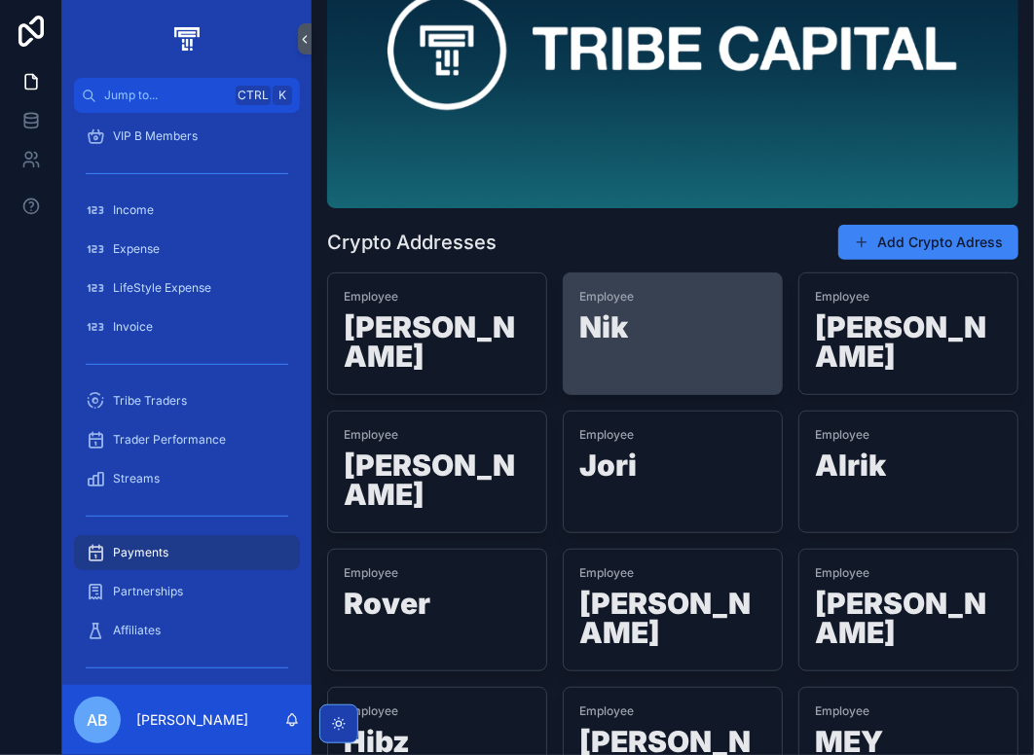
scroll to position [195, 0]
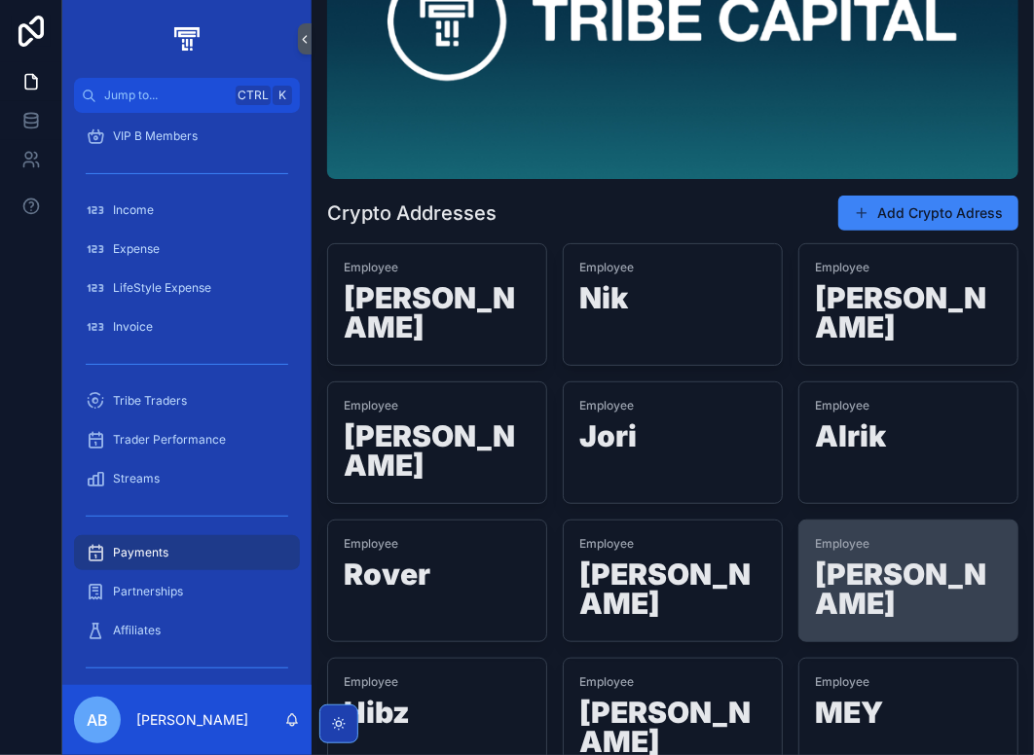
click at [873, 560] on h1 "[PERSON_NAME]" at bounding box center [908, 593] width 187 height 66
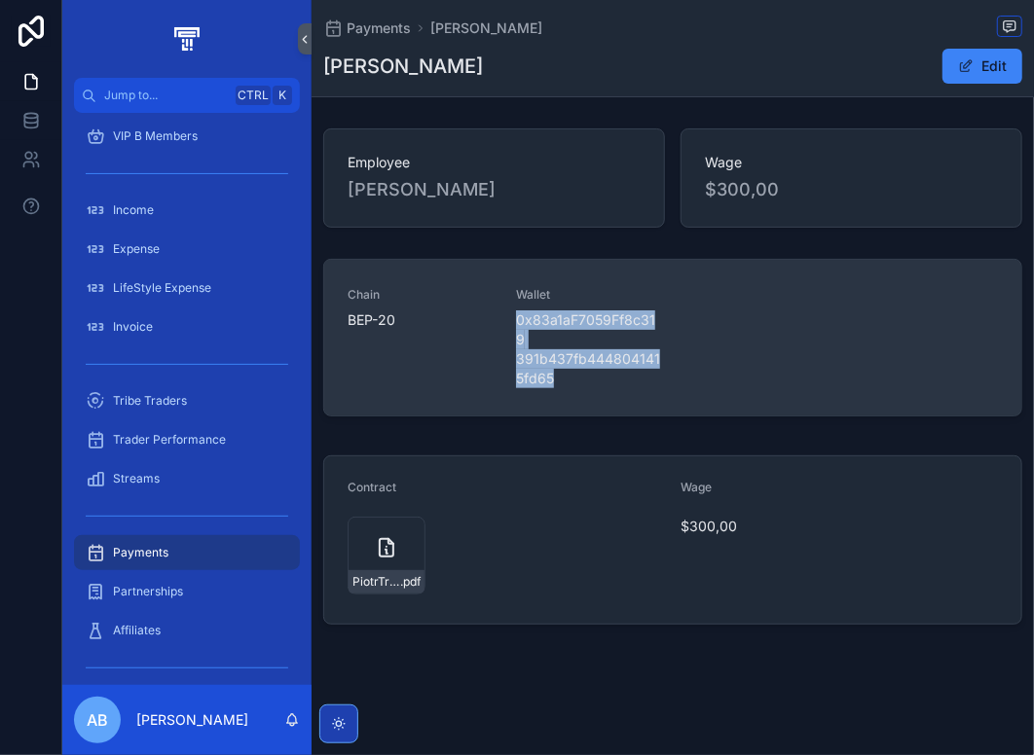
drag, startPoint x: 559, startPoint y: 384, endPoint x: 510, endPoint y: 308, distance: 90.2
click at [510, 308] on div "Chain BEP-20 Wallet 0x83a1aF7059Ff8c319 391b437fb4448041415fd65" at bounding box center [672, 337] width 650 height 101
copy span "0x83a1aF7059Ff8c319 391b437fb4448041415fd65"
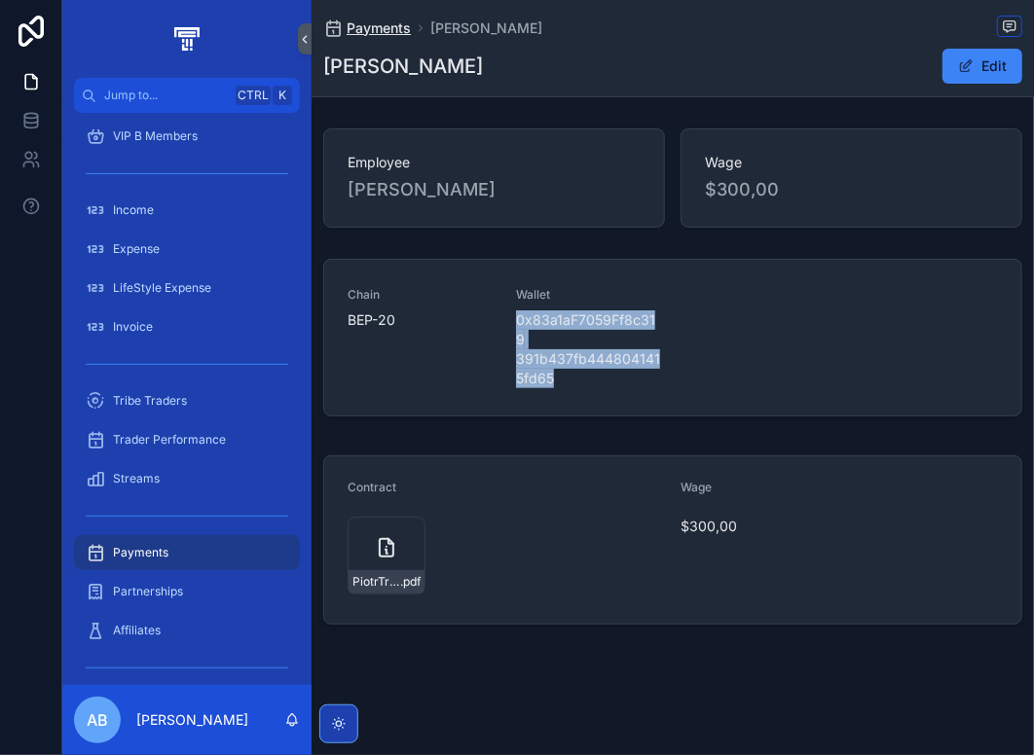
click at [385, 32] on span "Payments" at bounding box center [378, 27] width 64 height 19
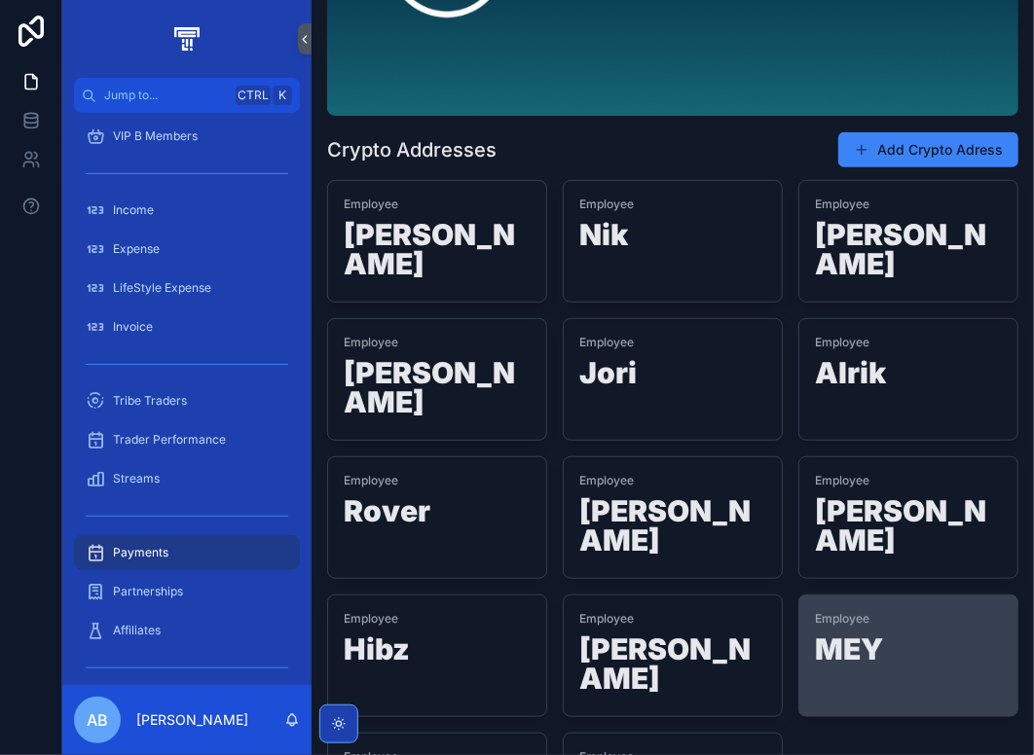
scroll to position [333, 0]
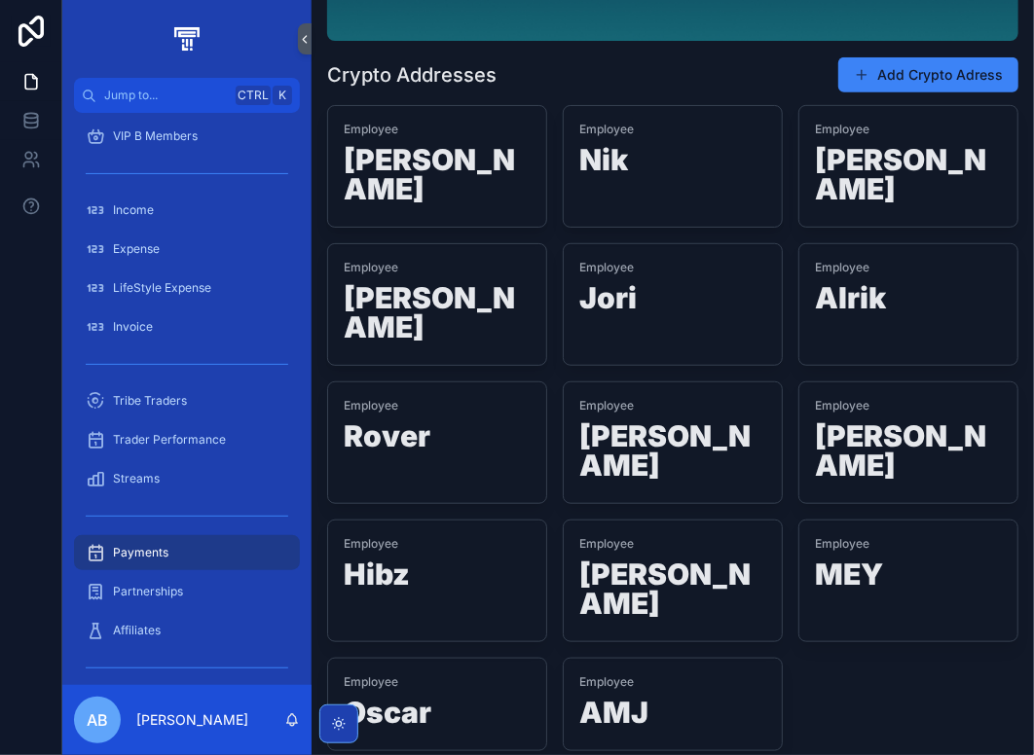
click at [691, 674] on div "Employee AMJ" at bounding box center [672, 704] width 187 height 60
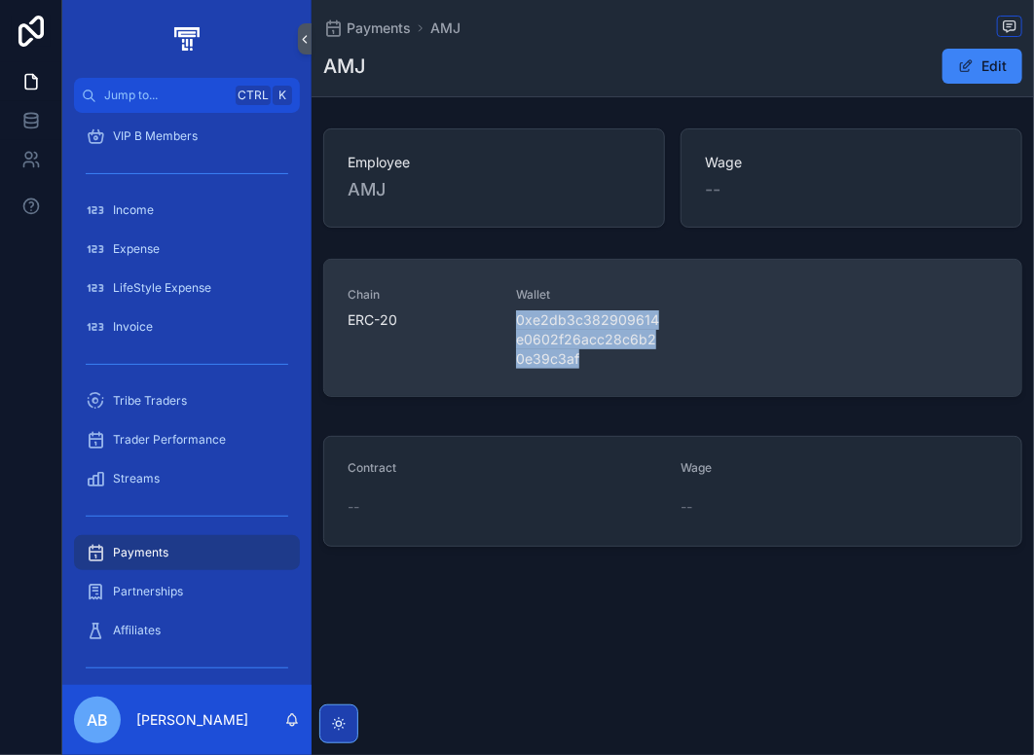
drag, startPoint x: 572, startPoint y: 364, endPoint x: 513, endPoint y: 318, distance: 74.9
click at [513, 318] on div "Chain ERC-20 Wallet 0xe2db3c382909614e0602f26acc28c6b20e39c3af" at bounding box center [672, 328] width 650 height 82
copy span "0xe2db3c382909614e0602f26acc28c6b20e39c3af"
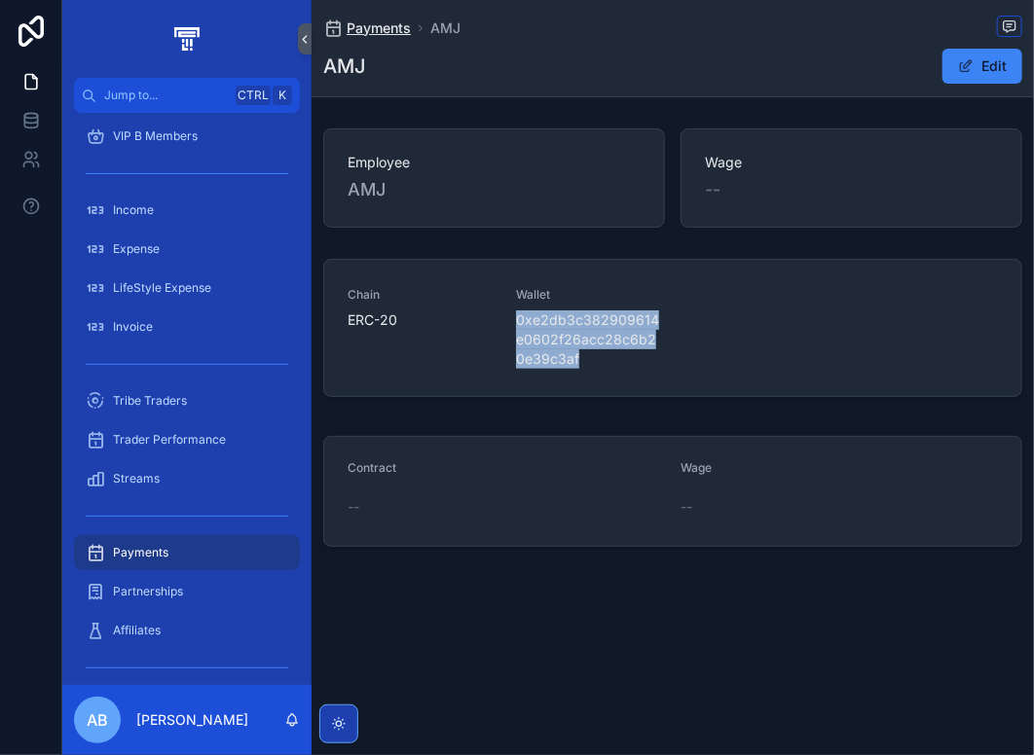
click at [366, 26] on span "Payments" at bounding box center [378, 27] width 64 height 19
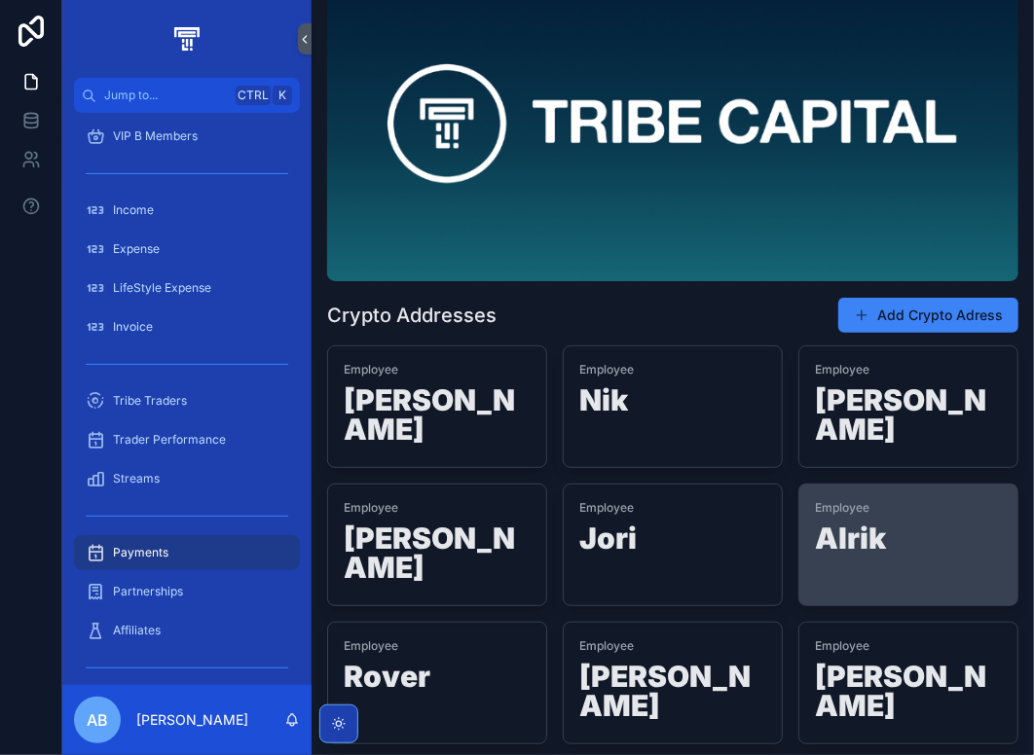
scroll to position [195, 0]
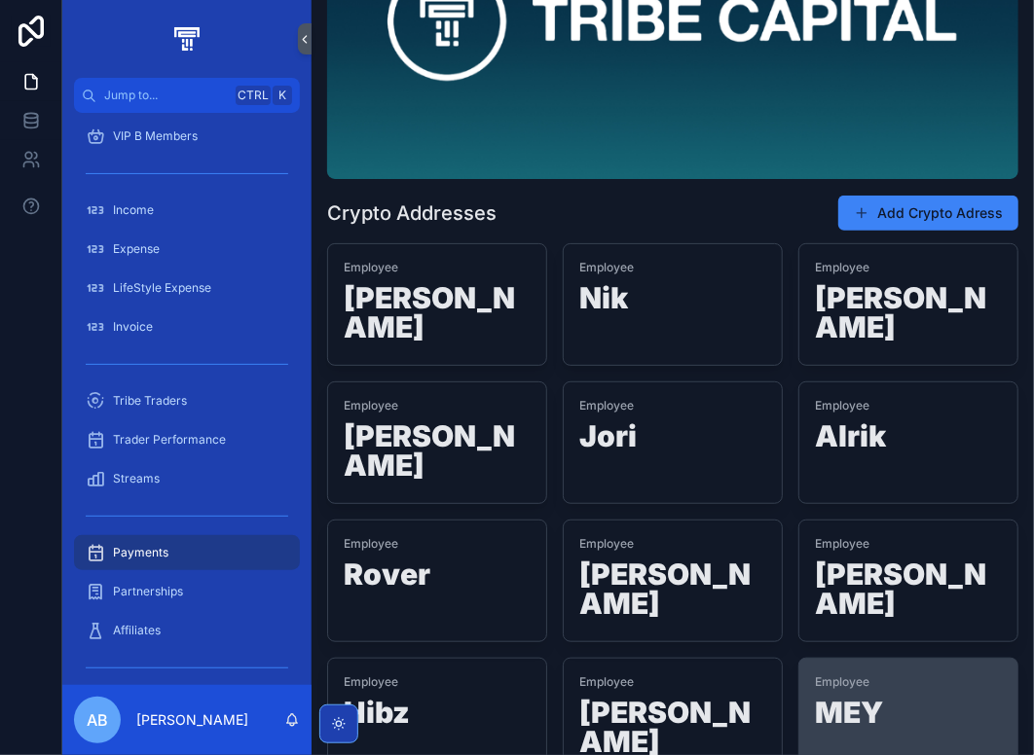
click at [864, 698] on h1 "MEY" at bounding box center [908, 716] width 187 height 37
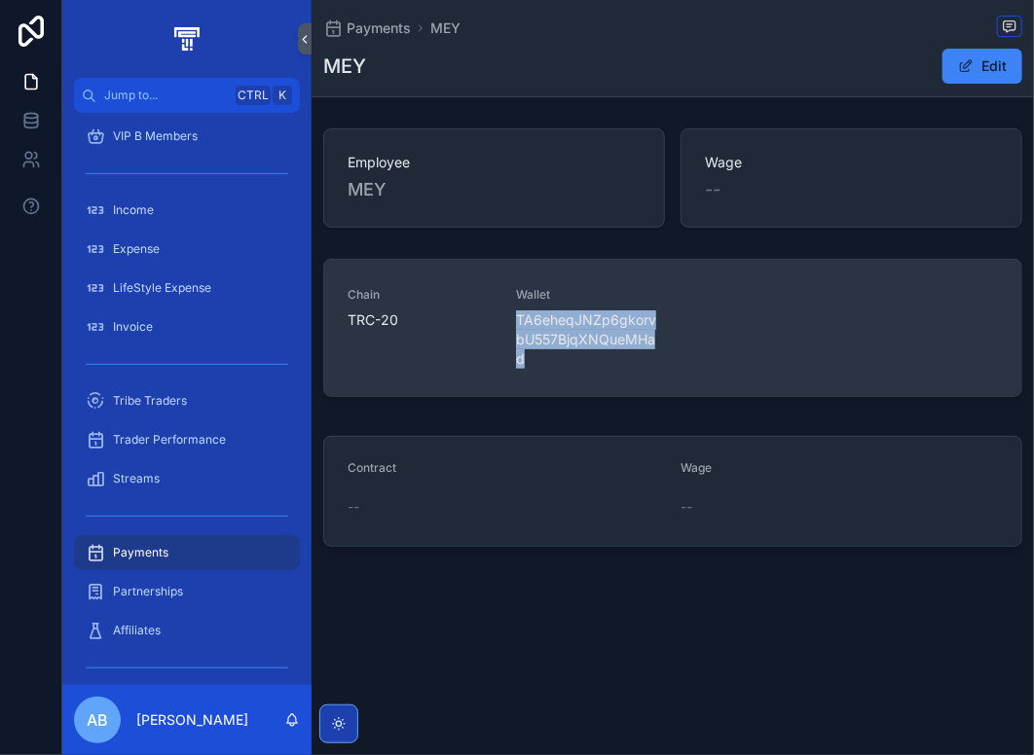
drag, startPoint x: 526, startPoint y: 357, endPoint x: 514, endPoint y: 322, distance: 37.2
click at [514, 322] on div "Chain TRC-20 Wallet TA6eheqJNZp6gkorvbU557BjqXNQueMHad" at bounding box center [672, 328] width 650 height 82
copy span "TA6eheqJNZp6gkorvbU557BjqXNQueMHad"
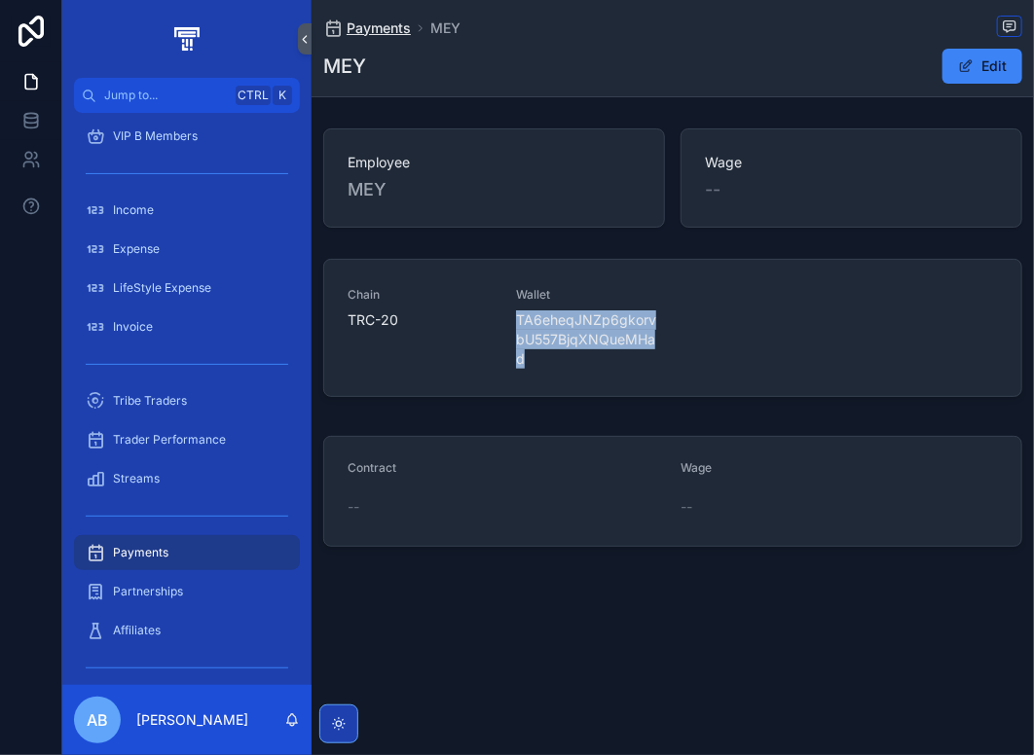
click at [378, 30] on span "Payments" at bounding box center [378, 27] width 64 height 19
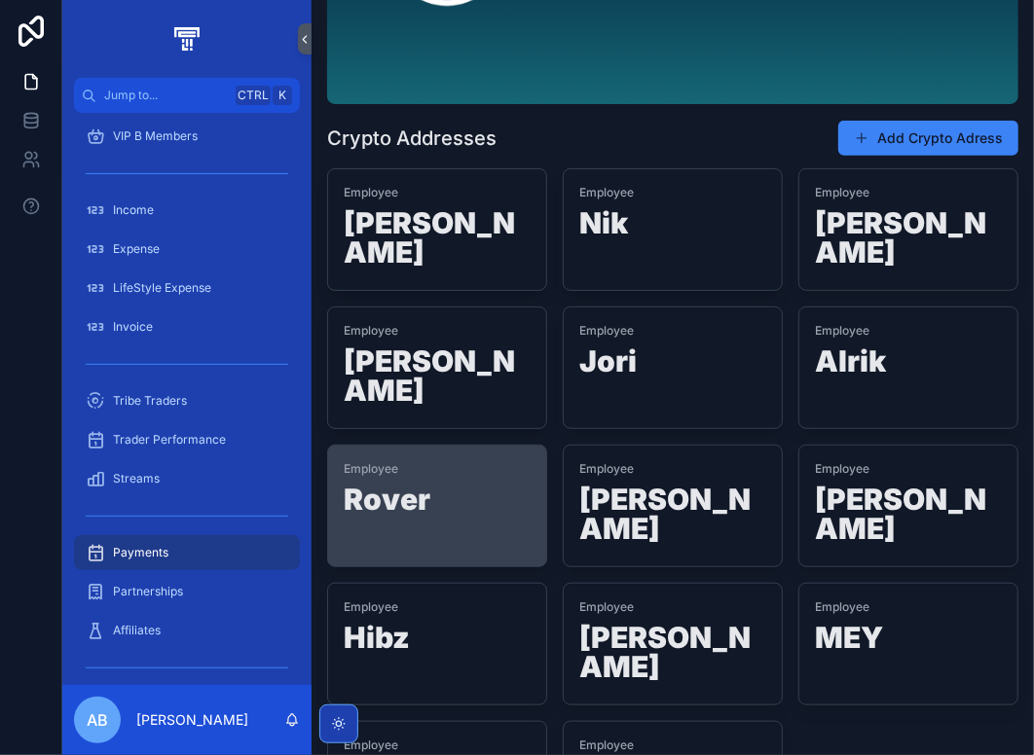
scroll to position [292, 0]
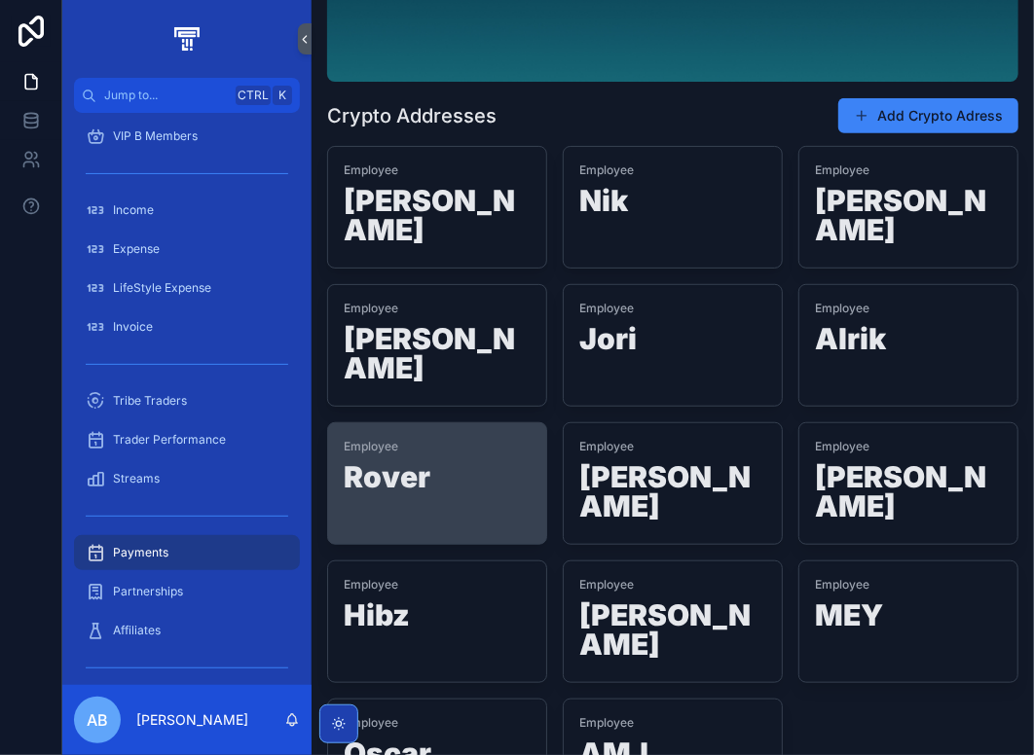
click at [417, 462] on h1 "Rover" at bounding box center [437, 480] width 187 height 37
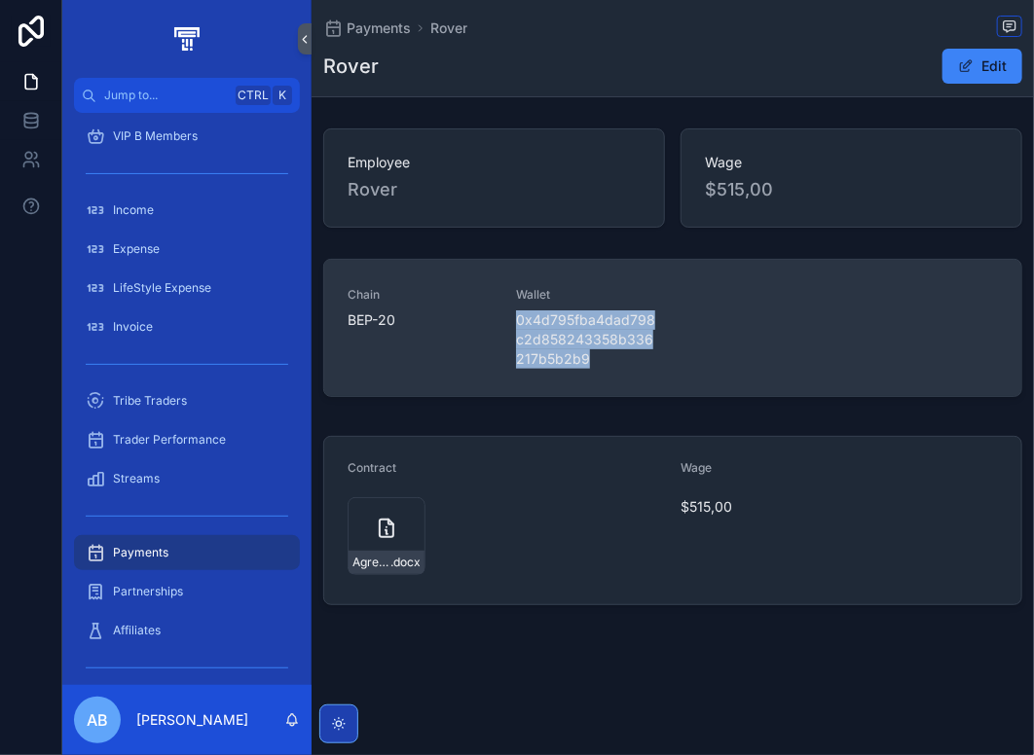
drag, startPoint x: 572, startPoint y: 361, endPoint x: 520, endPoint y: 318, distance: 67.8
click at [520, 318] on span "0x4d795fba4dad798c2d858243358b336217b5b2b9" at bounding box center [588, 339] width 145 height 58
copy span "0x4d795fba4dad798c2d858243358b336217b5b2b9"
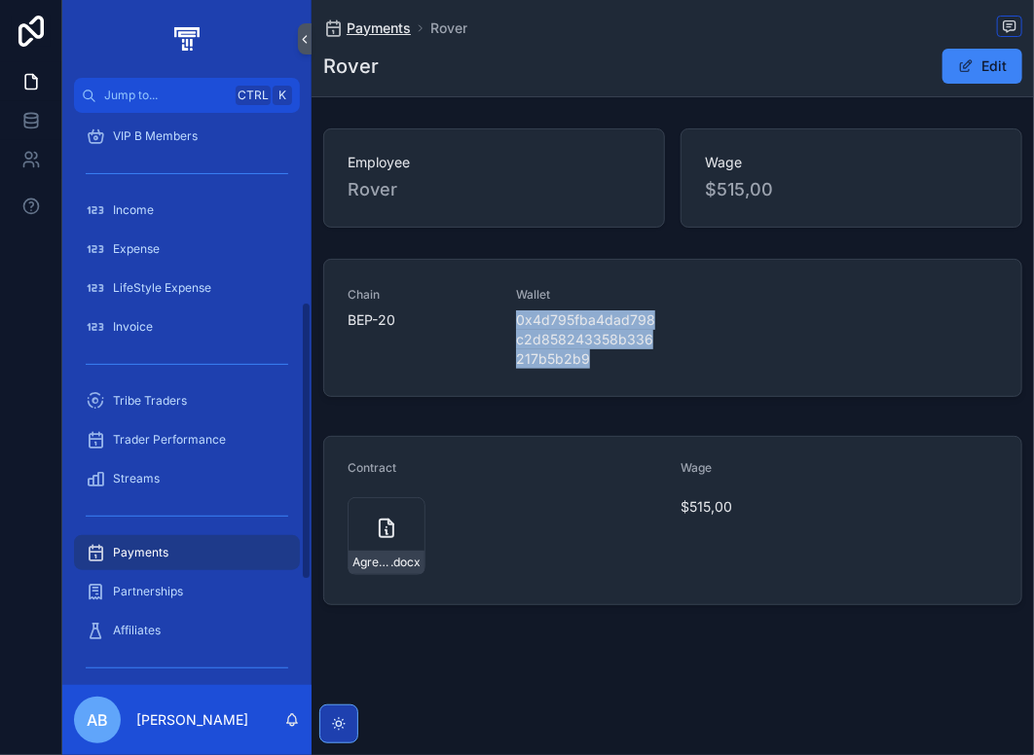
click at [373, 28] on span "Payments" at bounding box center [378, 27] width 64 height 19
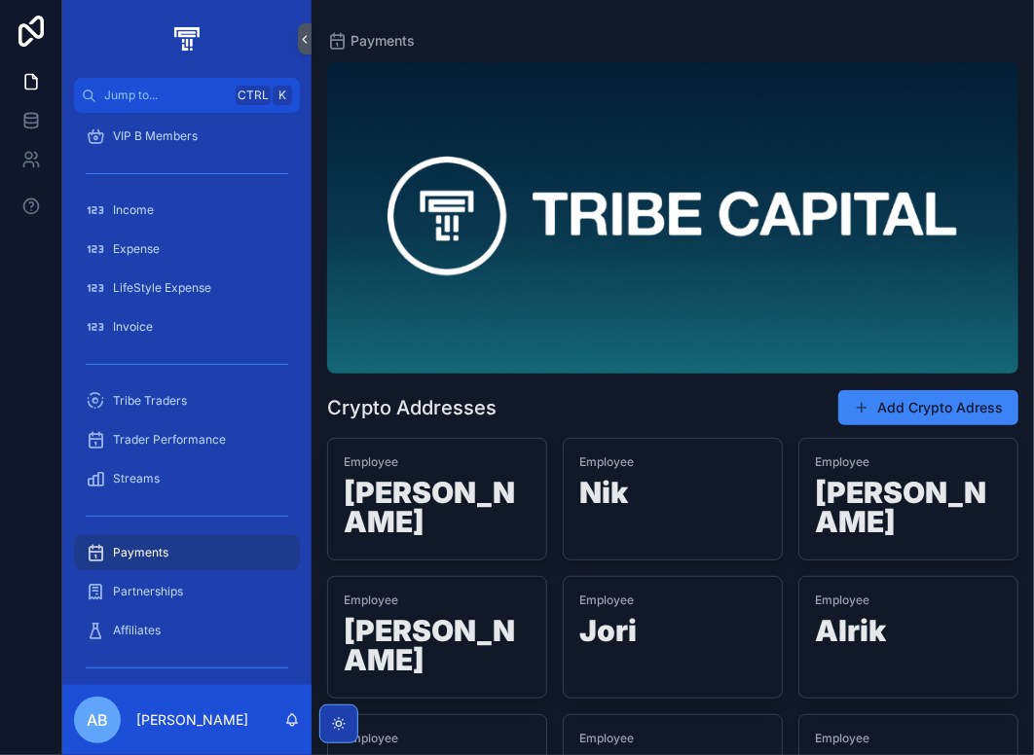
scroll to position [292, 0]
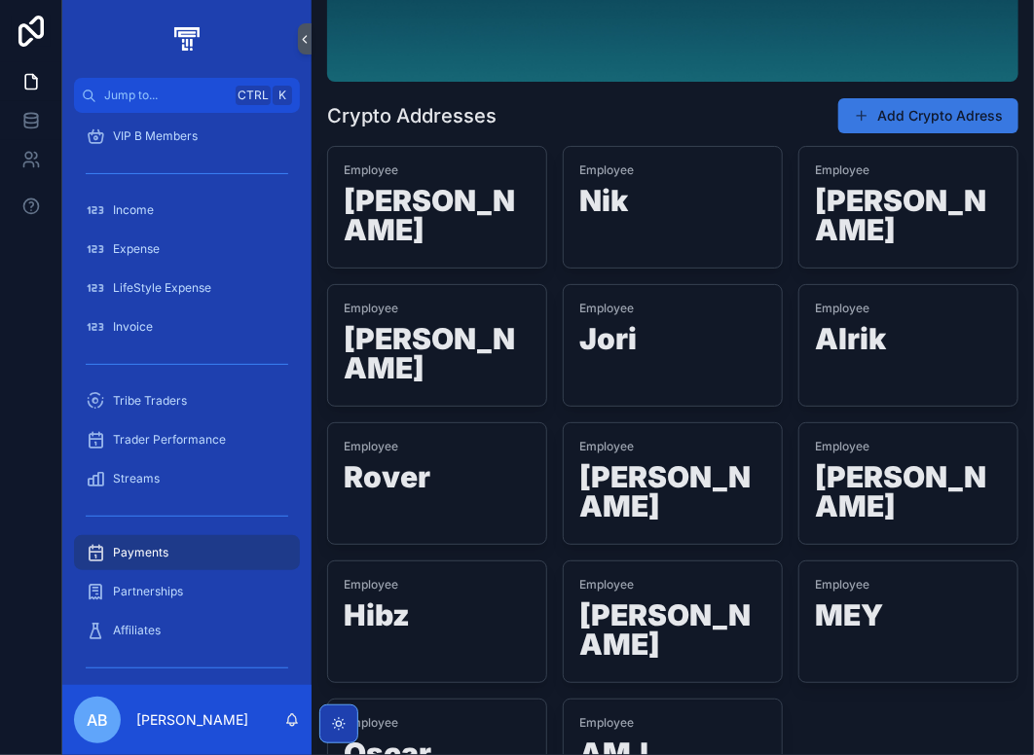
click at [896, 119] on button "Add Crypto Adress" at bounding box center [928, 115] width 180 height 35
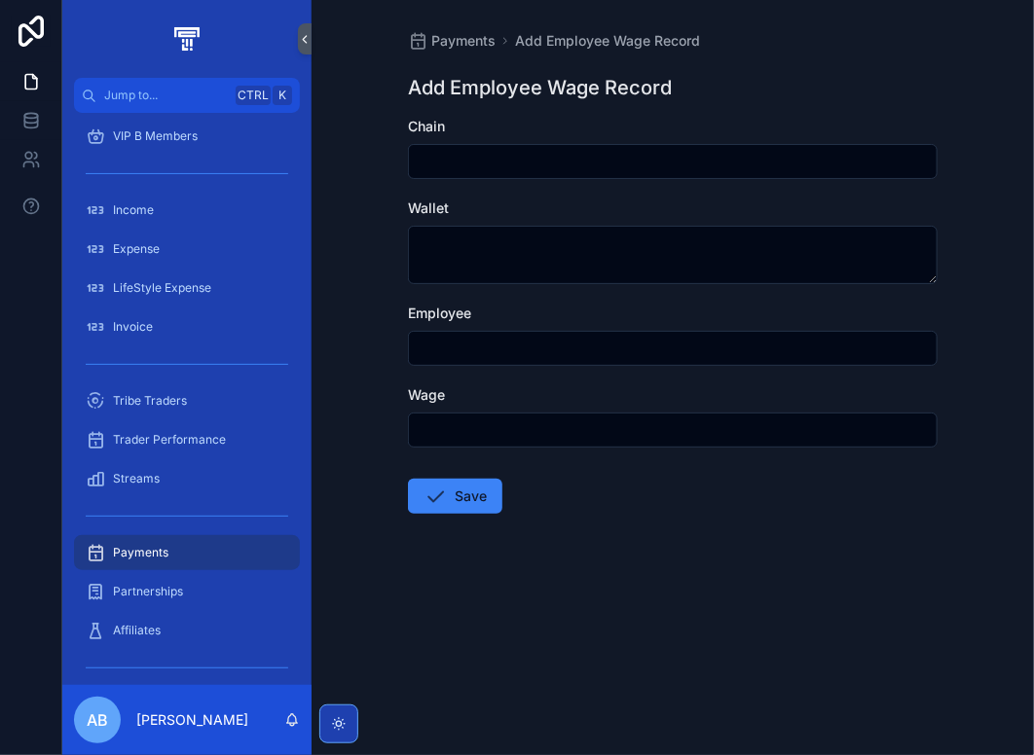
drag, startPoint x: 444, startPoint y: 343, endPoint x: 459, endPoint y: 337, distance: 16.6
click at [444, 339] on input "scrollable content" at bounding box center [672, 348] width 527 height 27
type input "*****"
click at [471, 417] on input "scrollable content" at bounding box center [672, 430] width 527 height 27
type input "*****"
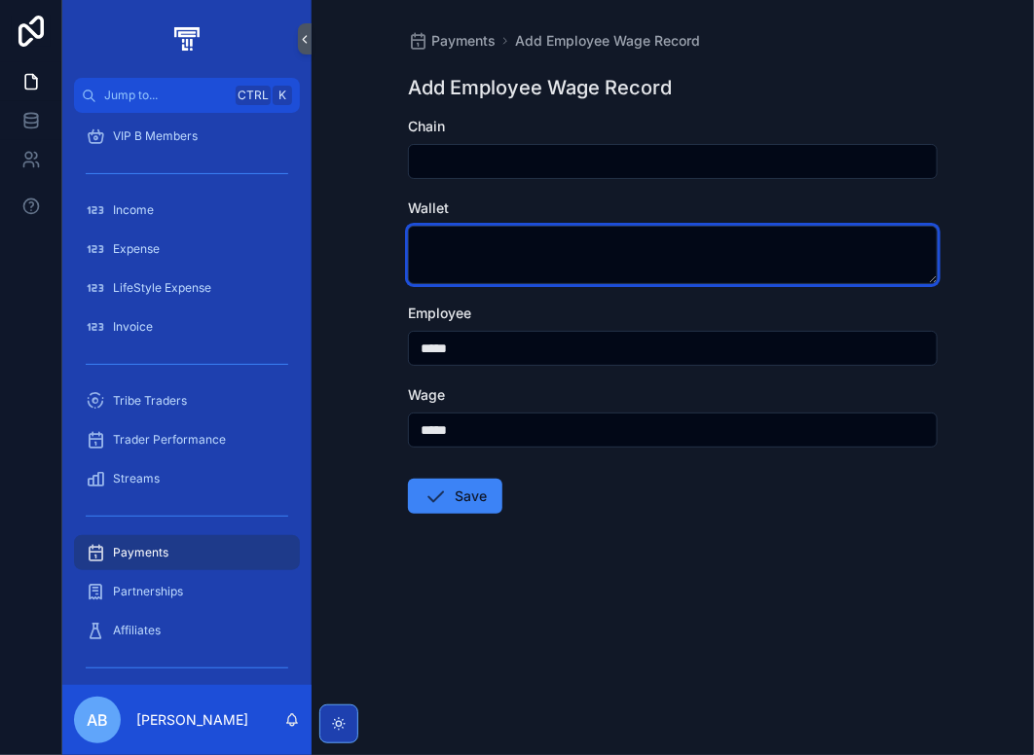
click at [452, 256] on textarea "scrollable content" at bounding box center [672, 255] width 529 height 58
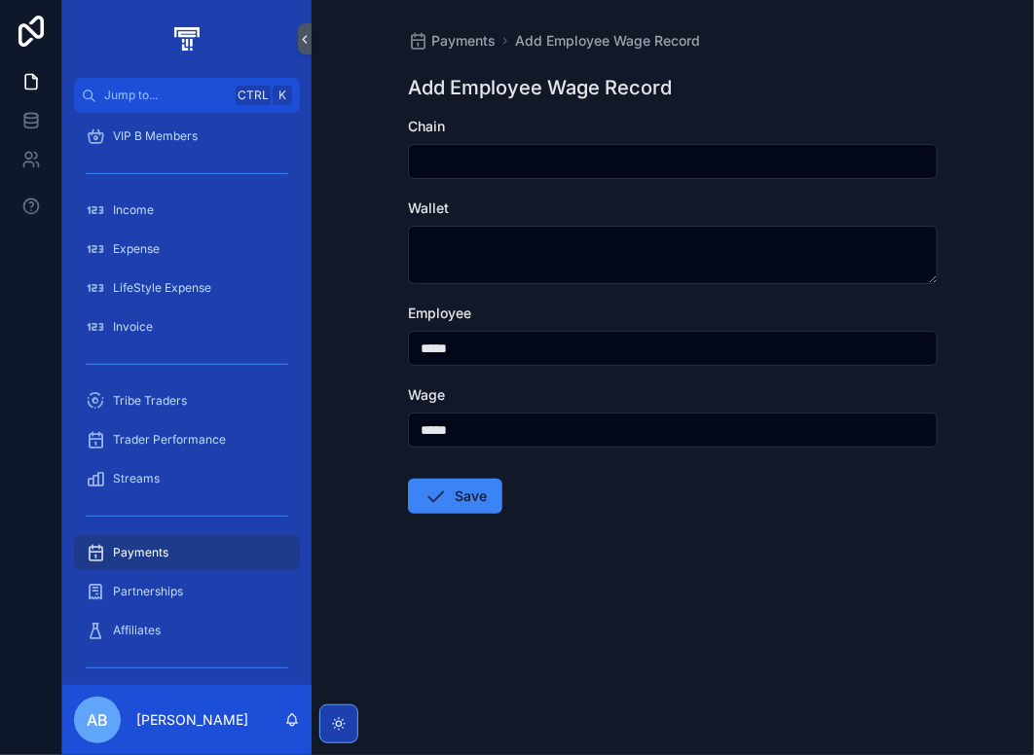
click at [431, 159] on input "scrollable content" at bounding box center [672, 161] width 527 height 27
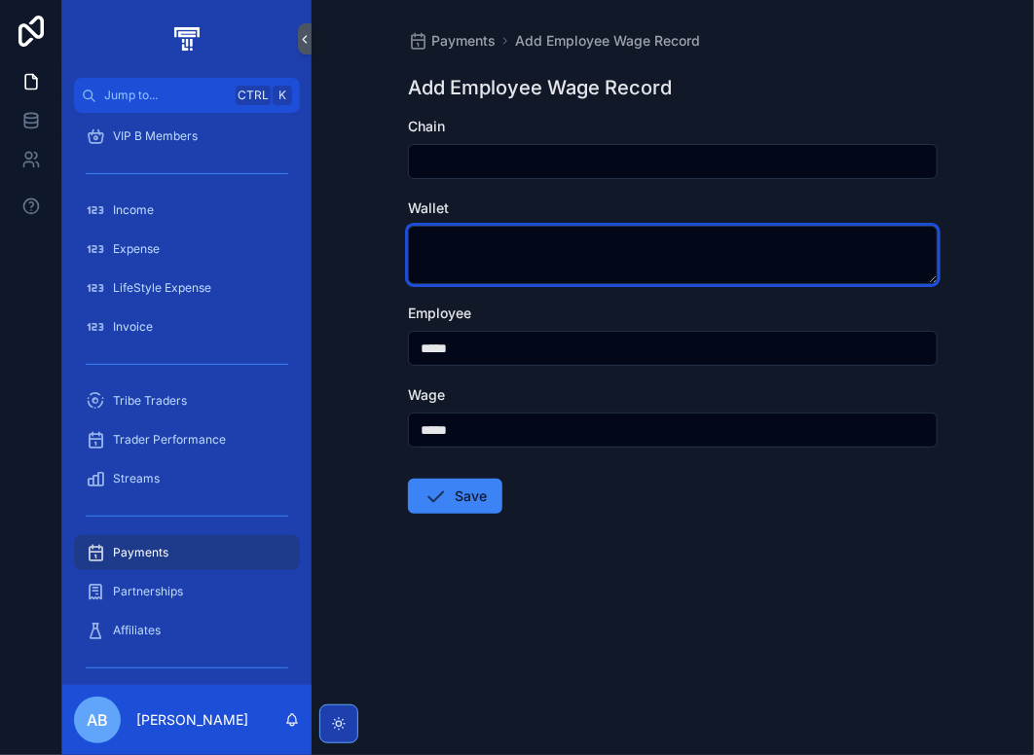
drag, startPoint x: 431, startPoint y: 159, endPoint x: 412, endPoint y: 255, distance: 98.3
click at [412, 255] on textarea "scrollable content" at bounding box center [672, 255] width 529 height 58
paste textarea "**********"
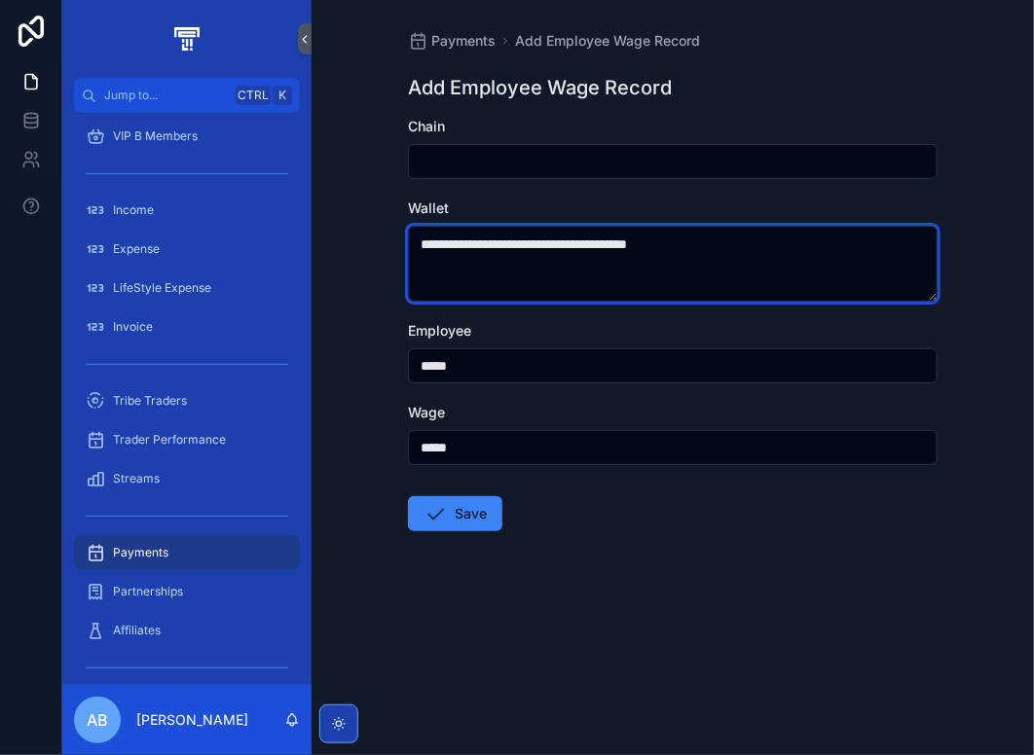
type textarea "**********"
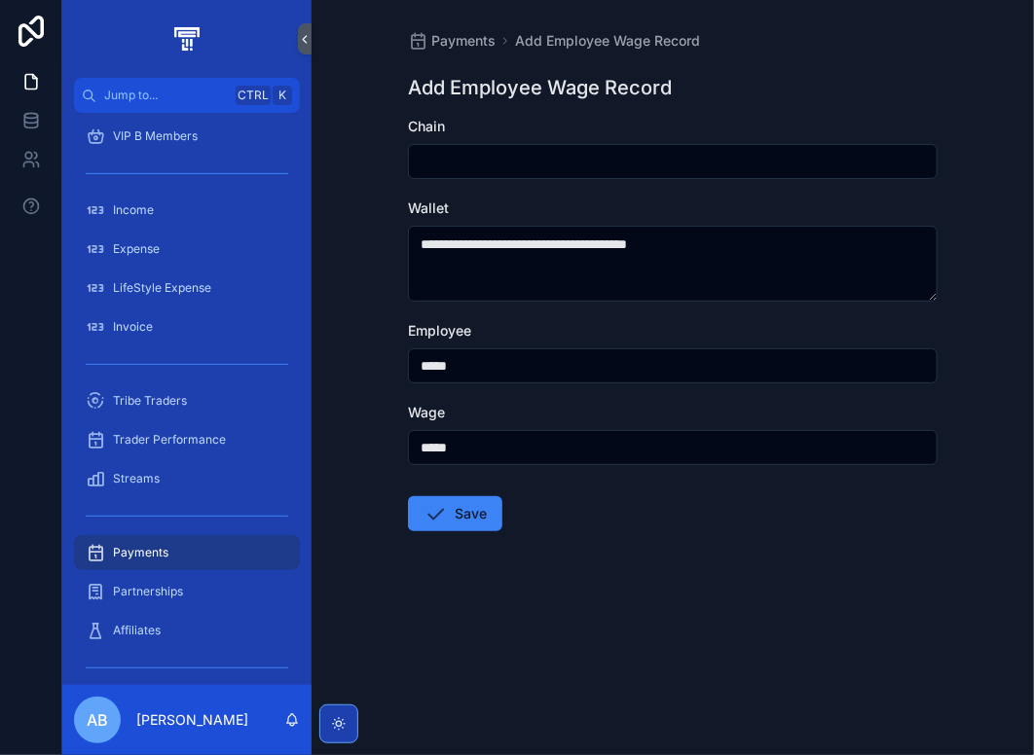
click at [465, 159] on input "scrollable content" at bounding box center [672, 161] width 527 height 27
type input "***"
click at [475, 517] on button "Save" at bounding box center [455, 513] width 94 height 35
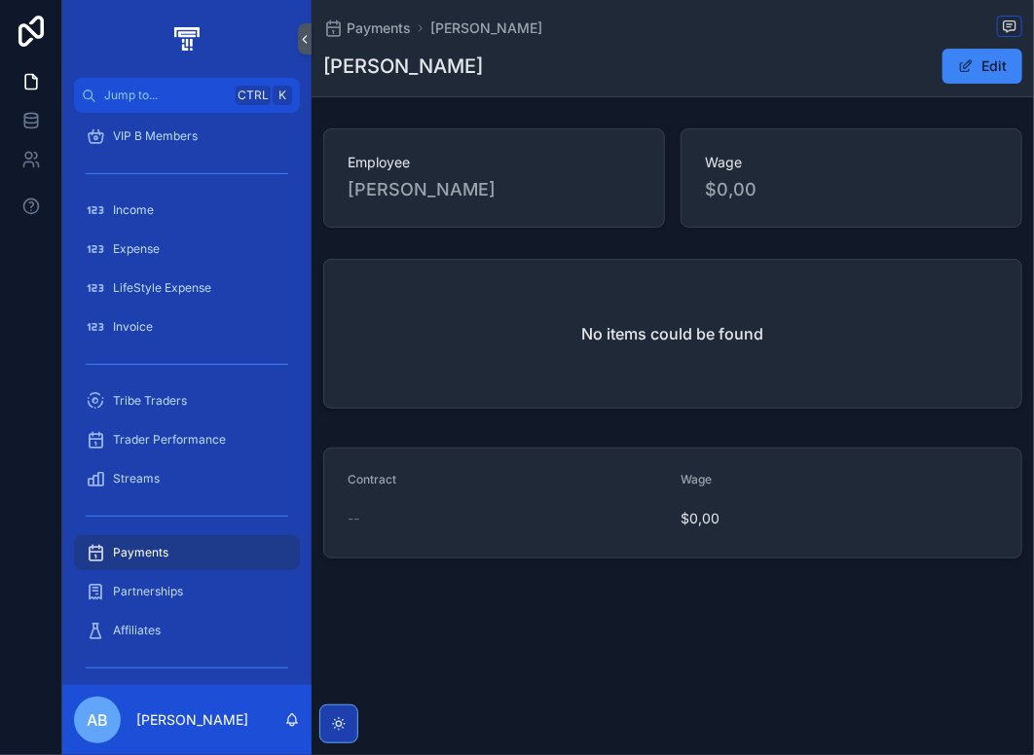
click at [371, 493] on div "Contract" at bounding box center [505, 483] width 317 height 23
click at [708, 530] on div "$0,00" at bounding box center [838, 518] width 317 height 31
click at [375, 32] on span "Payments" at bounding box center [378, 27] width 64 height 19
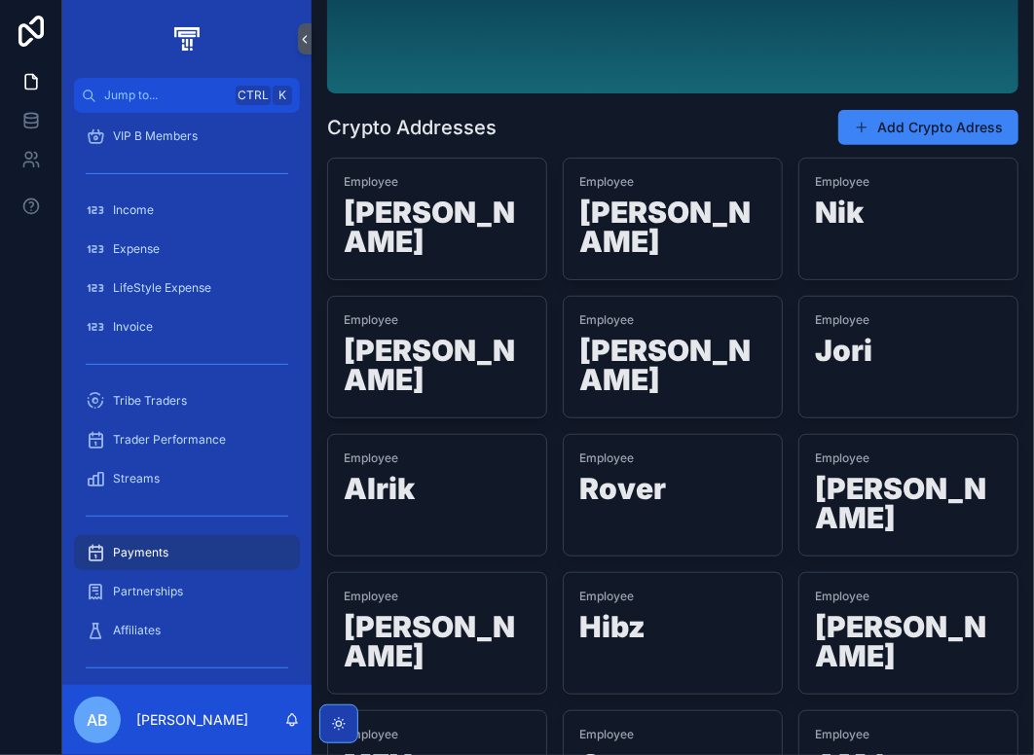
scroll to position [292, 0]
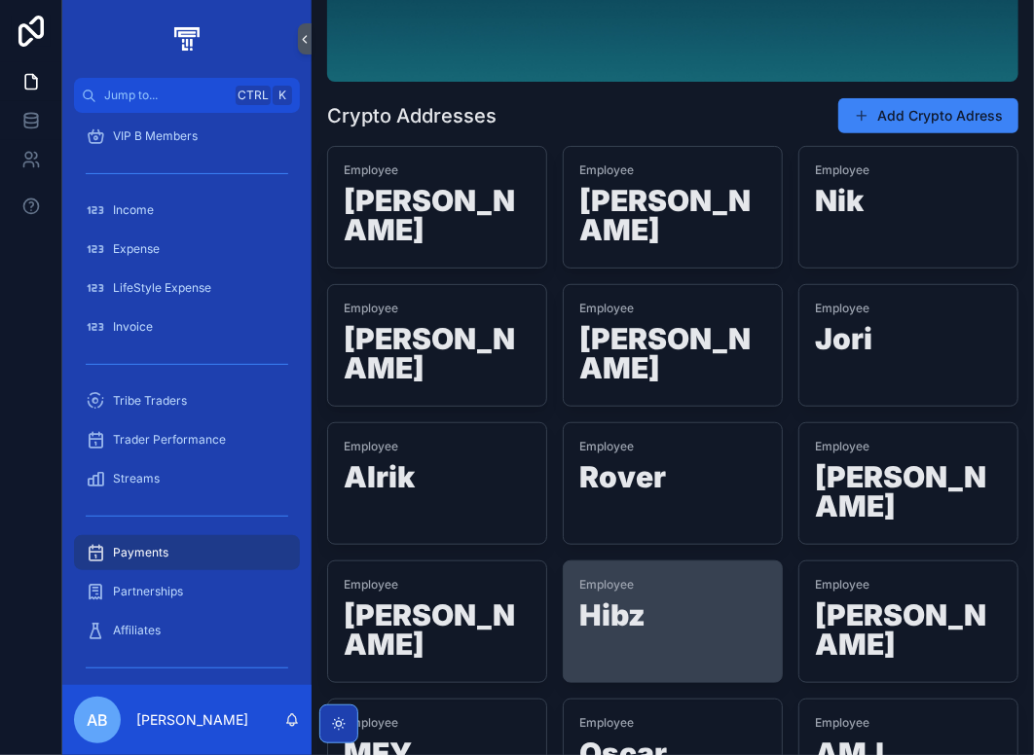
click at [584, 600] on h1 "Hibz" at bounding box center [672, 618] width 187 height 37
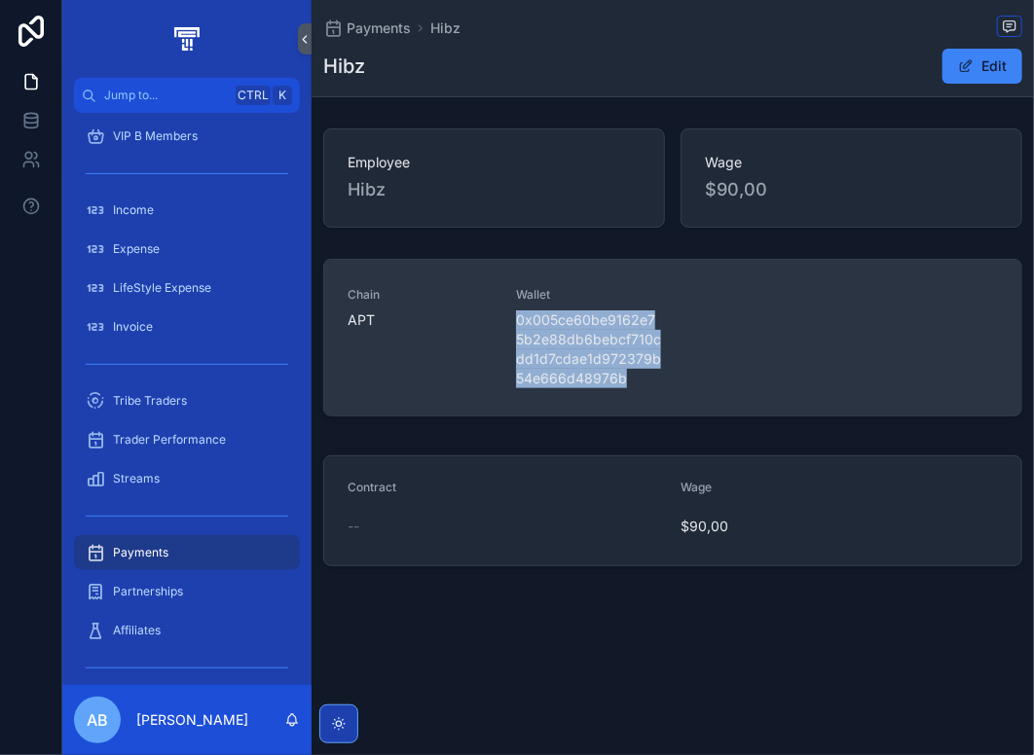
drag, startPoint x: 613, startPoint y: 379, endPoint x: 514, endPoint y: 316, distance: 117.2
click at [514, 316] on div "Chain APT Wallet 0x005ce60be9162e75b2e88db6bebcf710cdd1d7cdae1d972379b54e666d48…" at bounding box center [672, 337] width 650 height 101
copy span "0x005ce60be9162e75b2e88db6bebcf710cdd1d7cdae1d972379b54e666d48976b"
